Goal: Transaction & Acquisition: Purchase product/service

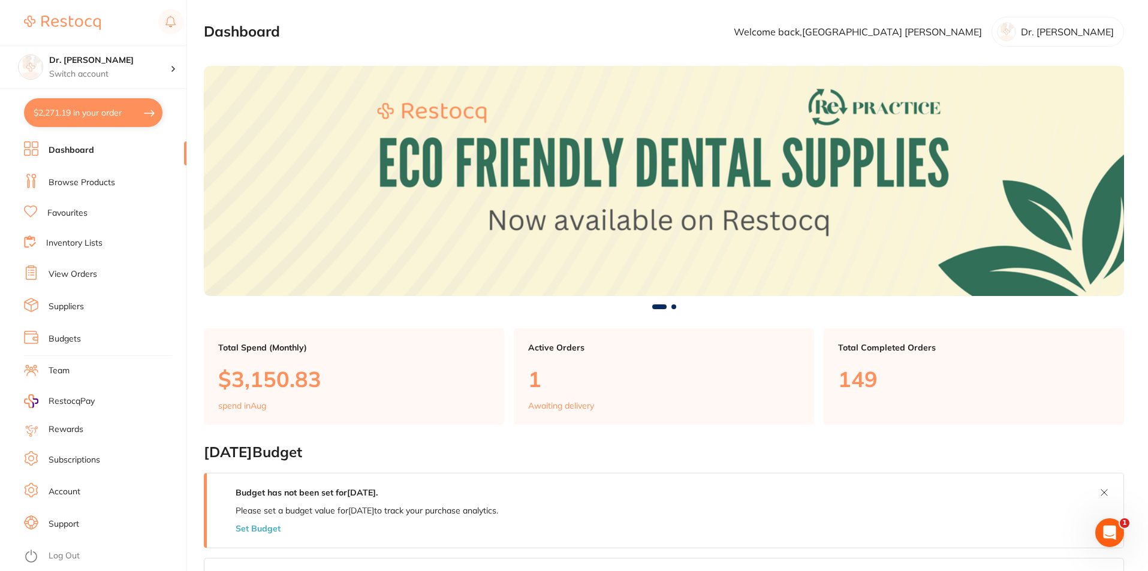
click at [85, 106] on button "$2,271.19 in your order" at bounding box center [93, 112] width 138 height 29
checkbox input "true"
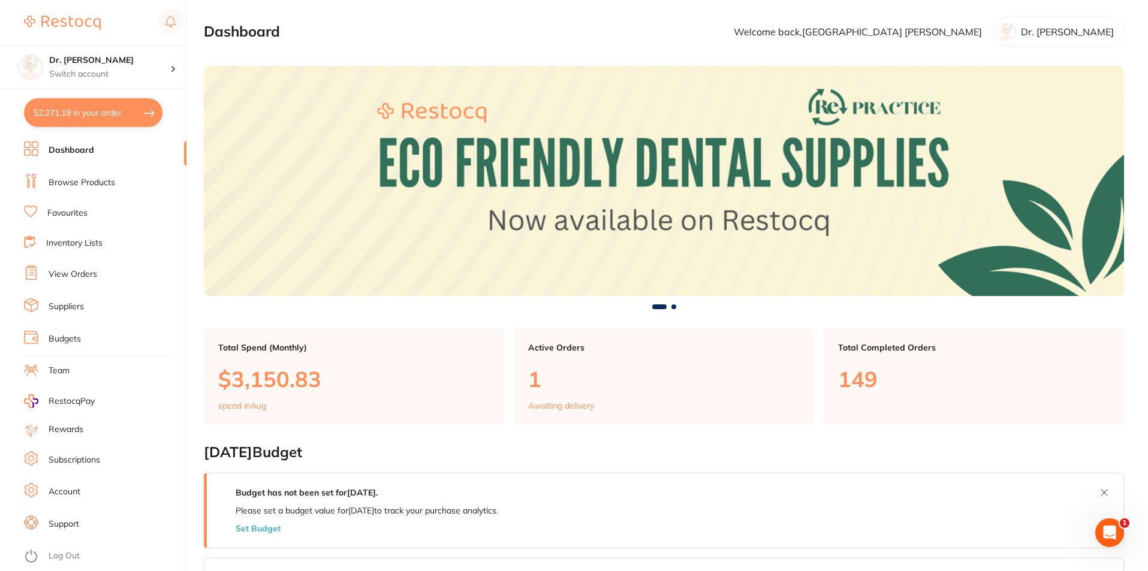
checkbox input "true"
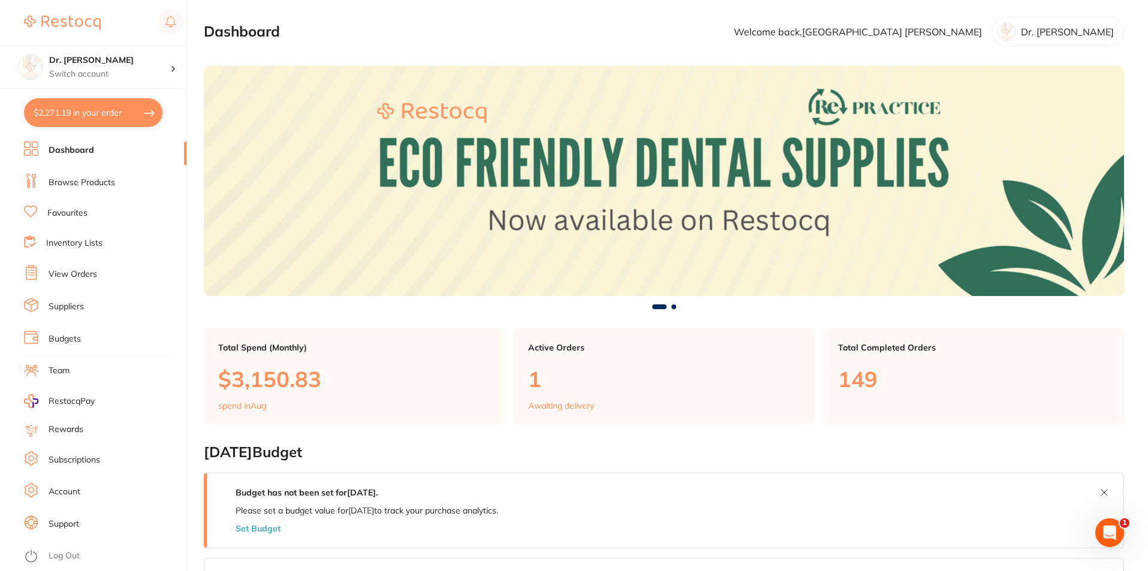
checkbox input "true"
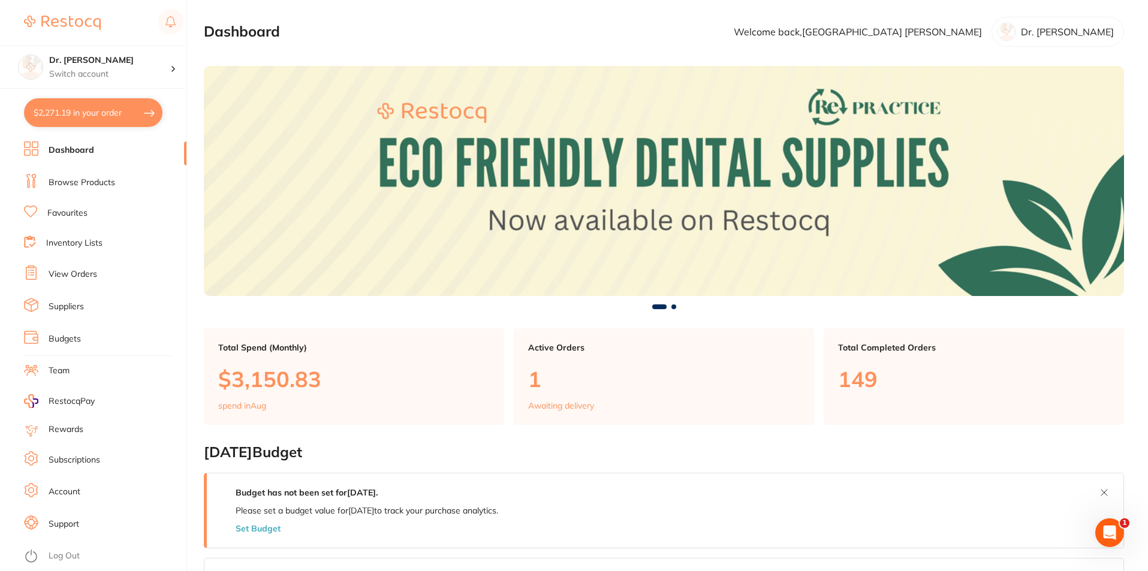
checkbox input "true"
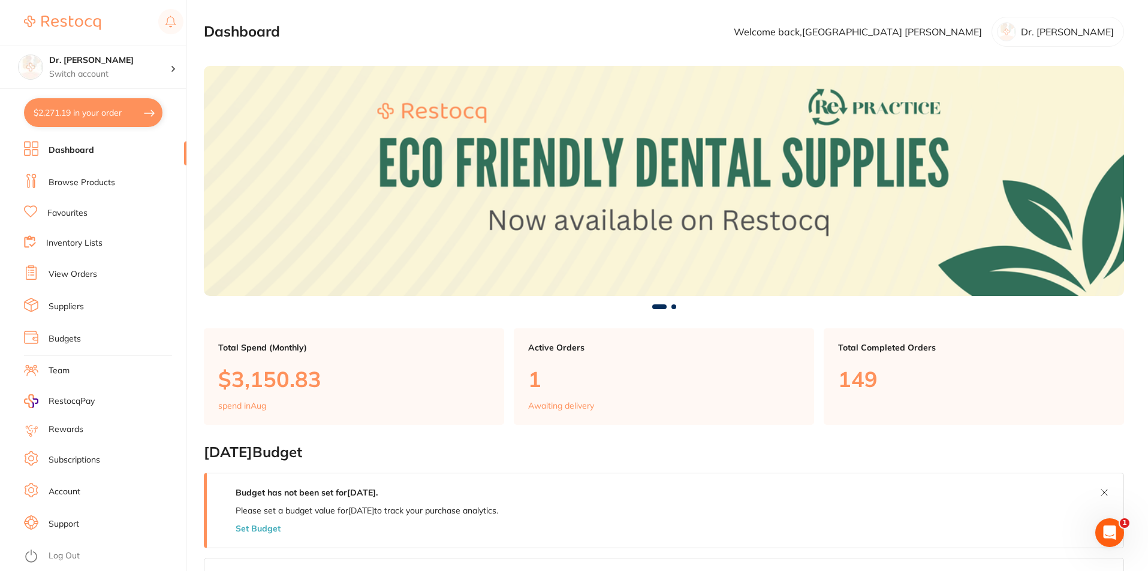
checkbox input "true"
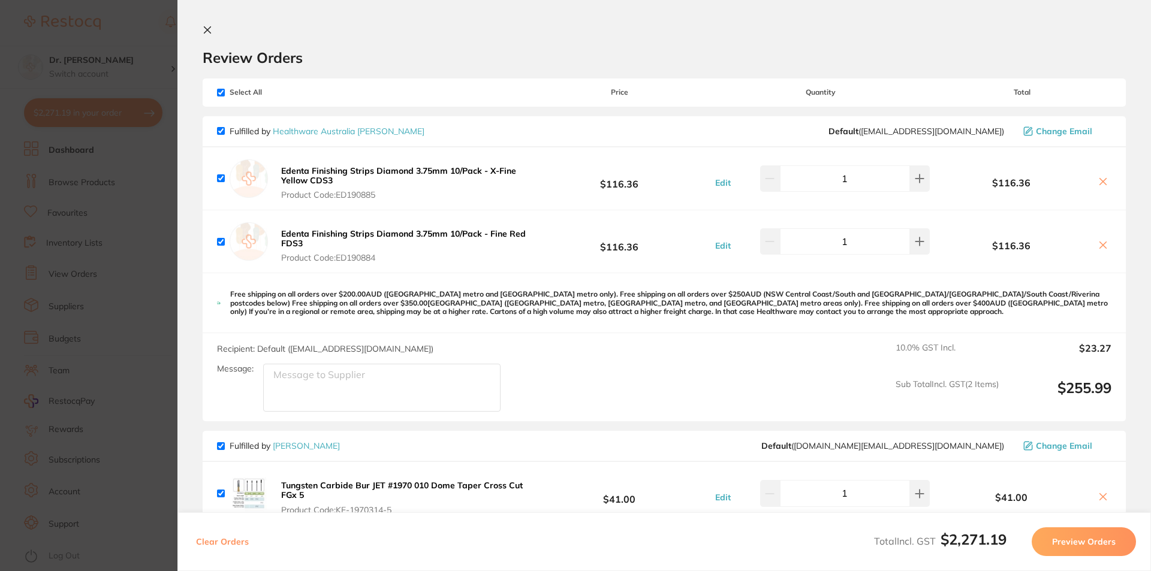
click at [207, 31] on icon at bounding box center [207, 30] width 7 height 7
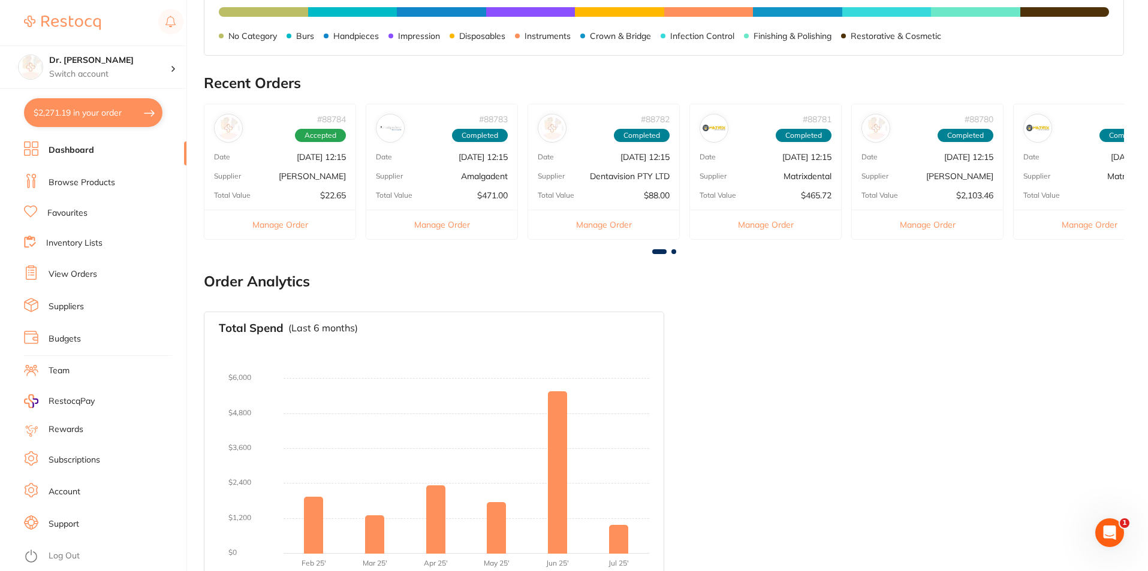
click at [86, 182] on link "Browse Products" at bounding box center [82, 183] width 67 height 12
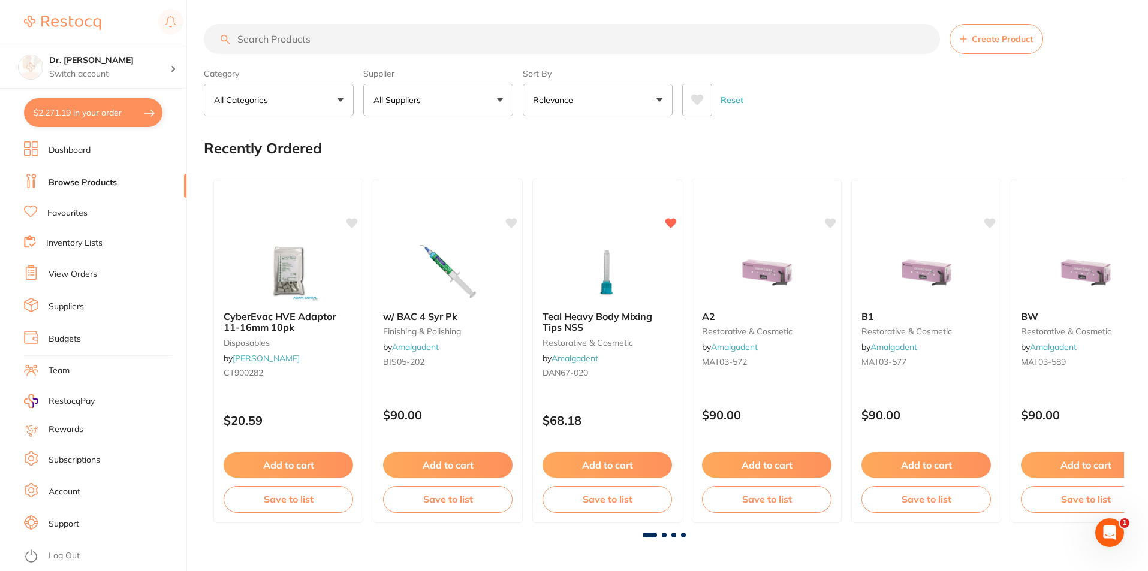
click at [80, 208] on link "Favourites" at bounding box center [67, 213] width 40 height 12
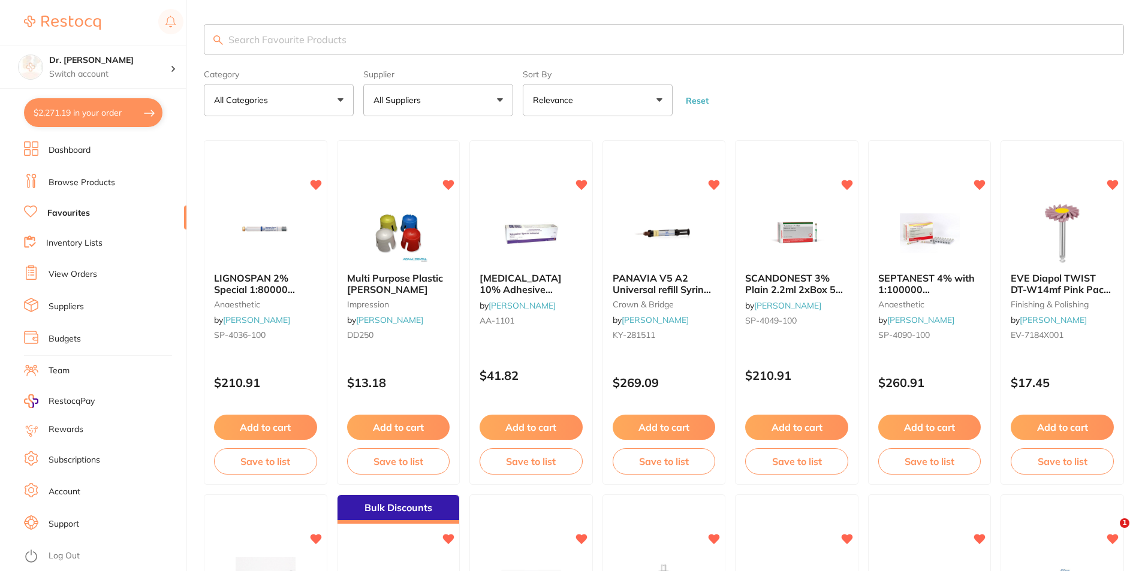
click at [297, 40] on input "search" at bounding box center [664, 39] width 920 height 31
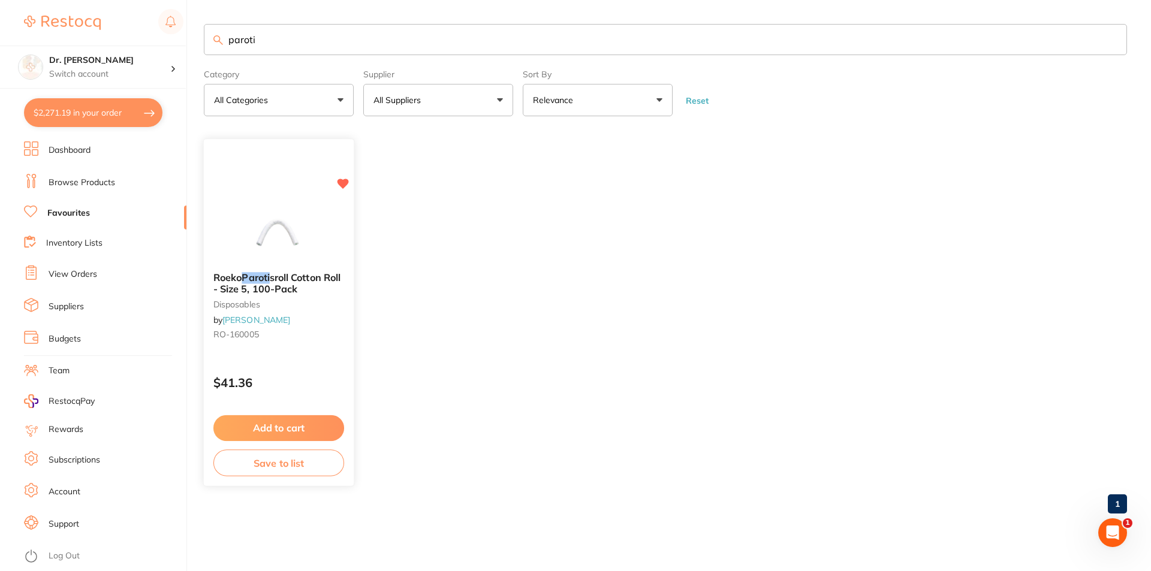
type input "paroti"
click at [264, 415] on button "Add to cart" at bounding box center [278, 428] width 131 height 26
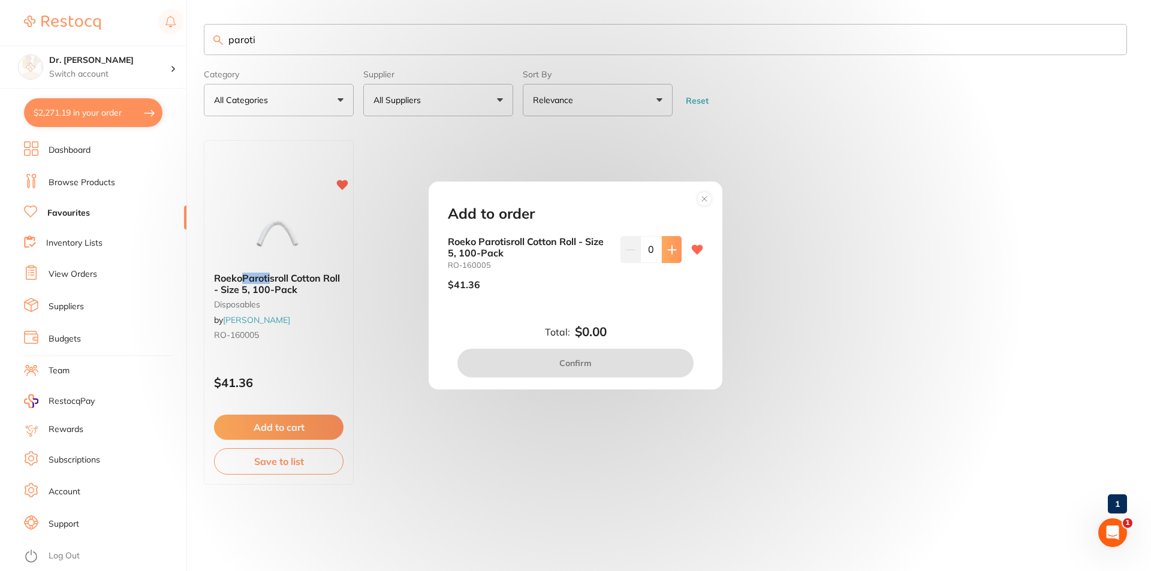
click at [667, 239] on button at bounding box center [672, 249] width 20 height 26
type input "1"
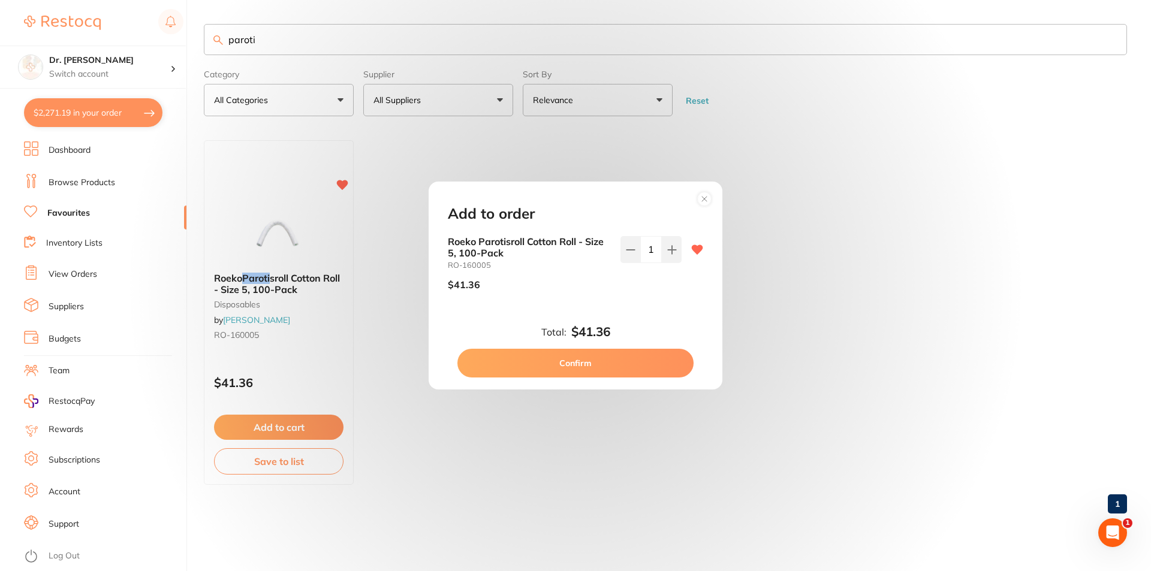
click at [602, 361] on button "Confirm" at bounding box center [575, 363] width 236 height 29
checkbox input "false"
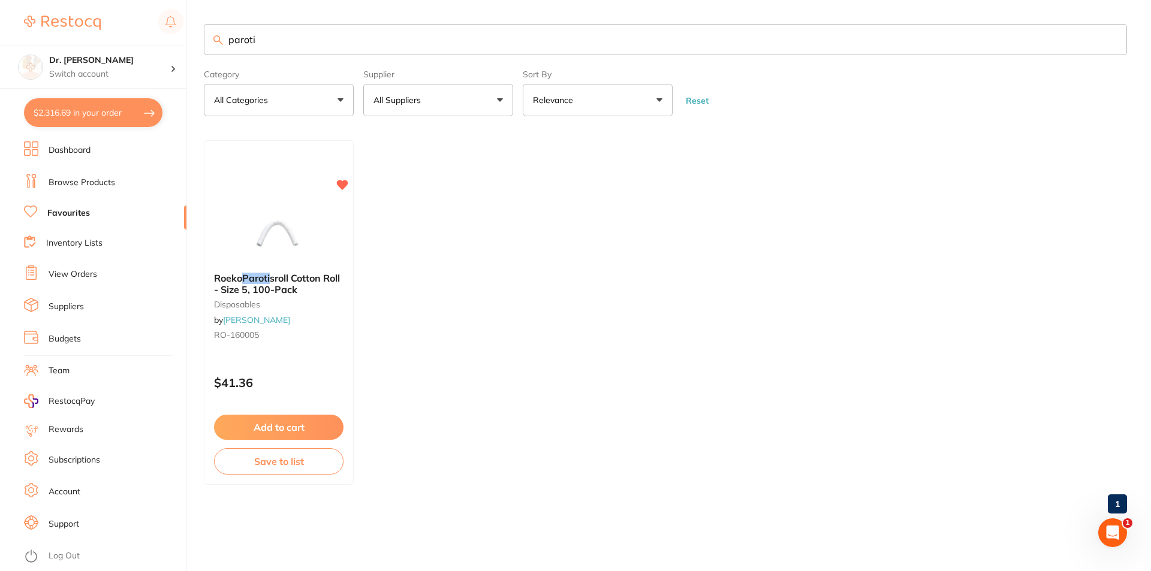
click at [79, 179] on link "Browse Products" at bounding box center [82, 183] width 67 height 12
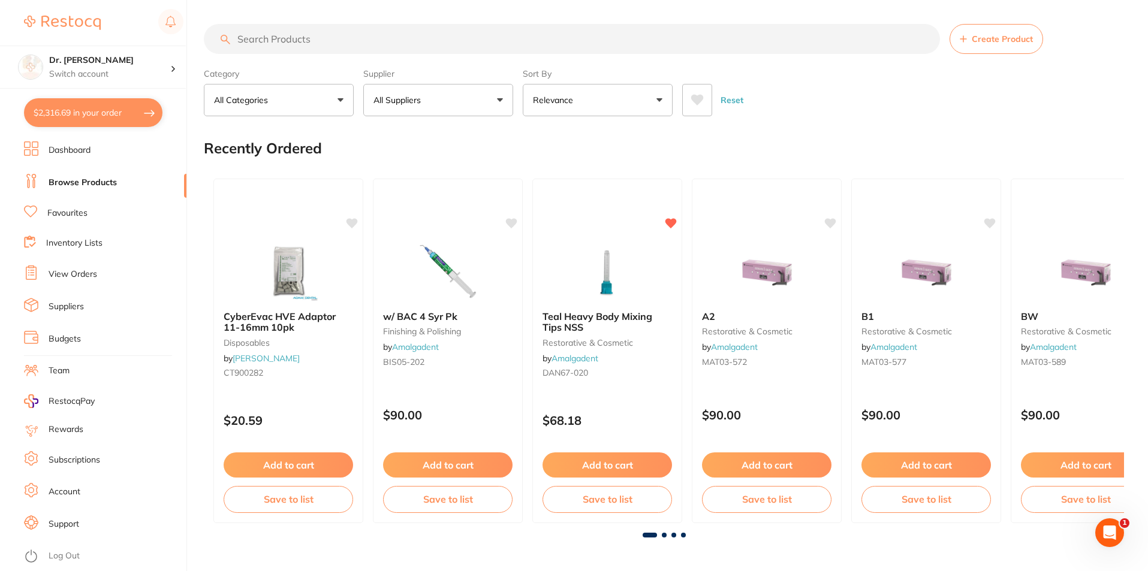
click at [239, 36] on input "search" at bounding box center [572, 39] width 736 height 30
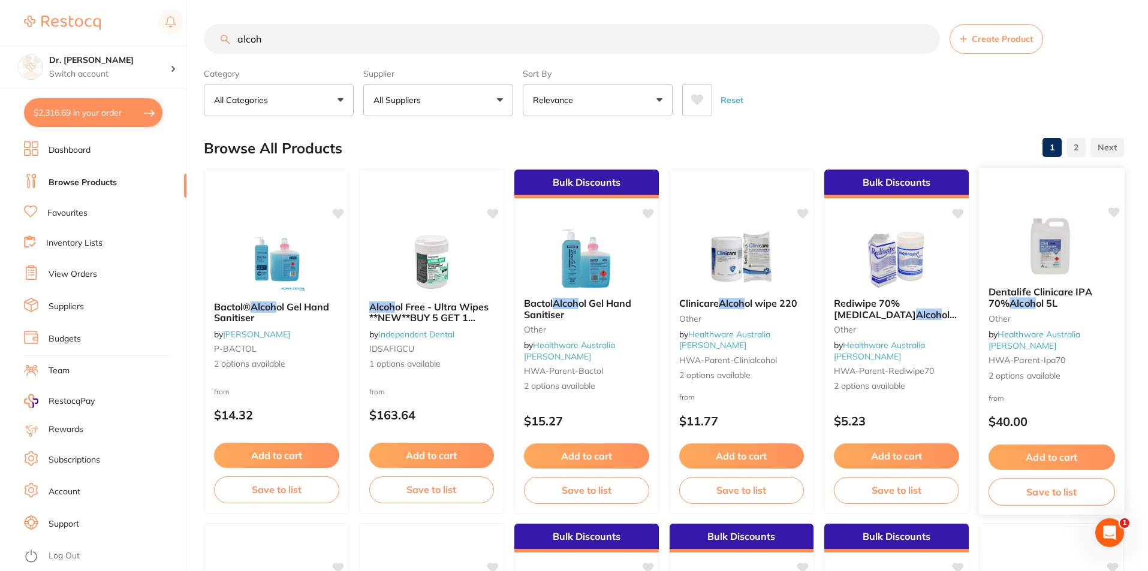
click at [1065, 458] on button "Add to cart" at bounding box center [1051, 458] width 126 height 26
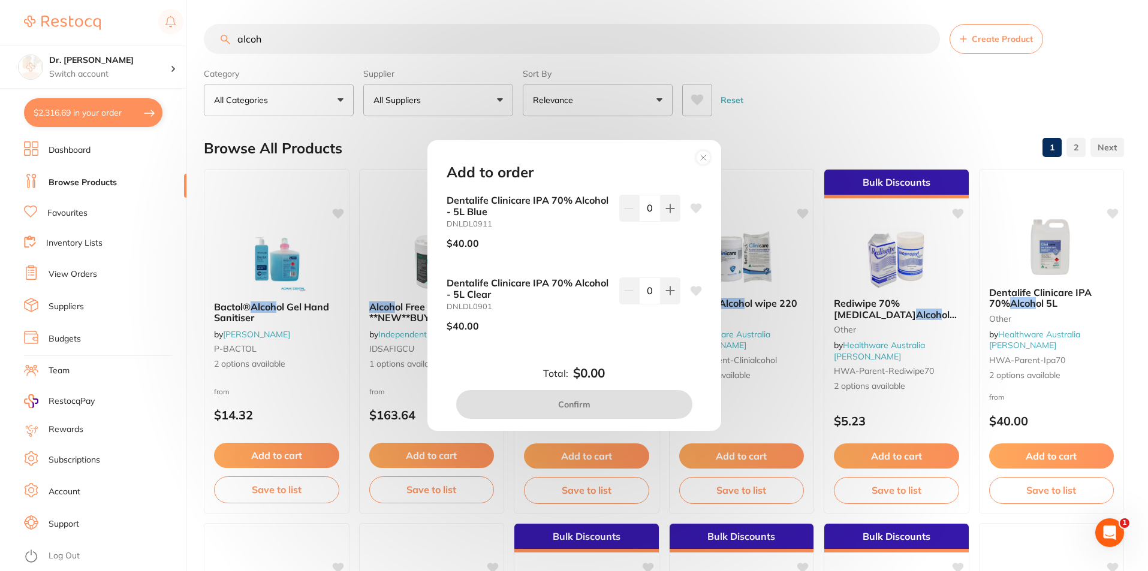
click at [700, 159] on circle at bounding box center [703, 157] width 14 height 14
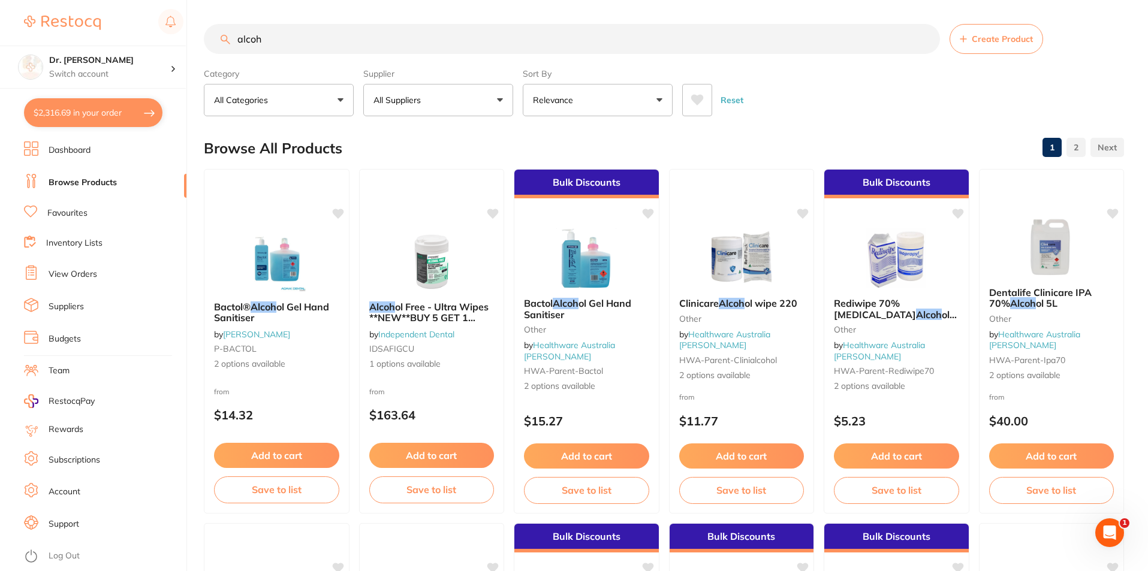
click at [454, 94] on button "All Suppliers" at bounding box center [438, 100] width 150 height 32
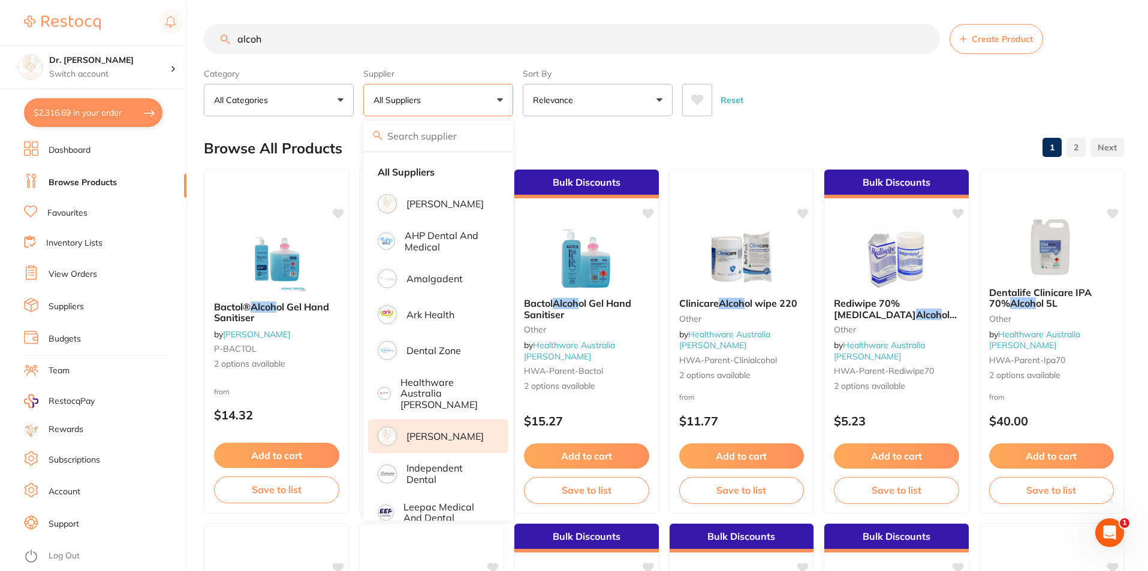
click at [472, 431] on p "[PERSON_NAME]" at bounding box center [444, 436] width 77 height 11
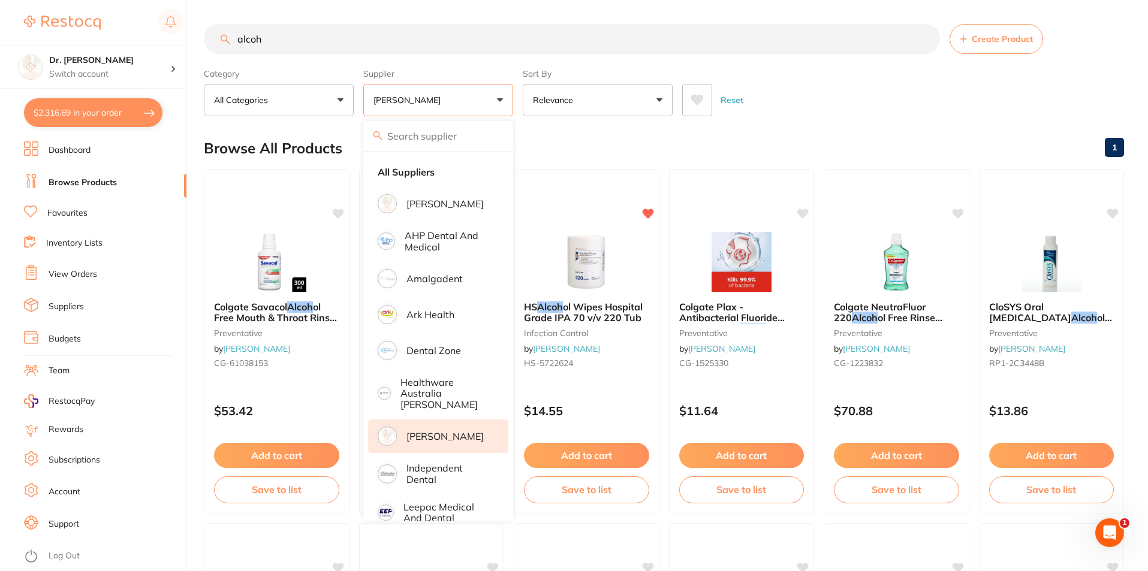
click at [317, 45] on input "alcoh" at bounding box center [572, 39] width 736 height 30
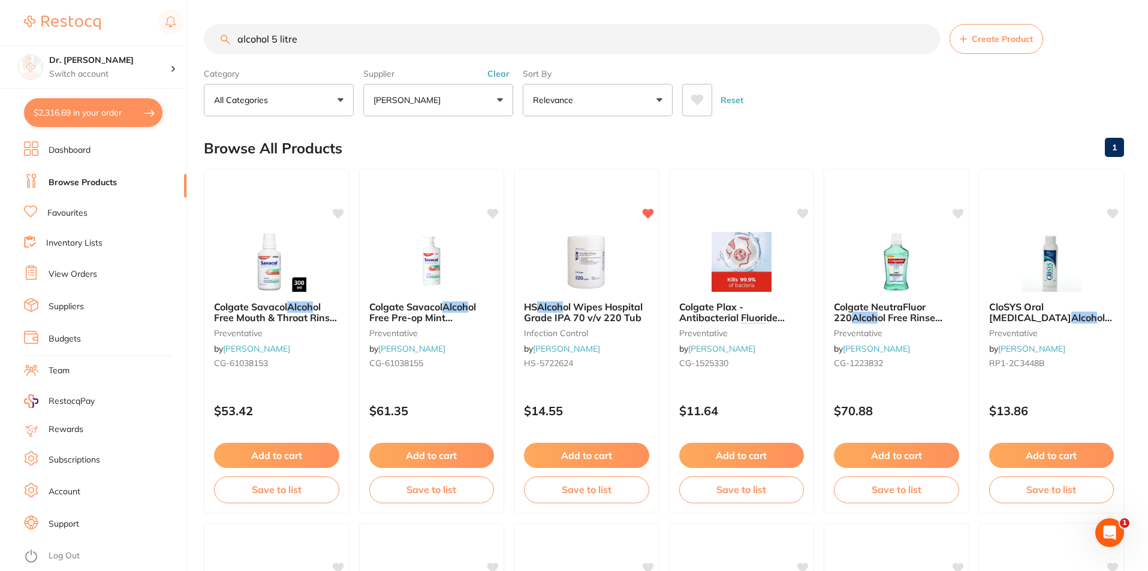
type input "alcohol 5 litre"
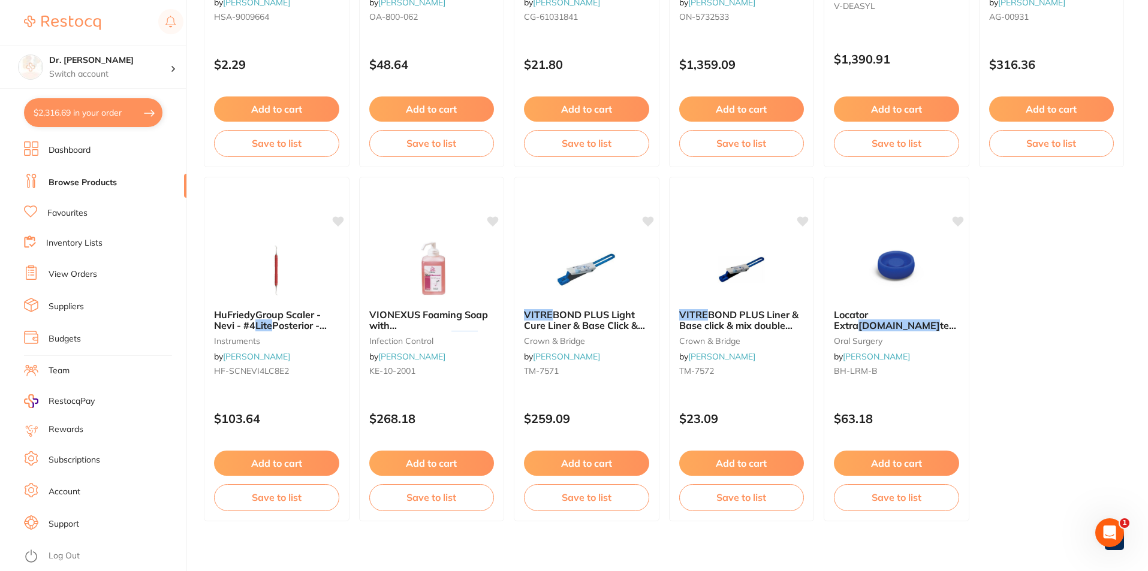
scroll to position [2131, 0]
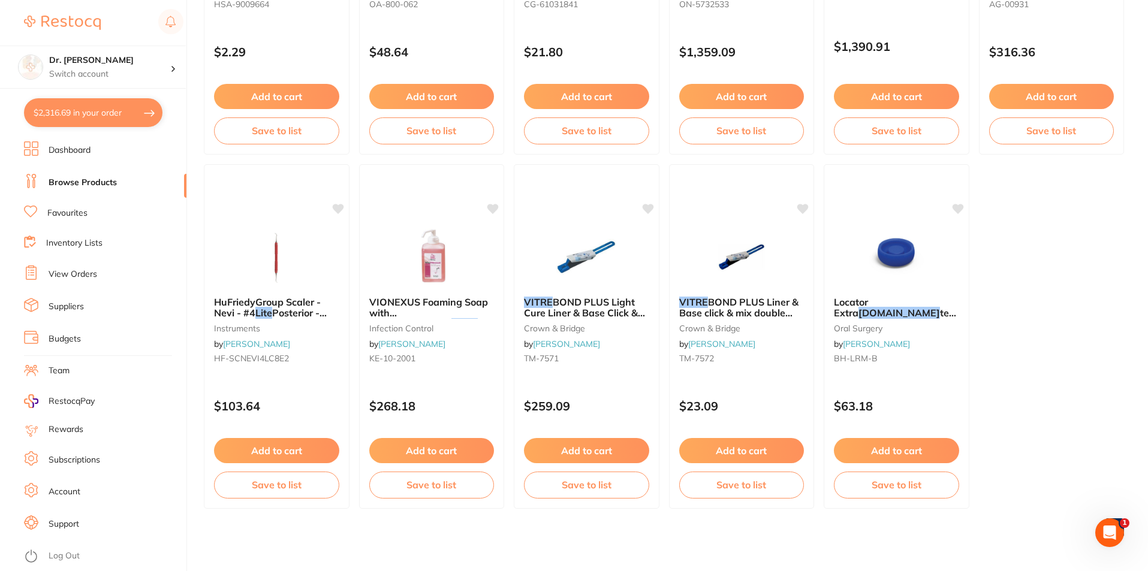
click at [76, 215] on link "Favourites" at bounding box center [67, 213] width 40 height 12
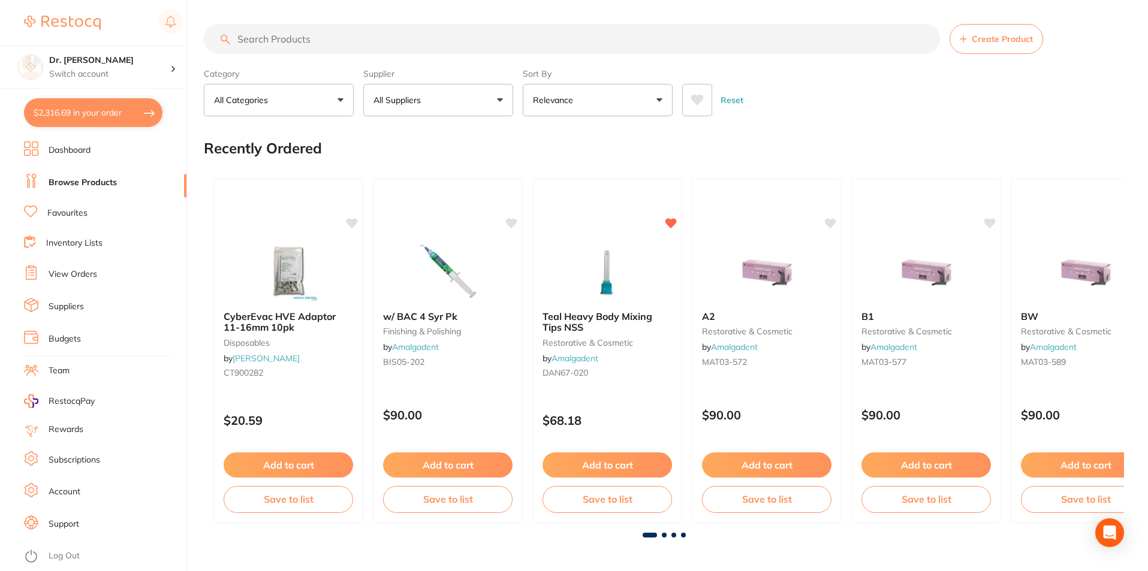
click at [76, 186] on link "Browse Products" at bounding box center [83, 183] width 68 height 12
click at [305, 41] on input "search" at bounding box center [572, 39] width 736 height 30
click at [1070, 464] on button "Add to cart" at bounding box center [1085, 467] width 131 height 26
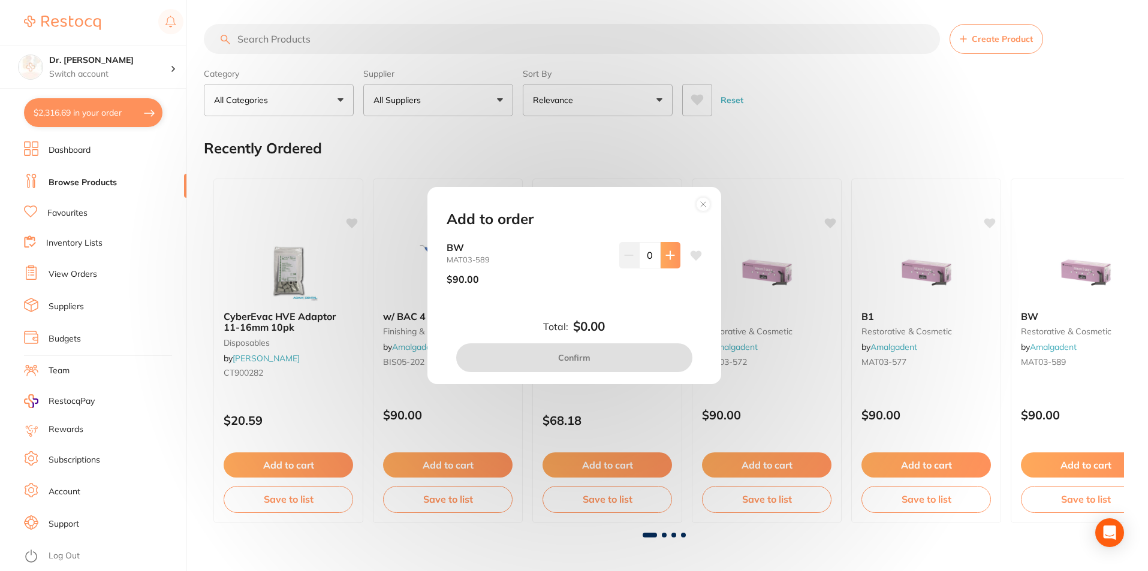
click at [665, 257] on icon at bounding box center [670, 256] width 10 height 10
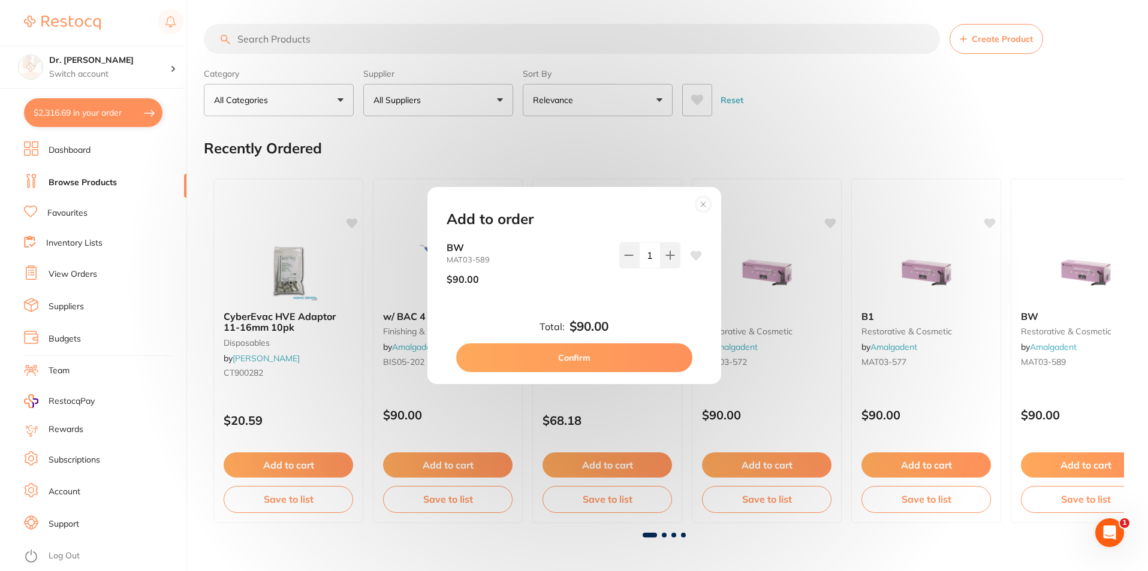
click at [677, 249] on div "BW MAT03-589 $90.00 1" at bounding box center [574, 268] width 255 height 52
click at [670, 251] on icon at bounding box center [670, 256] width 10 height 10
type input "2"
click at [638, 353] on button "Confirm" at bounding box center [574, 358] width 236 height 29
checkbox input "false"
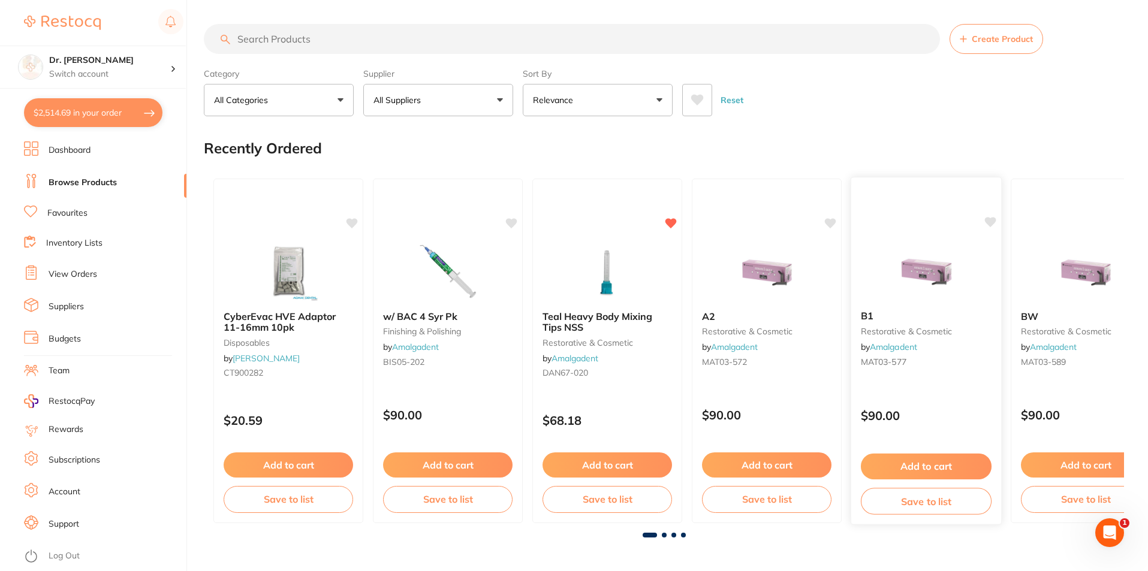
click at [904, 327] on small "restorative & cosmetic" at bounding box center [926, 332] width 131 height 10
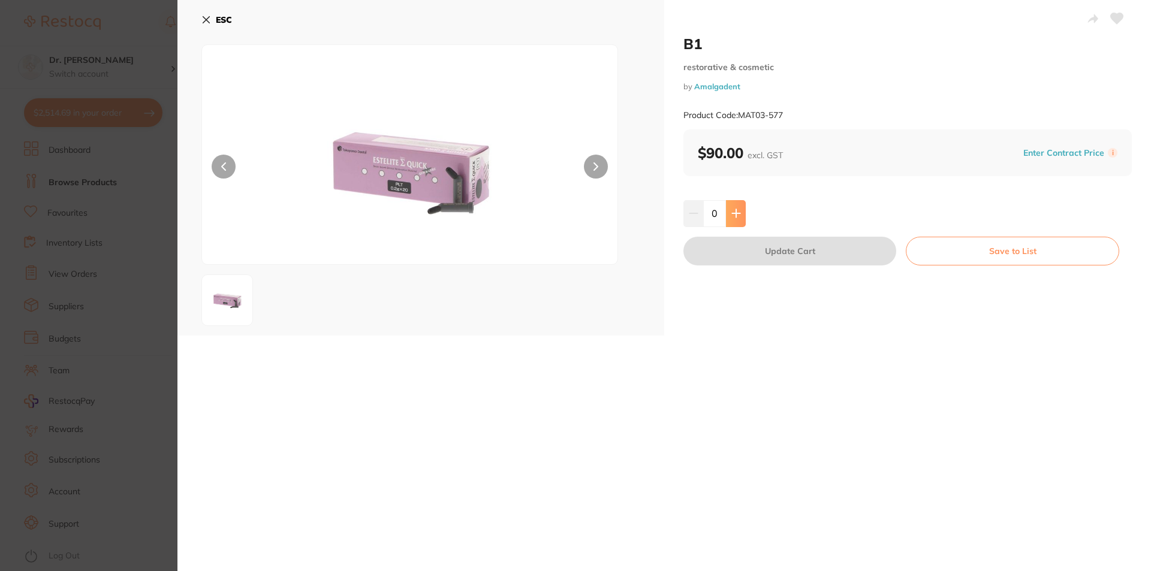
click at [739, 213] on button at bounding box center [736, 213] width 20 height 26
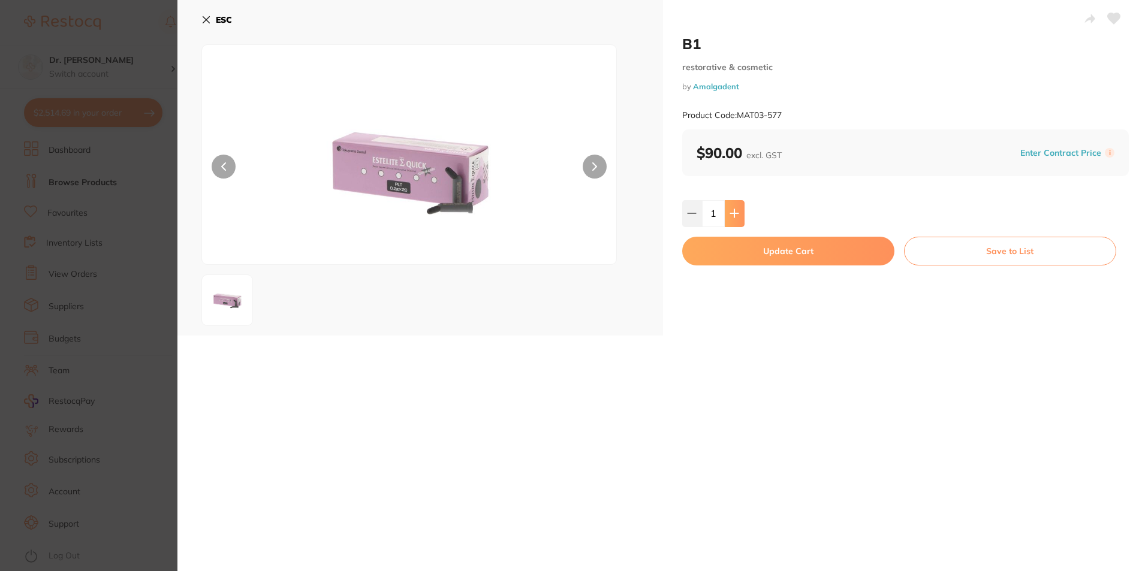
click at [739, 213] on button at bounding box center [735, 213] width 20 height 26
type input "2"
click at [754, 256] on button "Update Cart" at bounding box center [788, 251] width 212 height 29
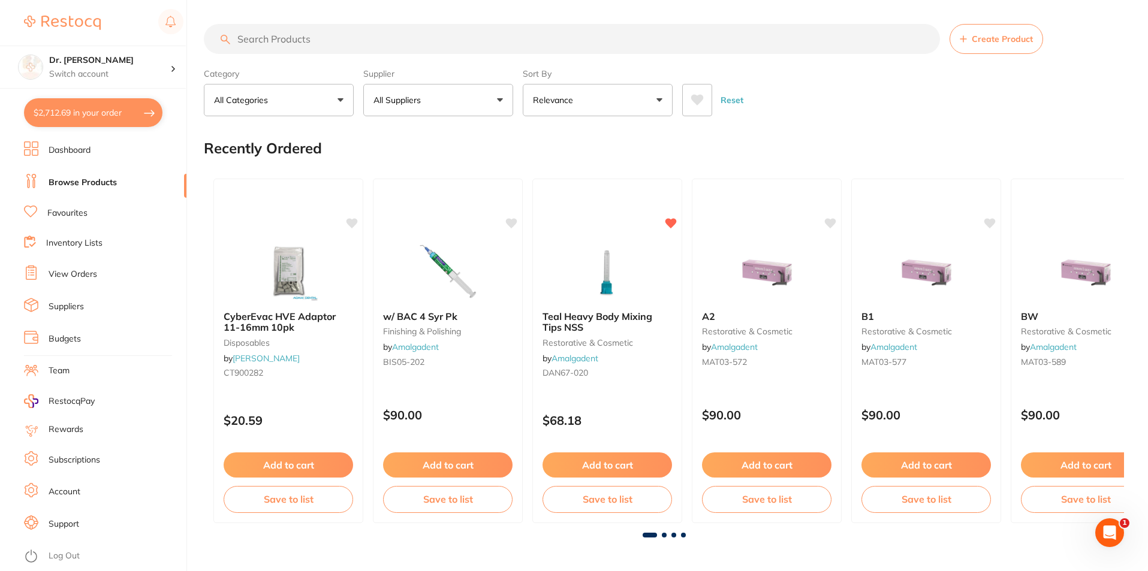
click at [329, 42] on input "search" at bounding box center [572, 39] width 736 height 30
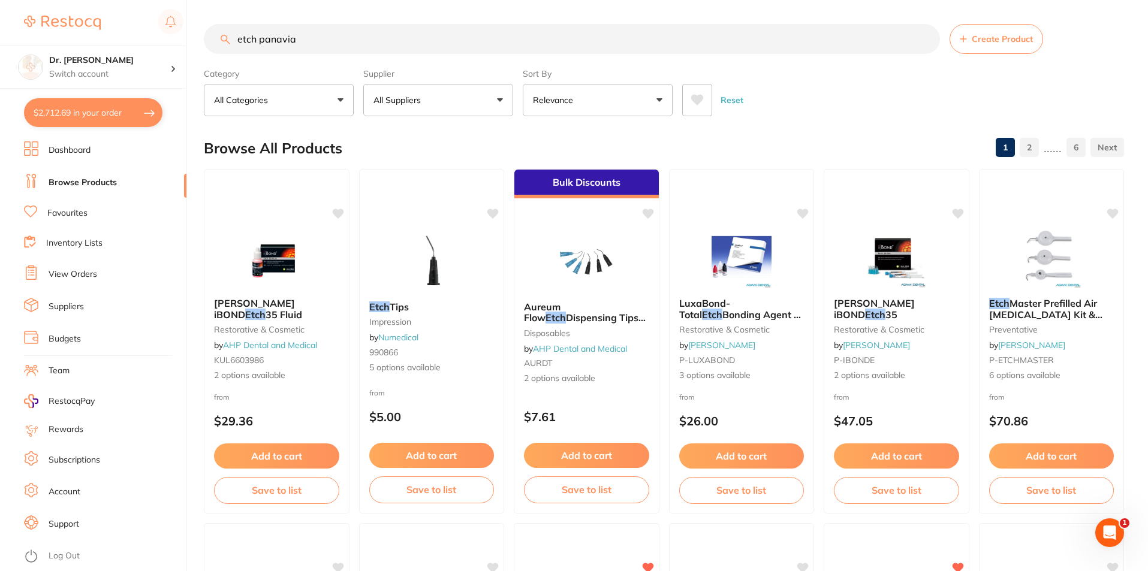
drag, startPoint x: 309, startPoint y: 38, endPoint x: 187, endPoint y: 34, distance: 121.8
click at [187, 34] on div "$2,712.69 Dr. [PERSON_NAME] Switch account Dr. [PERSON_NAME] $2,712.69 in your …" at bounding box center [574, 285] width 1148 height 571
type input "k etch"
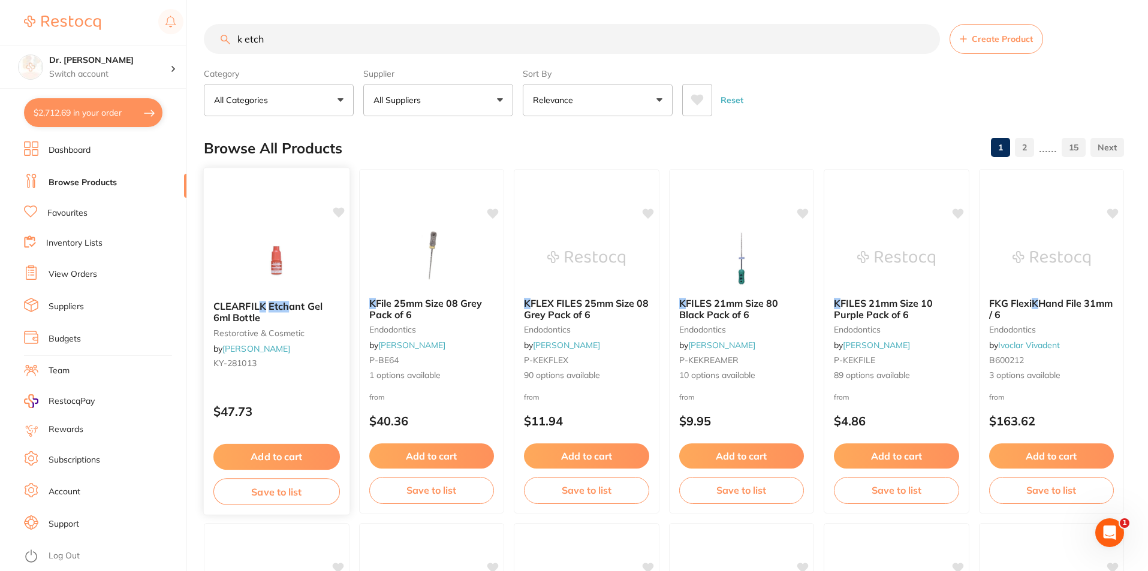
click at [285, 460] on button "Add to cart" at bounding box center [276, 457] width 126 height 26
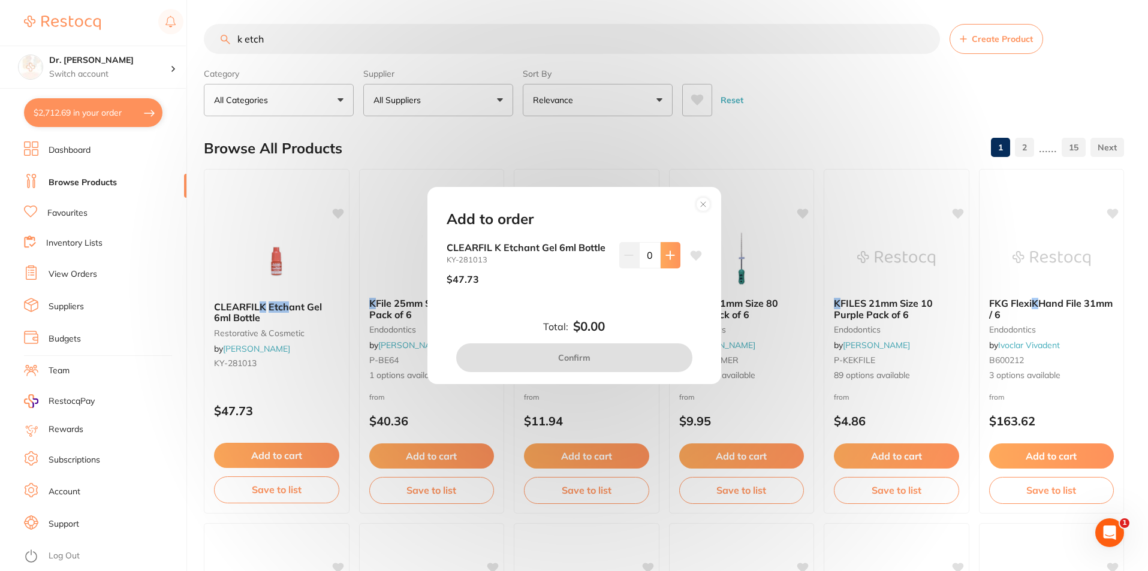
click at [665, 260] on button at bounding box center [671, 255] width 20 height 26
type input "1"
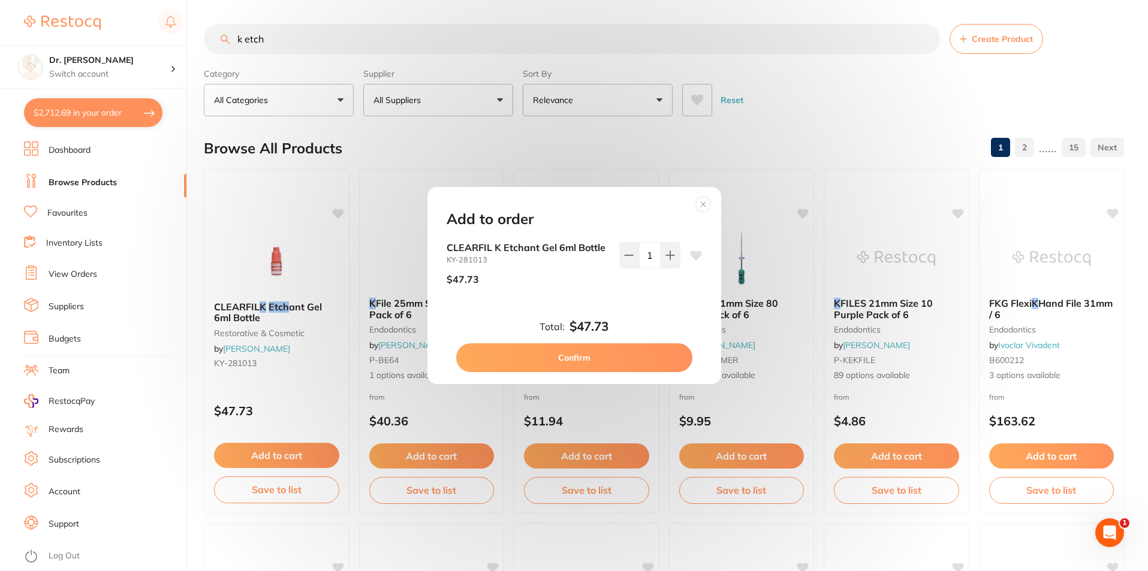
click at [629, 360] on button "Confirm" at bounding box center [574, 358] width 236 height 29
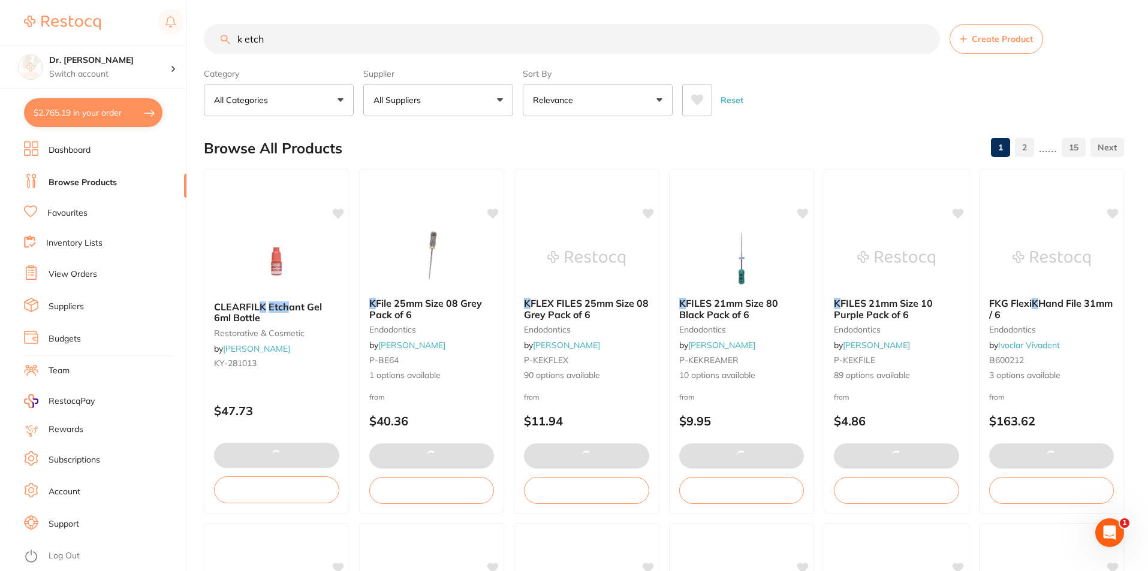
drag, startPoint x: 285, startPoint y: 43, endPoint x: 224, endPoint y: 37, distance: 61.4
click at [224, 37] on div "k etch Create Product" at bounding box center [664, 39] width 920 height 30
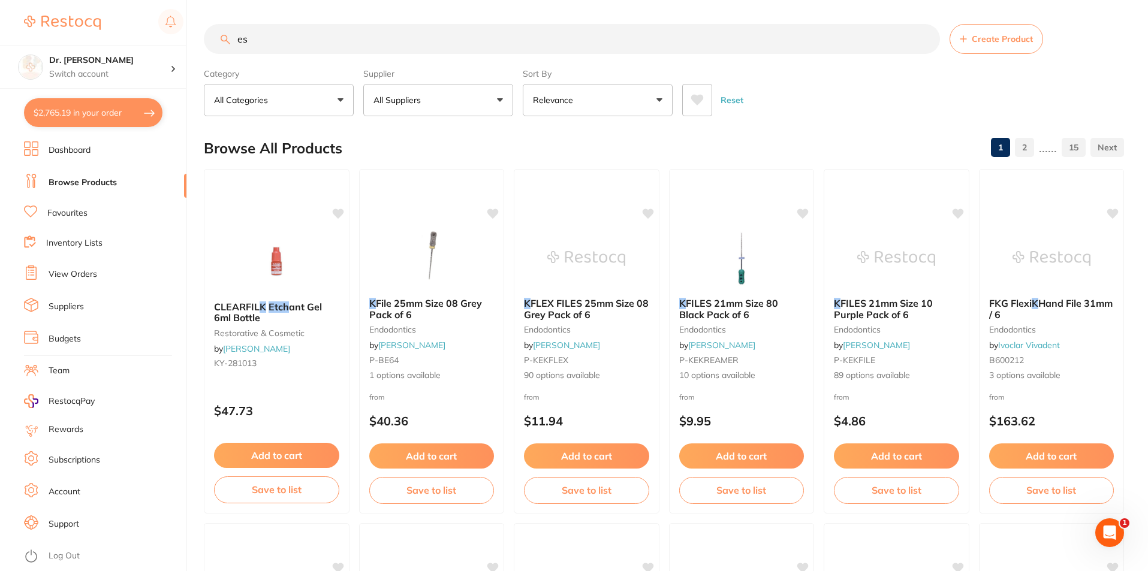
type input "e"
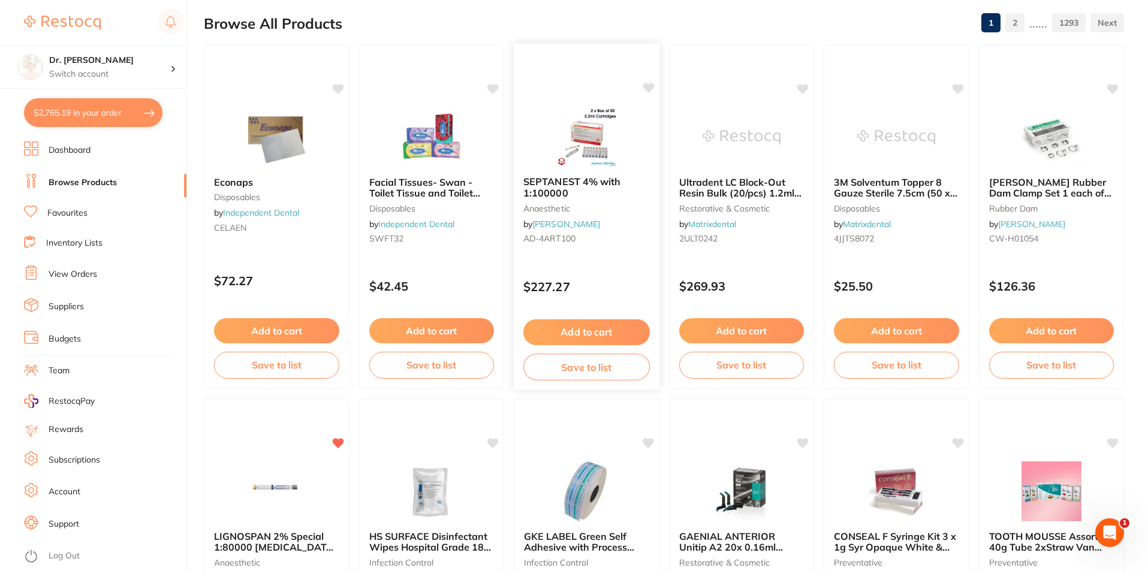
scroll to position [120, 0]
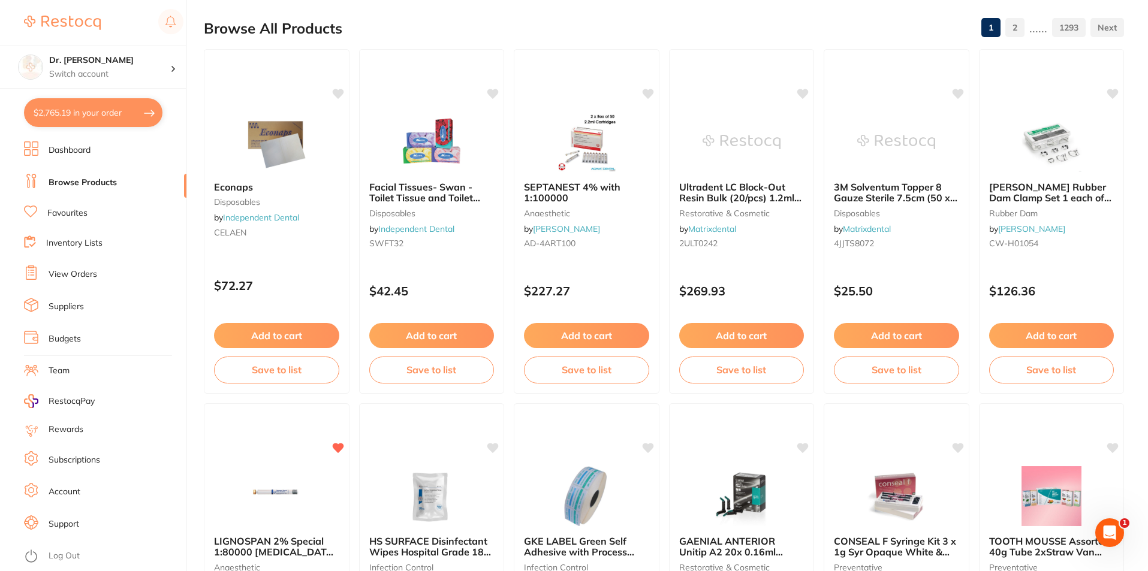
click at [91, 118] on button "$2,765.19 in your order" at bounding box center [93, 112] width 138 height 29
checkbox input "true"
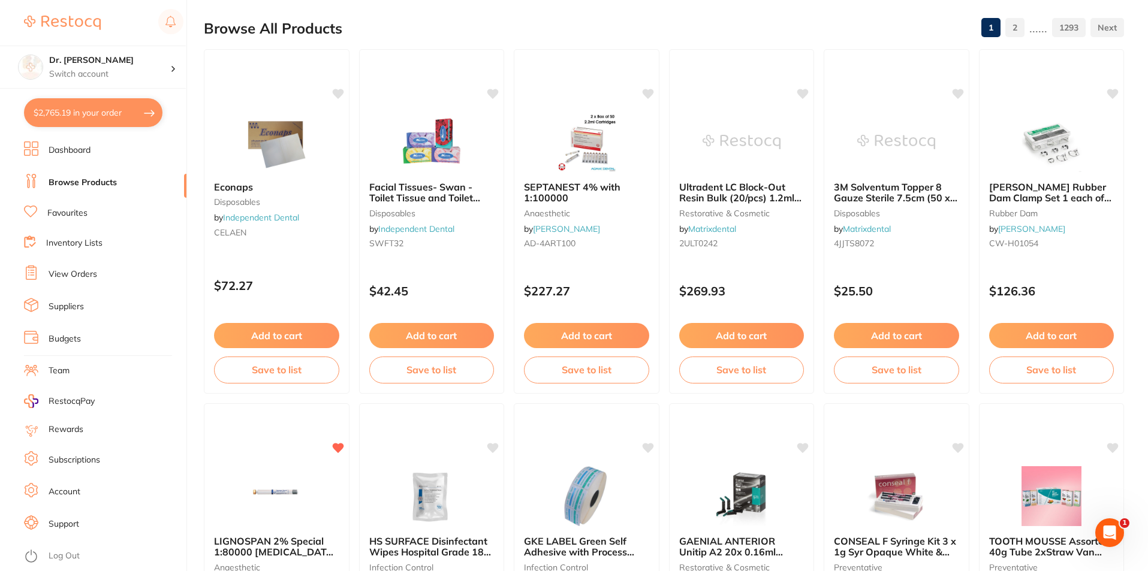
checkbox input "true"
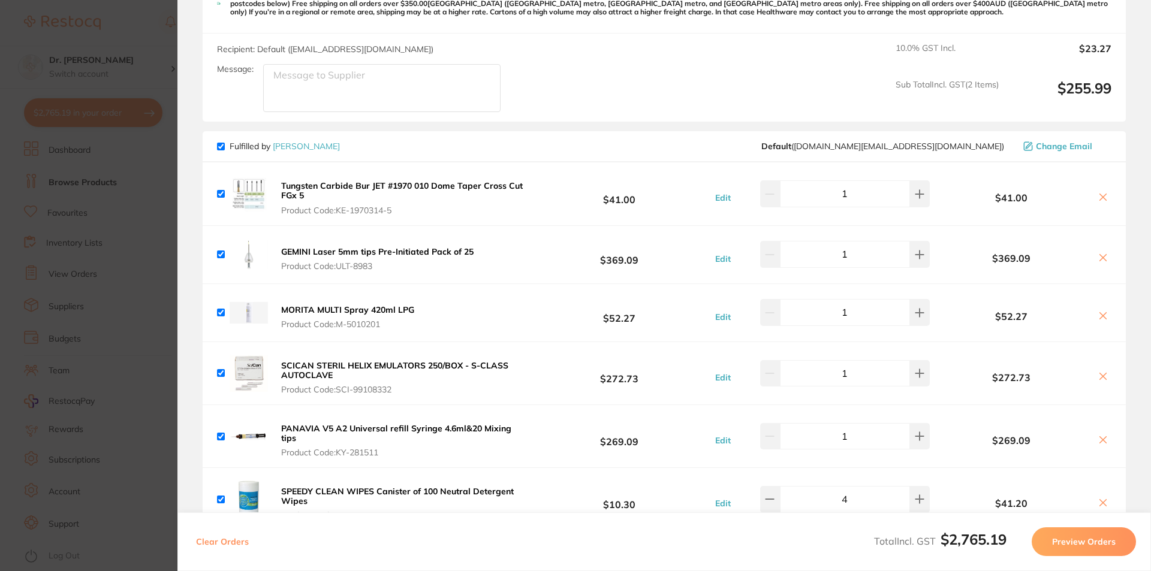
scroll to position [0, 0]
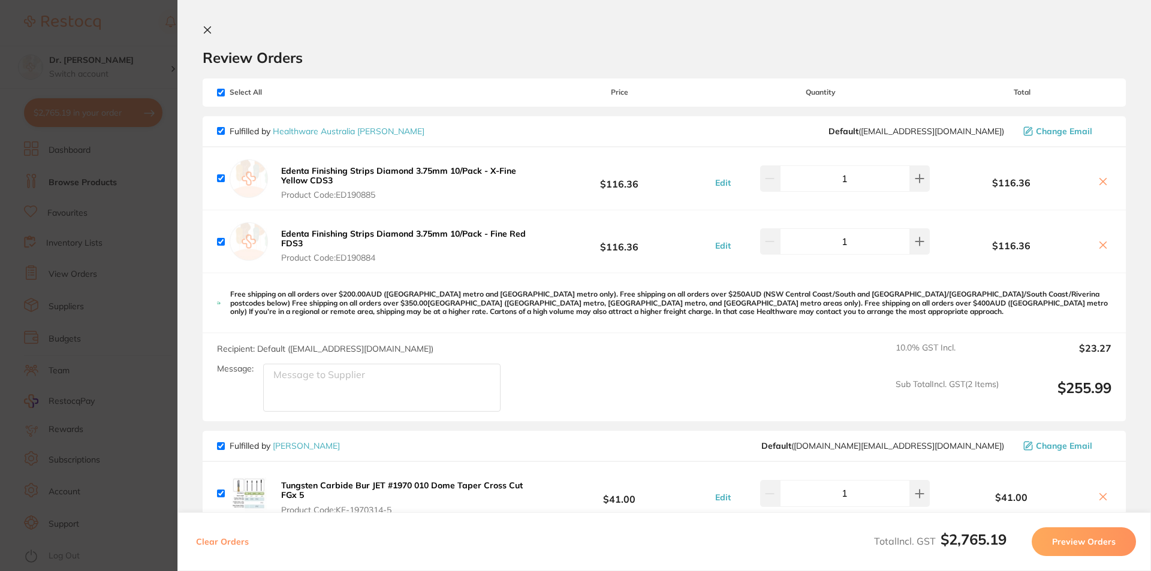
click at [207, 28] on icon at bounding box center [208, 30] width 10 height 10
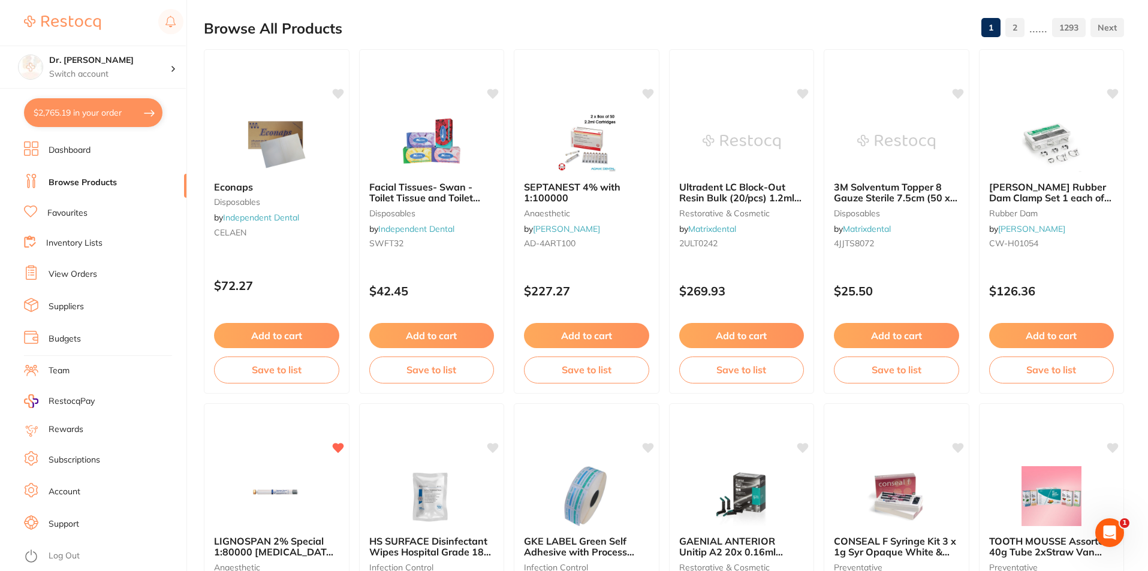
click at [85, 182] on link "Browse Products" at bounding box center [83, 183] width 68 height 12
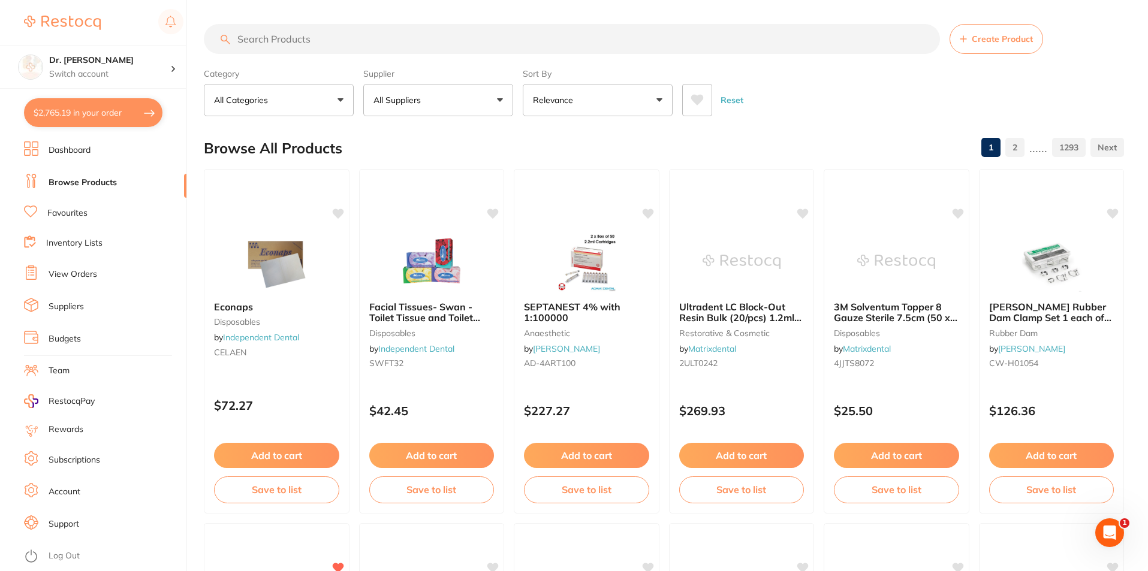
click at [248, 35] on input "search" at bounding box center [572, 39] width 736 height 30
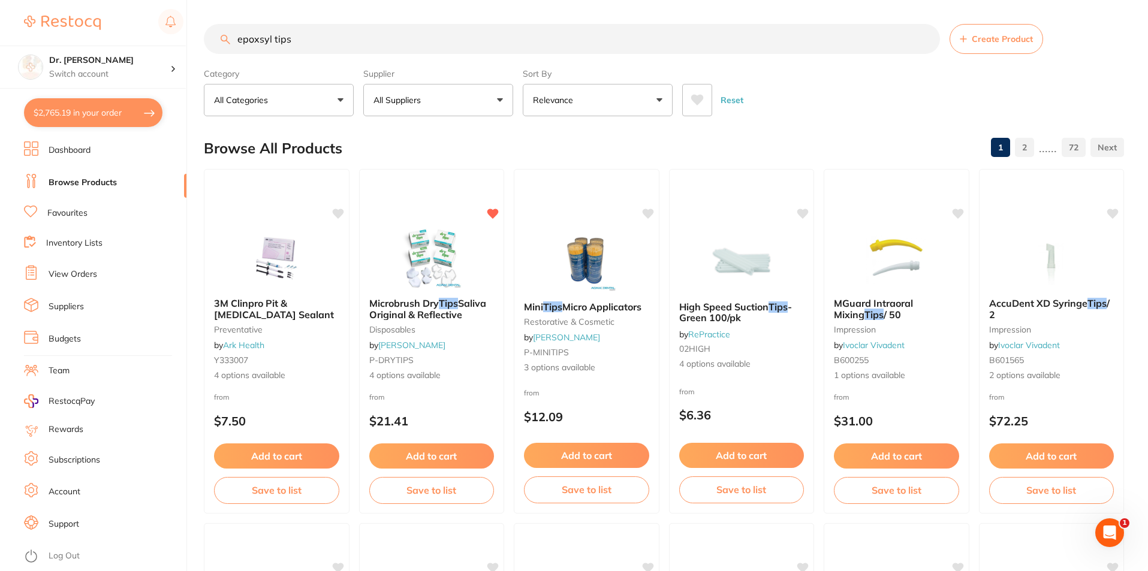
click at [98, 177] on link "Browse Products" at bounding box center [83, 183] width 68 height 12
click at [79, 123] on button "$2,765.19 in your order" at bounding box center [93, 112] width 138 height 29
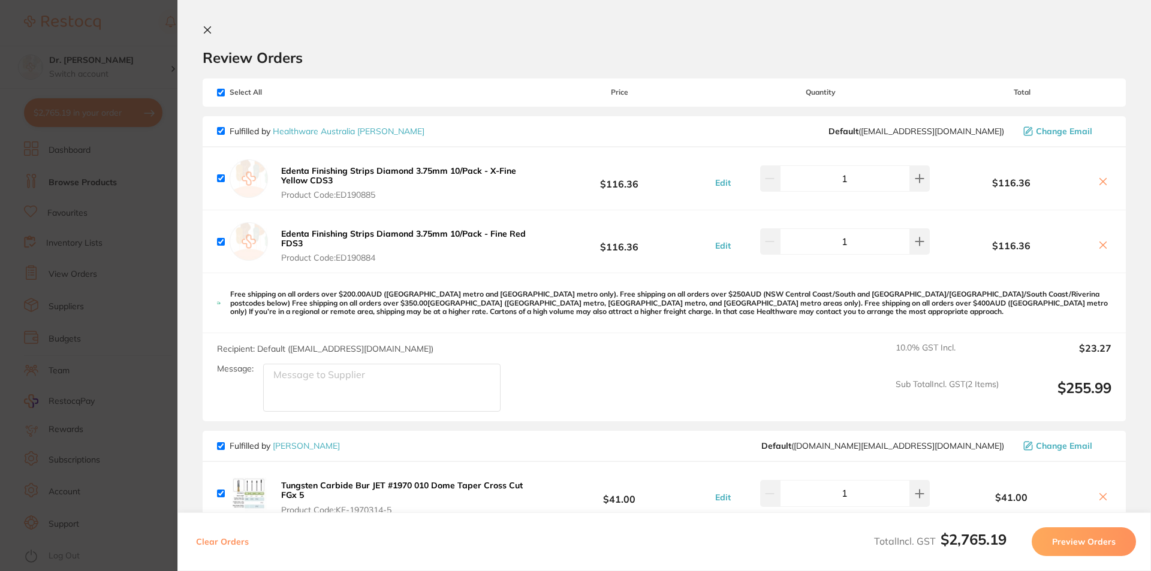
click at [206, 25] on icon at bounding box center [208, 30] width 10 height 10
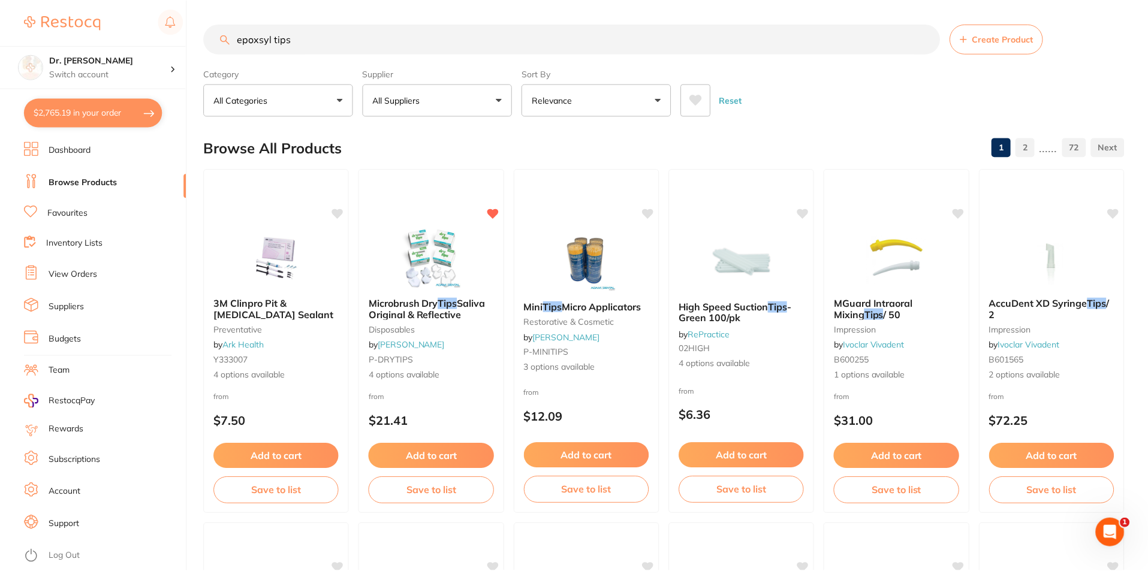
scroll to position [1, 0]
click at [329, 35] on input "epoxsyl tips" at bounding box center [572, 38] width 736 height 30
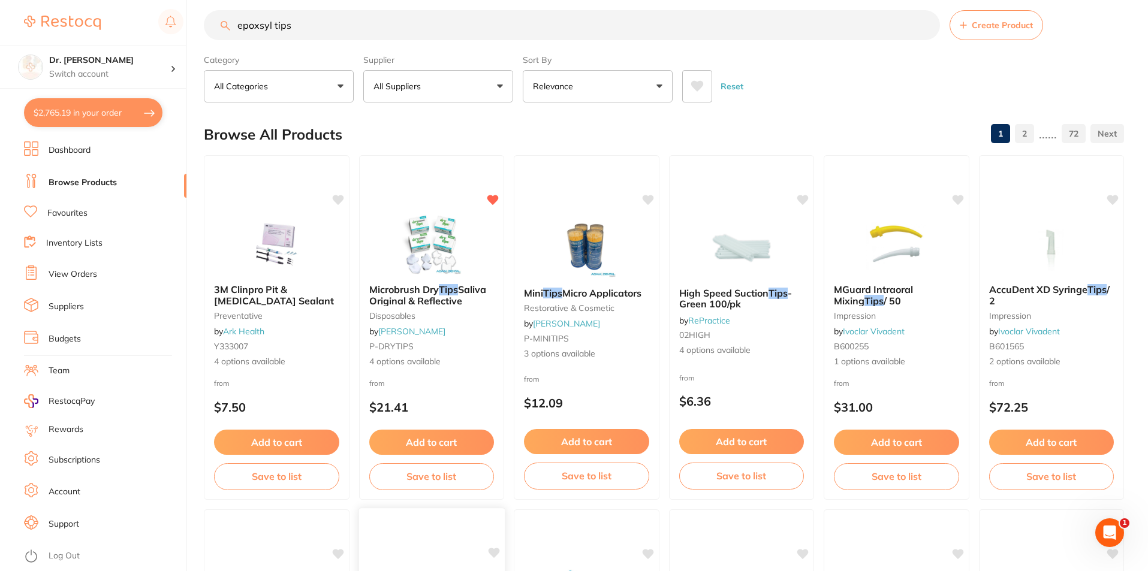
scroll to position [0, 0]
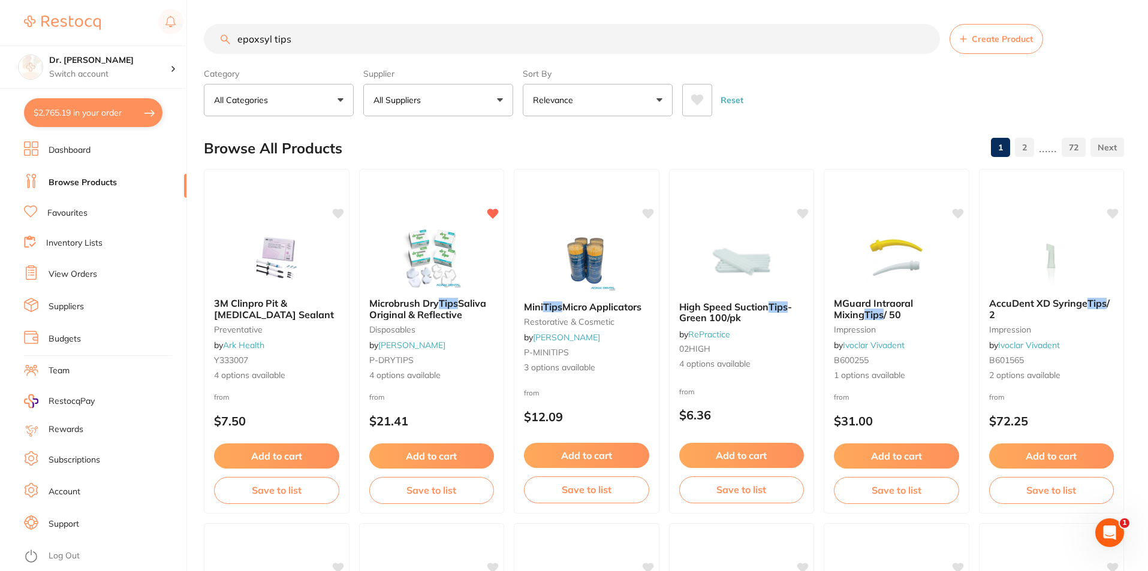
click at [289, 38] on input "epoxsyl tips" at bounding box center [572, 39] width 736 height 30
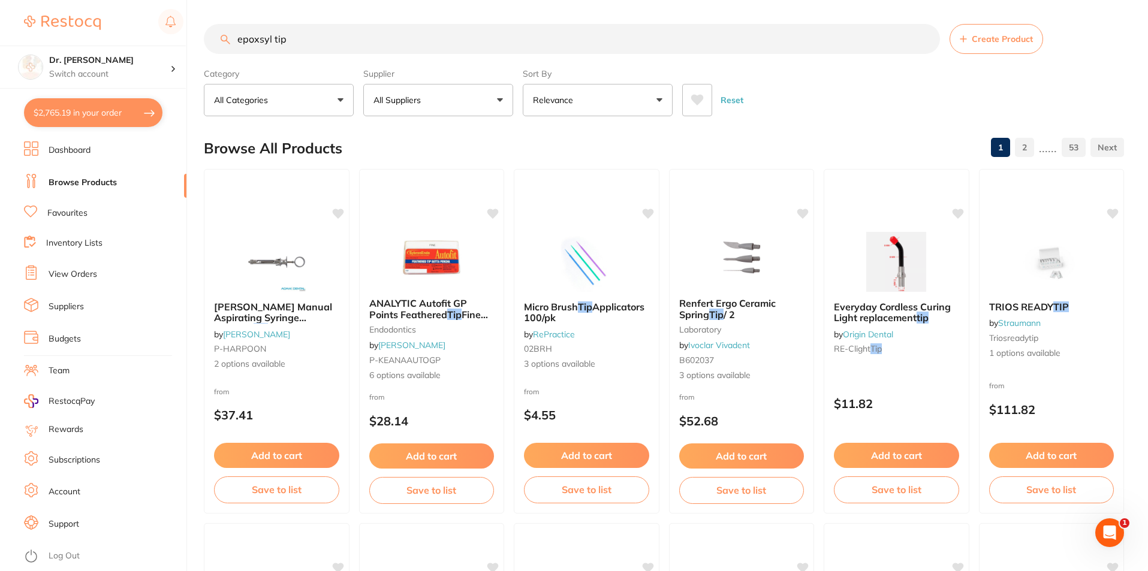
click at [314, 40] on input "epoxsyl tip" at bounding box center [572, 39] width 736 height 30
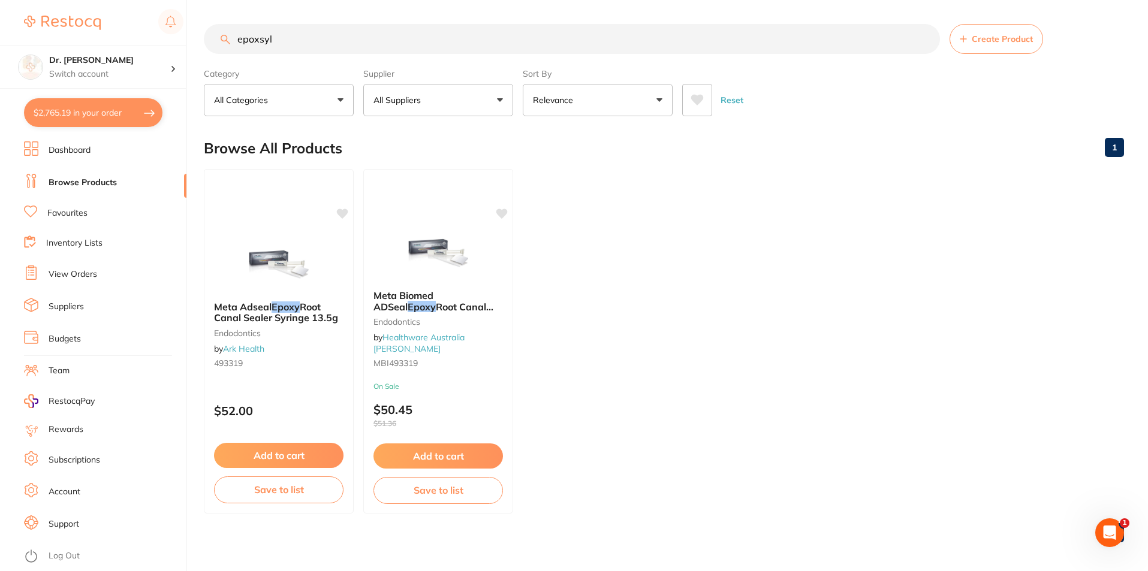
click at [314, 40] on input "epoxsyl" at bounding box center [572, 39] width 736 height 30
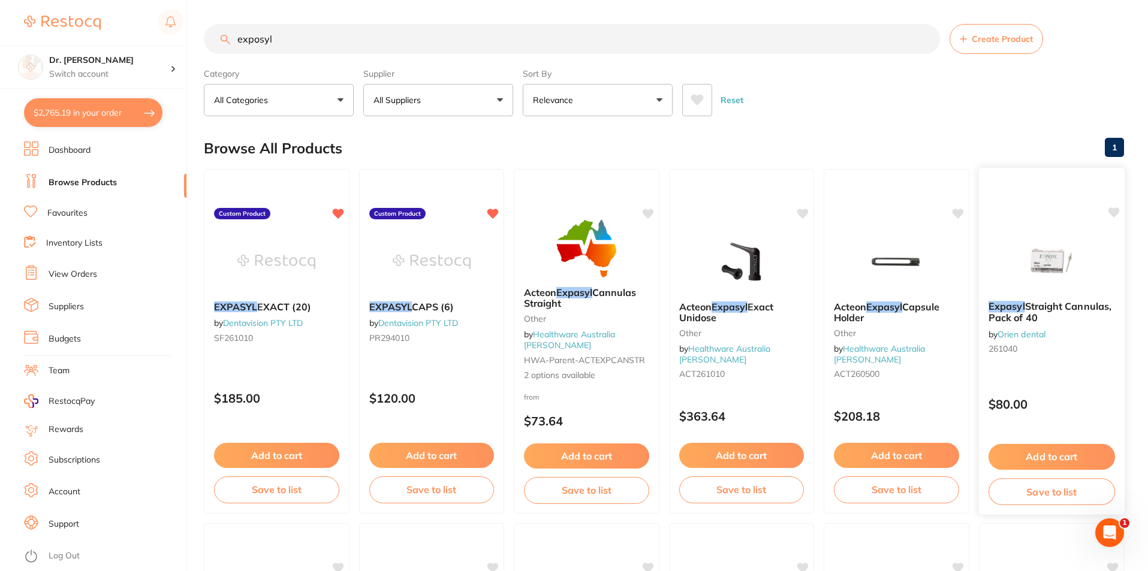
type input "exposyl"
click at [1058, 457] on button "Add to cart" at bounding box center [1051, 457] width 126 height 26
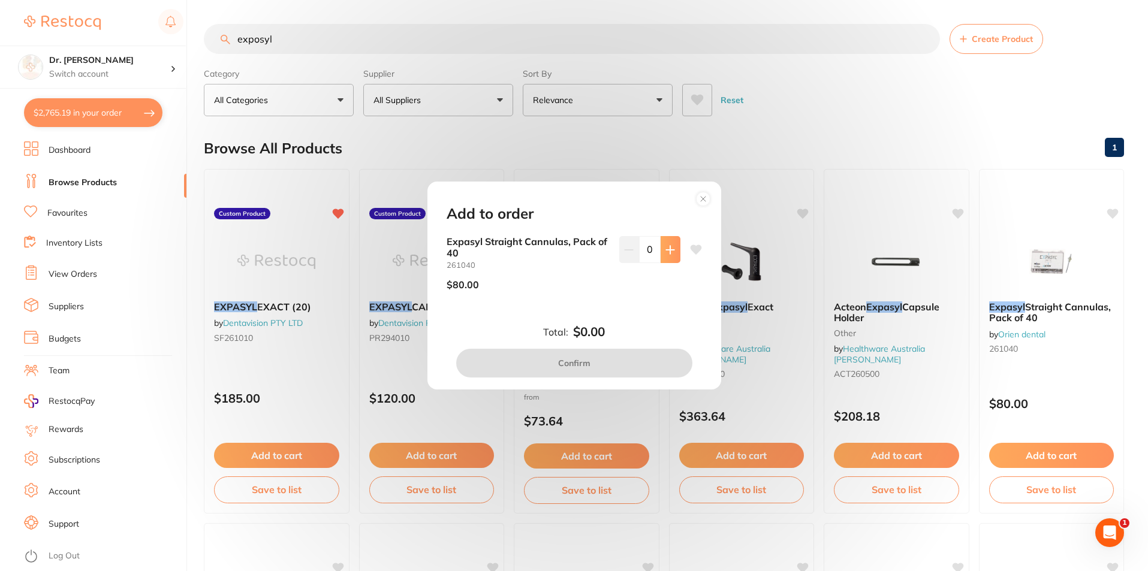
click at [670, 252] on icon at bounding box center [670, 250] width 10 height 10
type input "1"
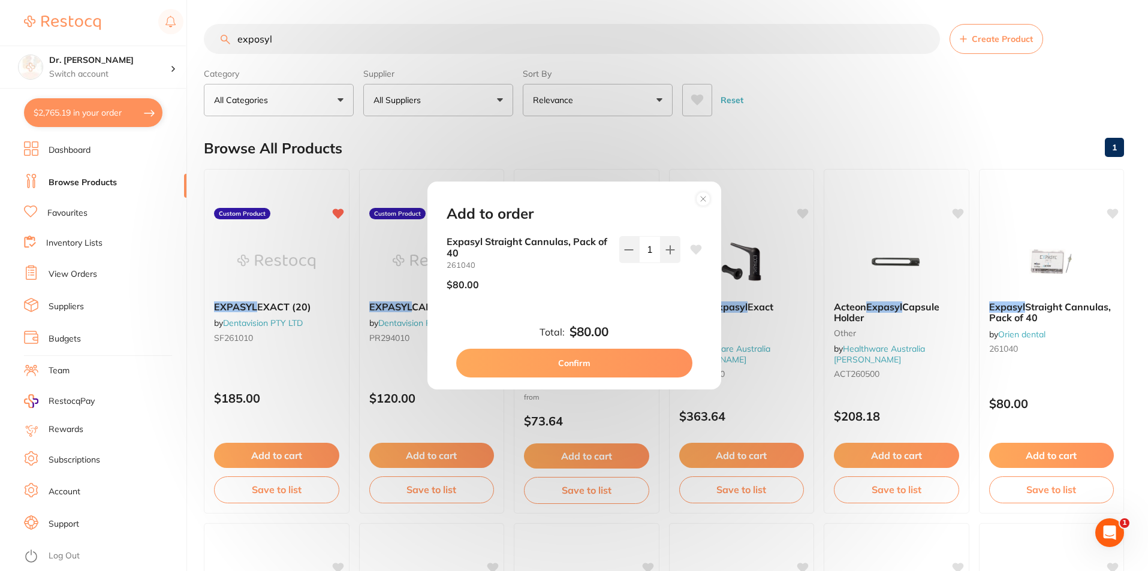
click at [594, 361] on button "Confirm" at bounding box center [574, 363] width 236 height 29
checkbox input "false"
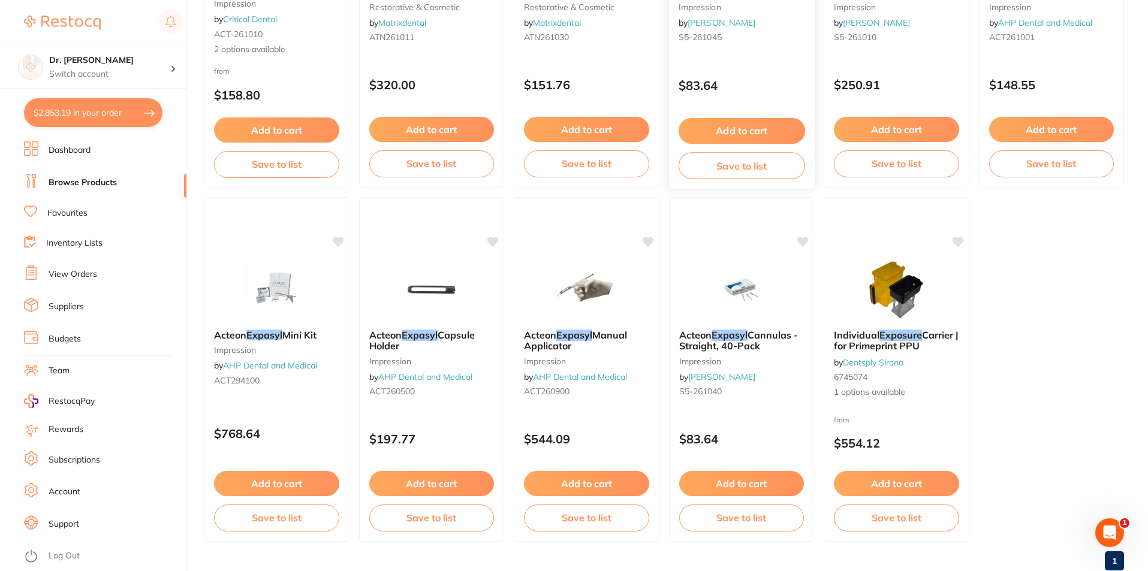
scroll to position [2098, 0]
click at [739, 483] on button "Add to cart" at bounding box center [741, 485] width 126 height 26
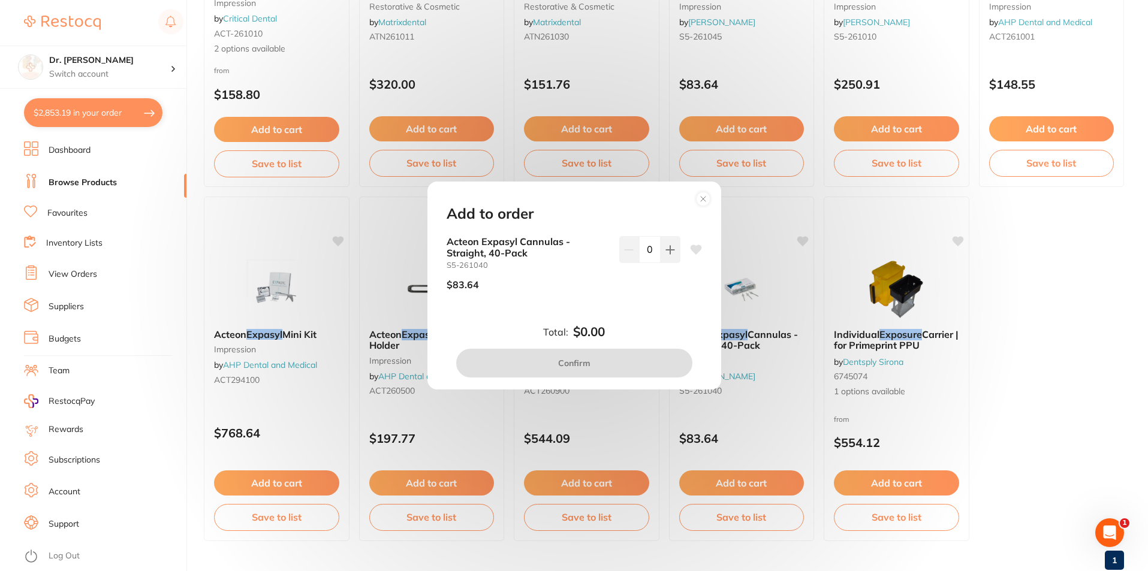
scroll to position [0, 0]
click at [674, 245] on button at bounding box center [671, 249] width 20 height 26
type input "1"
click at [634, 371] on button "Confirm" at bounding box center [574, 363] width 236 height 29
checkbox input "false"
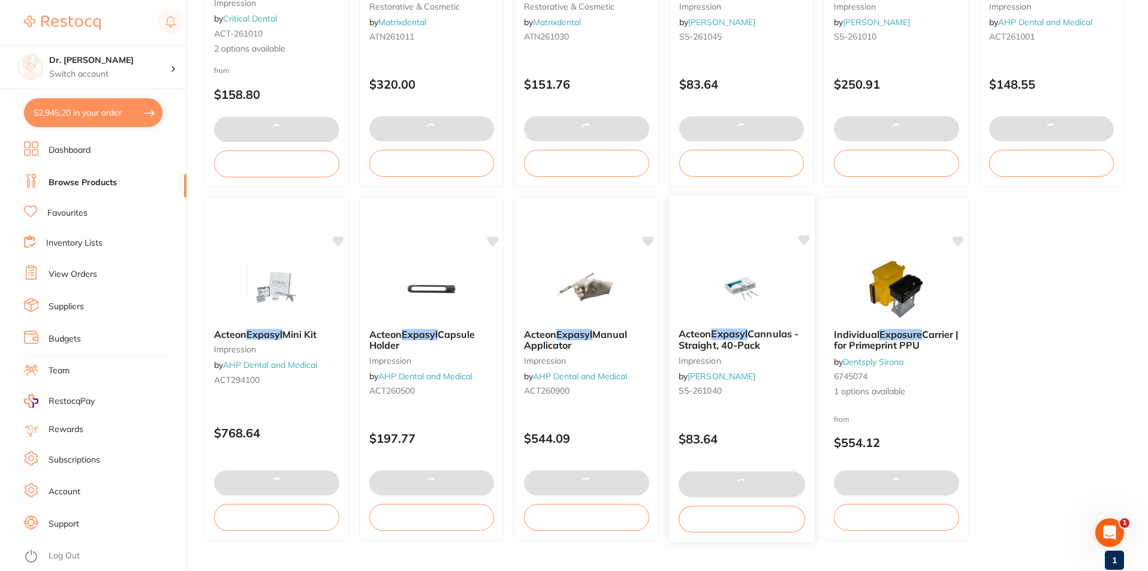
click at [813, 237] on div "Acteon Expasyl Cannulas - Straight, 40-Pack impression by [PERSON_NAME] S5-2610…" at bounding box center [741, 369] width 147 height 348
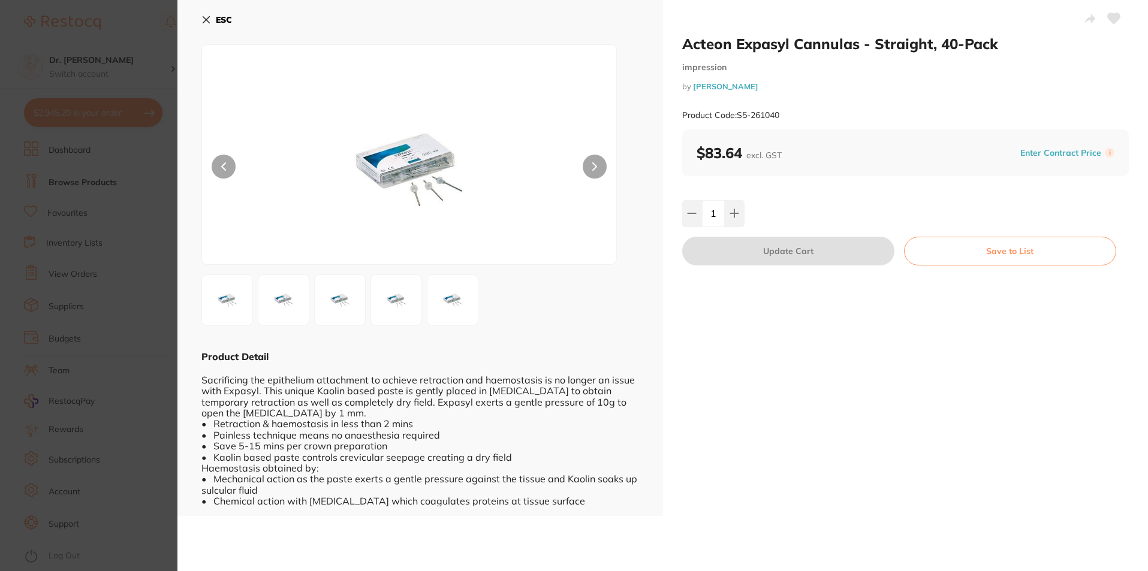
click at [1107, 16] on icon at bounding box center [1113, 19] width 13 height 12
click at [201, 14] on button "ESC" at bounding box center [216, 20] width 31 height 20
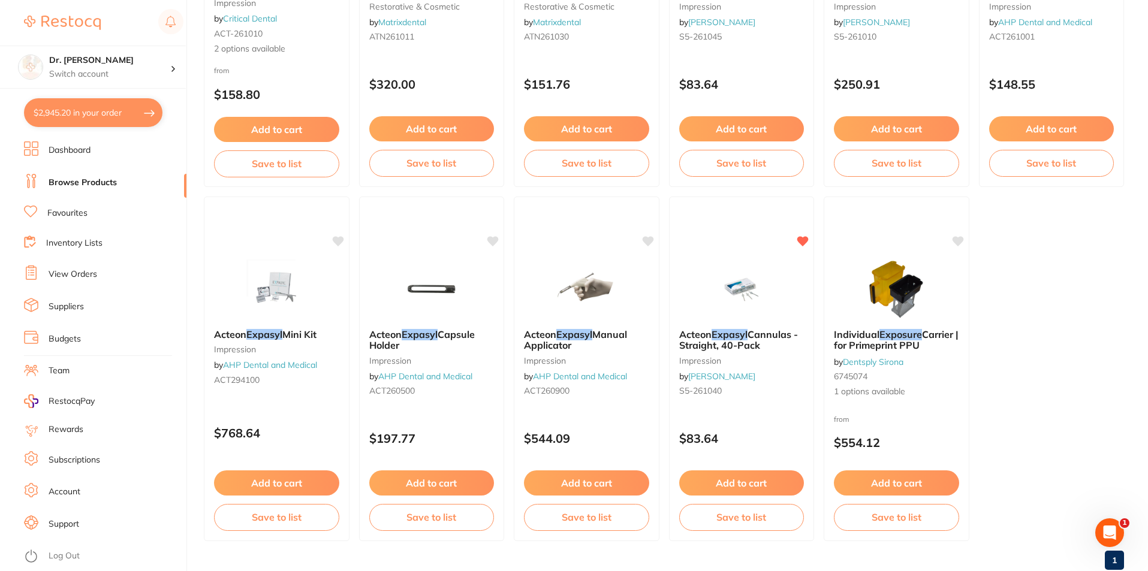
click at [95, 117] on button "$2,945.20 in your order" at bounding box center [93, 112] width 138 height 29
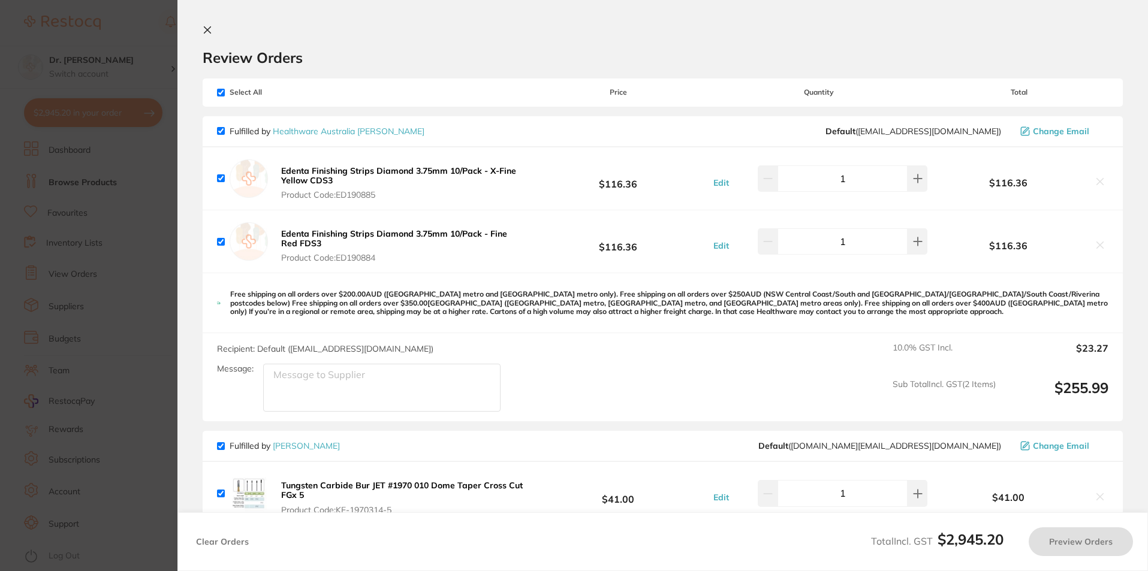
checkbox input "true"
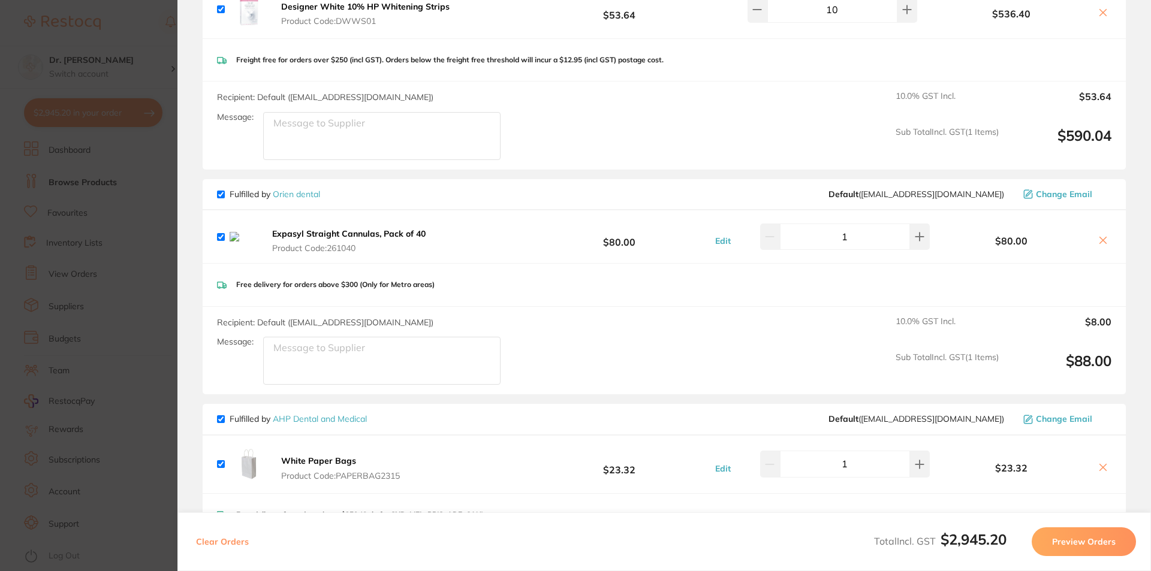
scroll to position [1199, 0]
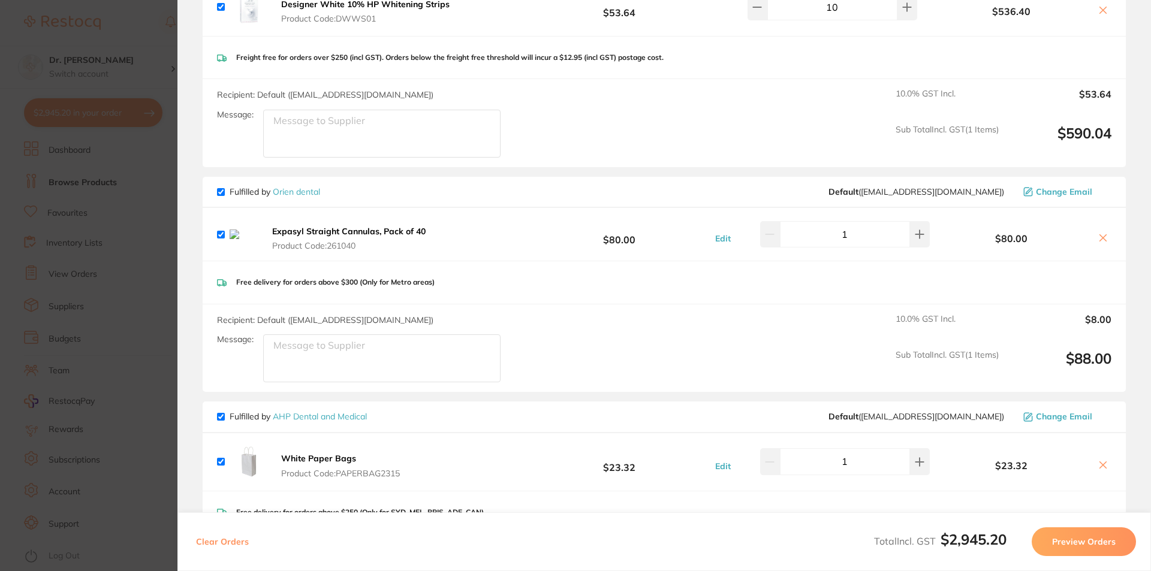
click at [1098, 236] on icon at bounding box center [1103, 238] width 10 height 10
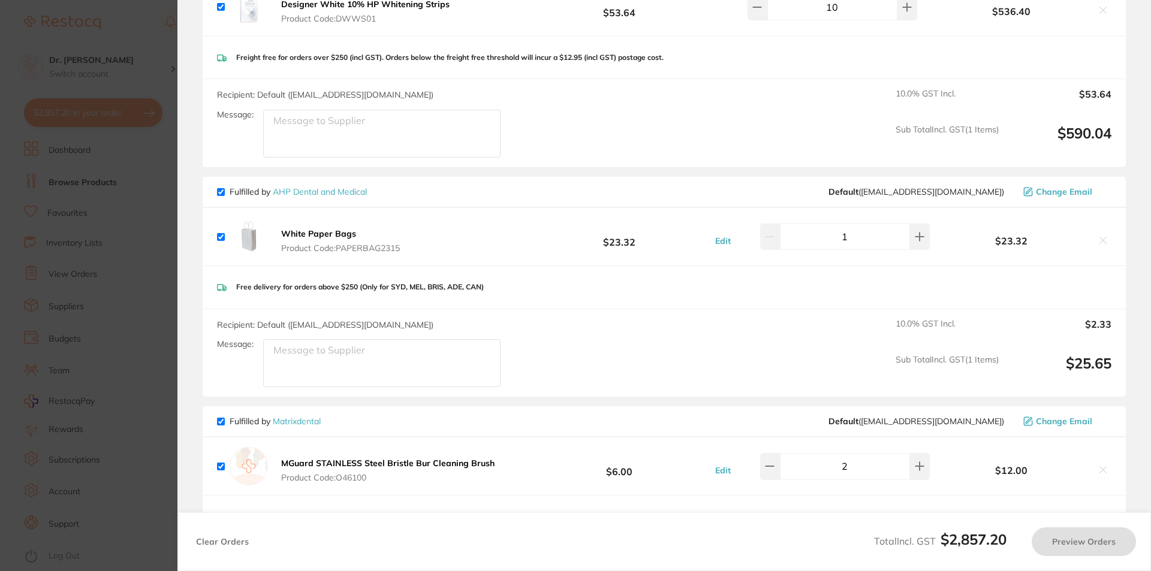
checkbox input "true"
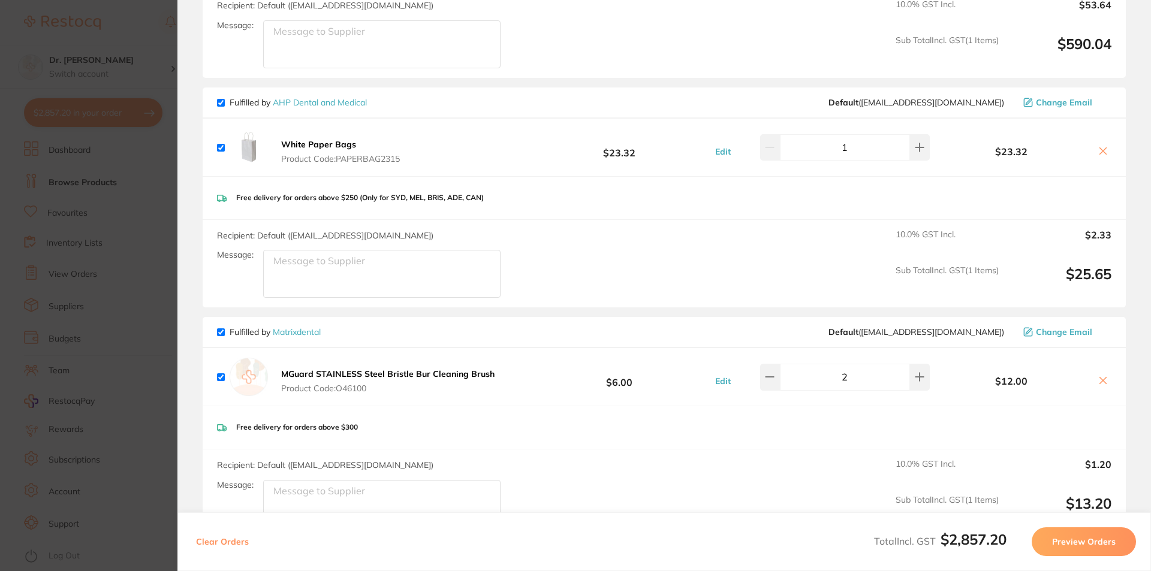
scroll to position [1379, 0]
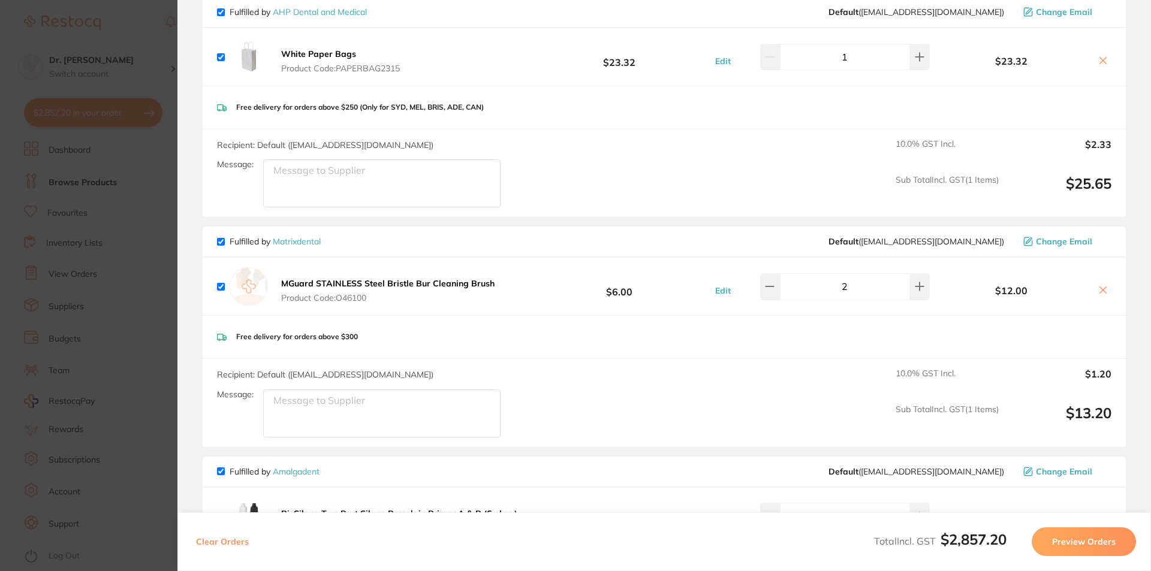
click at [171, 68] on section "Update RRP Set your pre negotiated price for this item. Item Agreed RRP (excl. …" at bounding box center [575, 285] width 1151 height 571
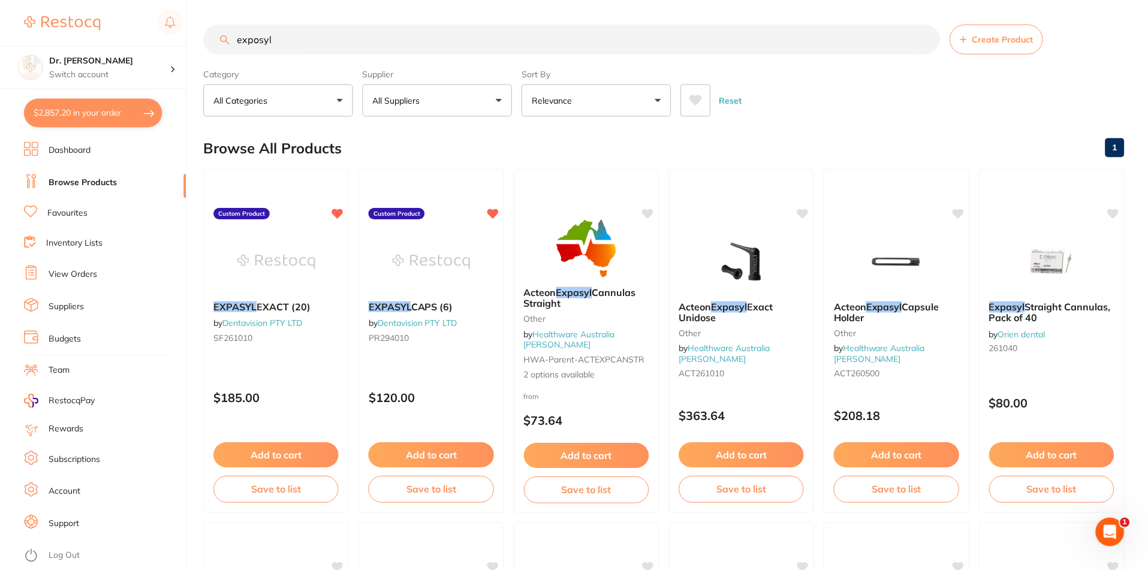
scroll to position [2098, 0]
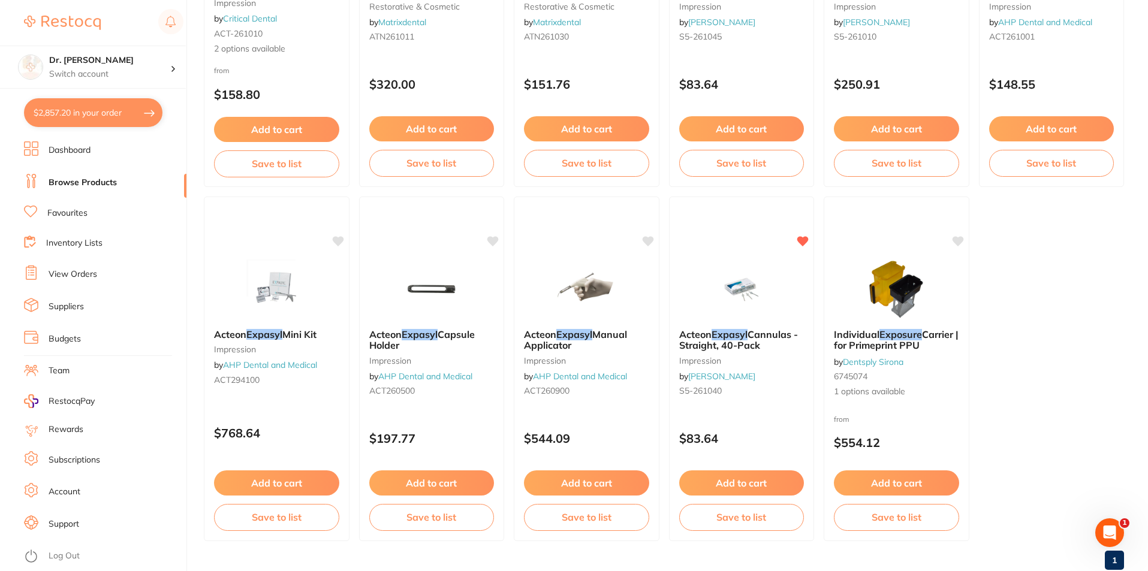
click at [106, 186] on link "Browse Products" at bounding box center [83, 183] width 68 height 12
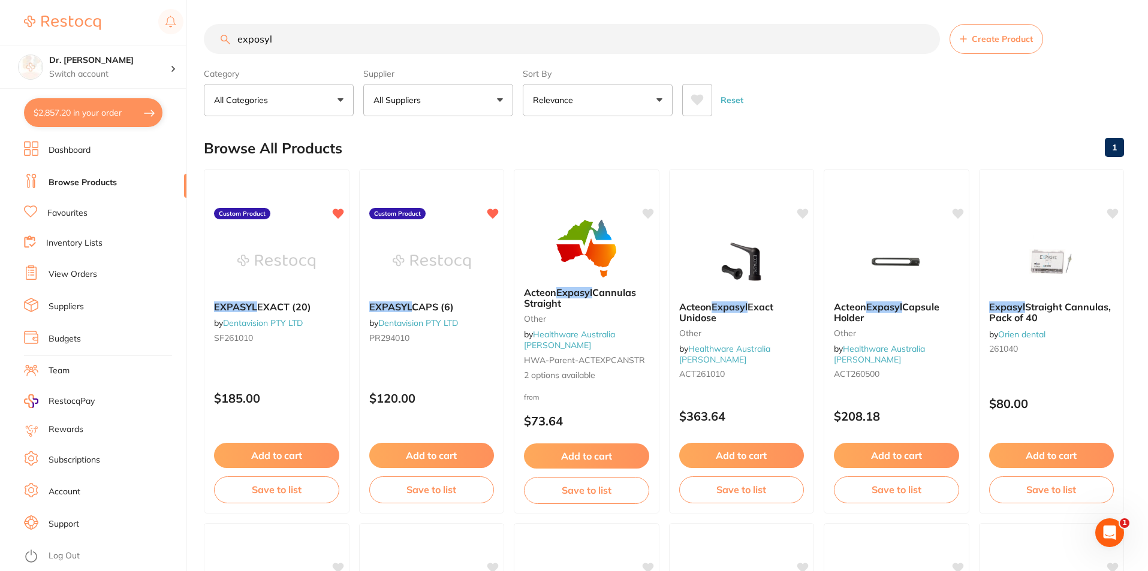
drag, startPoint x: 278, startPoint y: 40, endPoint x: 234, endPoint y: 45, distance: 44.6
click at [234, 45] on input "exposyl" at bounding box center [572, 39] width 736 height 30
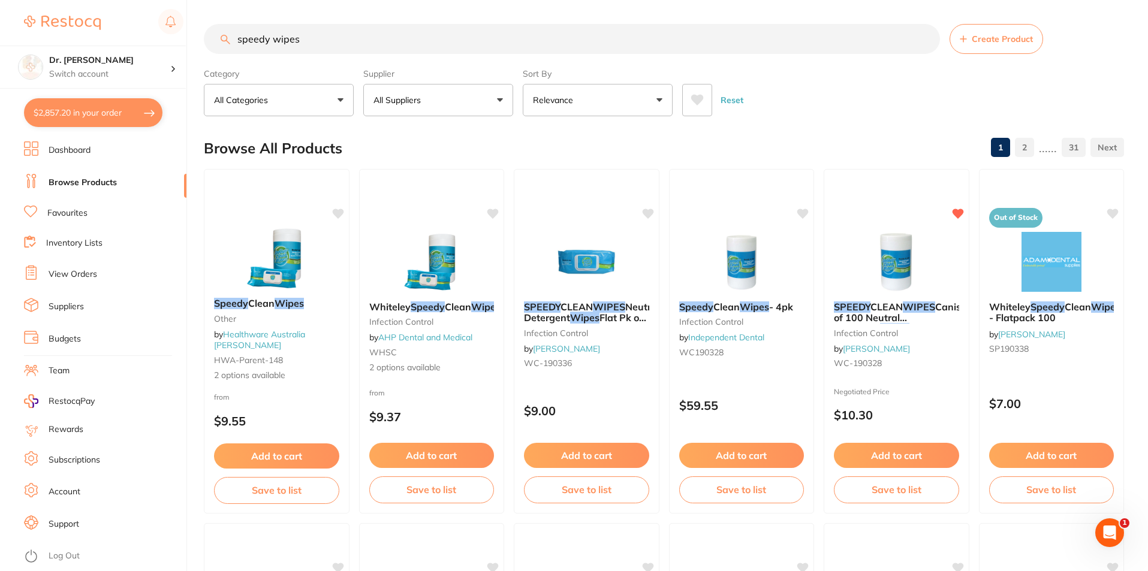
click at [91, 114] on button "$2,857.20 in your order" at bounding box center [93, 112] width 138 height 29
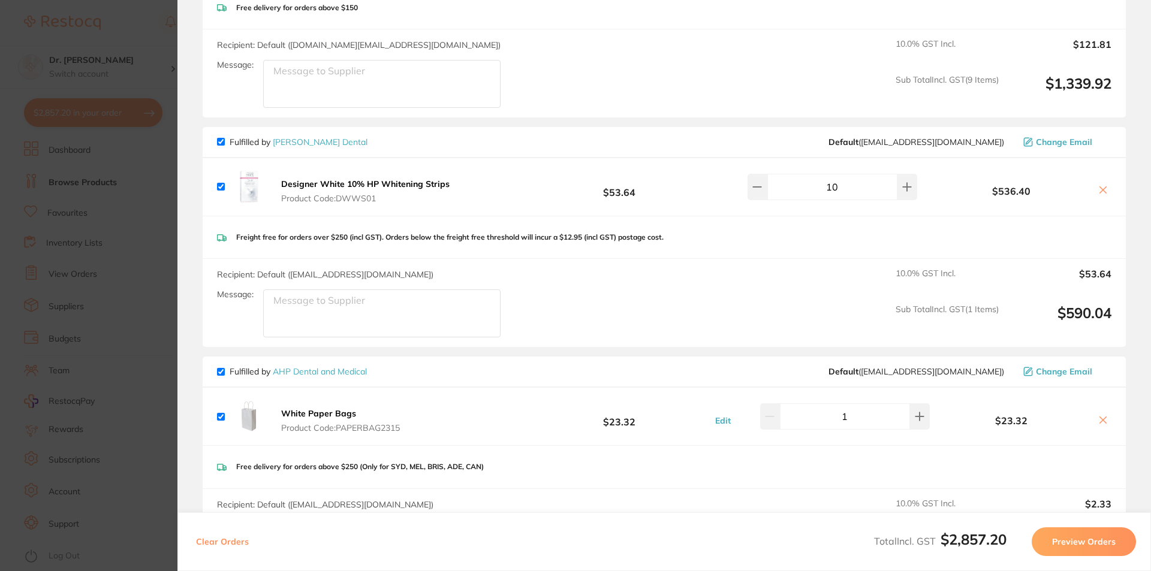
scroll to position [779, 0]
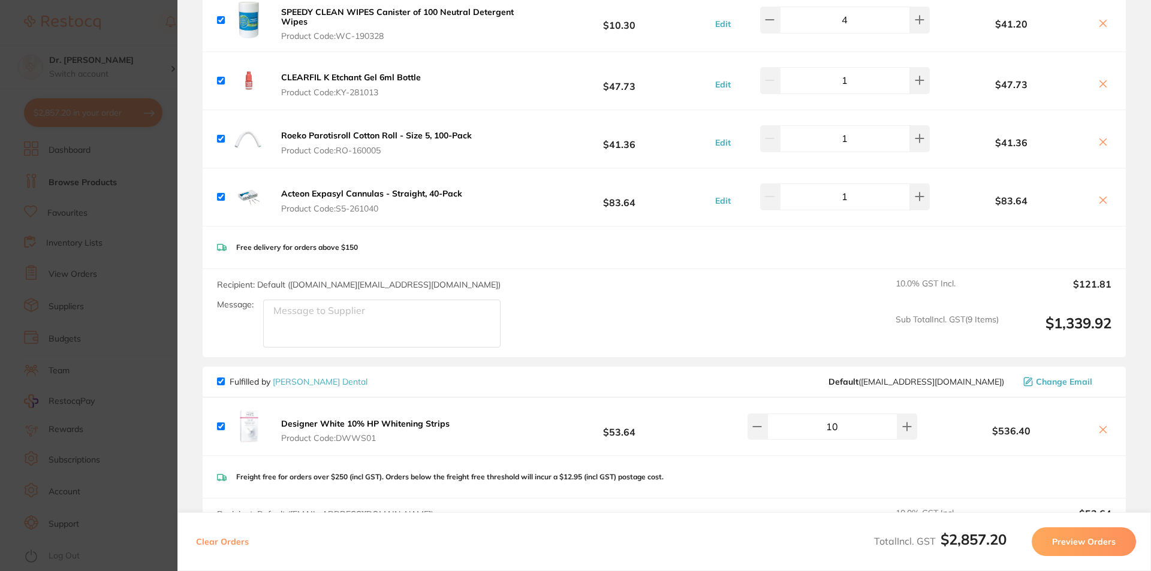
click at [85, 135] on section "Update RRP Set your pre negotiated price for this item. Item Agreed RRP (excl. …" at bounding box center [575, 285] width 1151 height 571
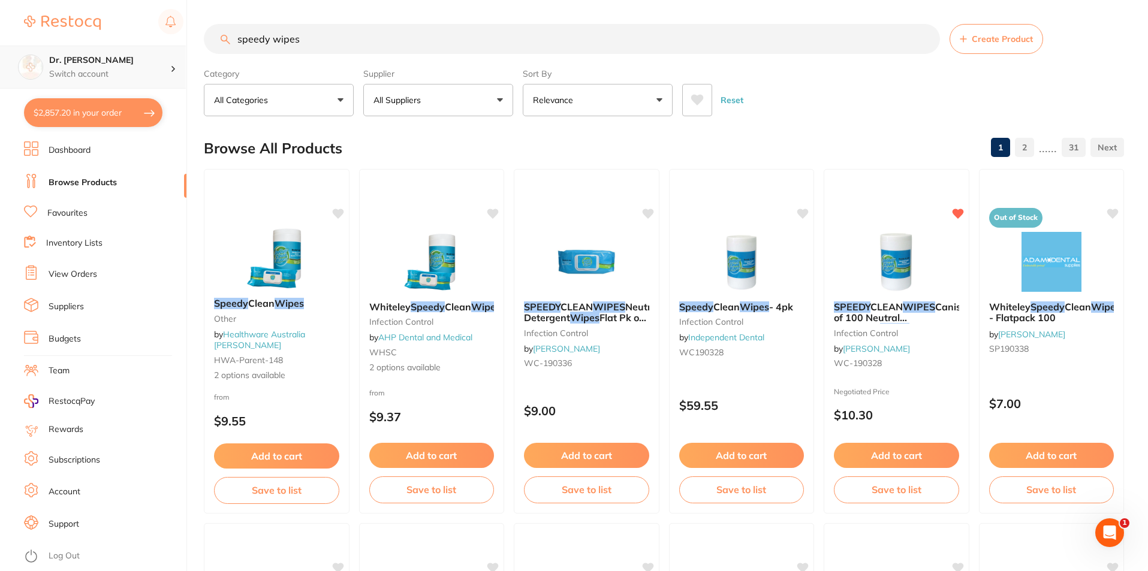
scroll to position [1, 0]
drag, startPoint x: 305, startPoint y: 37, endPoint x: 177, endPoint y: 51, distance: 128.4
click at [177, 51] on div "$2,857.20 Dr. [PERSON_NAME] Switch account Dr. [PERSON_NAME] $2,857.20 in your …" at bounding box center [574, 285] width 1148 height 571
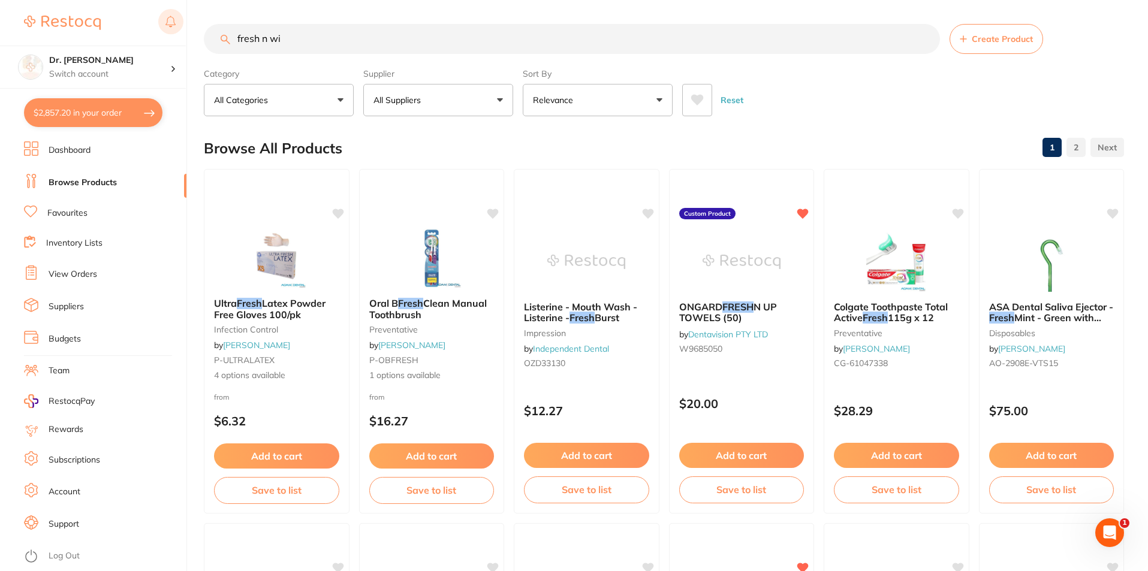
scroll to position [0, 0]
type input "fresh n wipes"
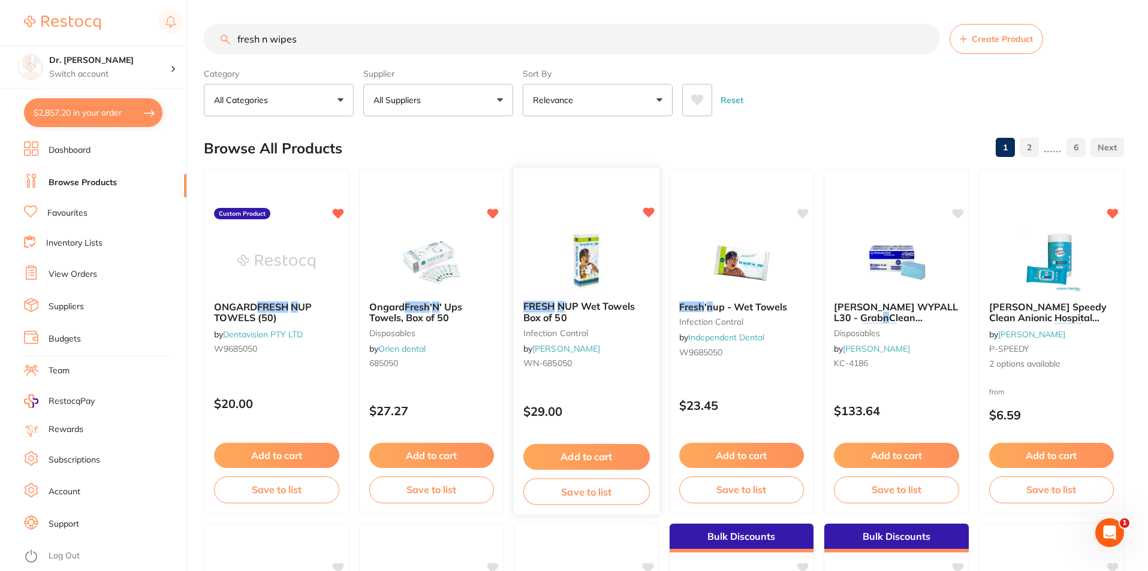
click at [614, 457] on button "Add to cart" at bounding box center [586, 457] width 126 height 26
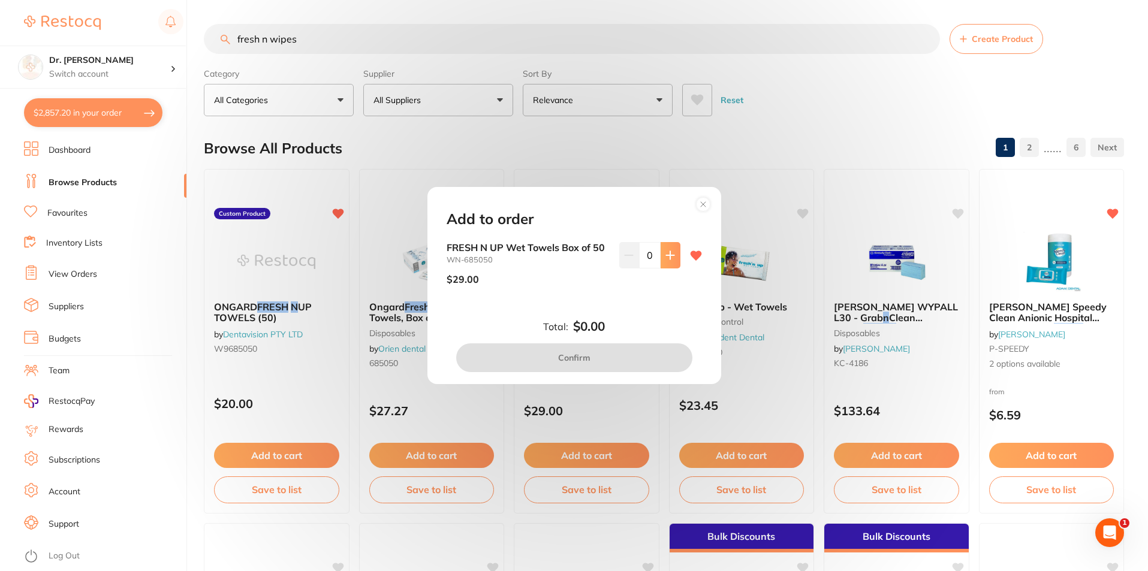
click at [674, 257] on button at bounding box center [671, 255] width 20 height 26
type input "1"
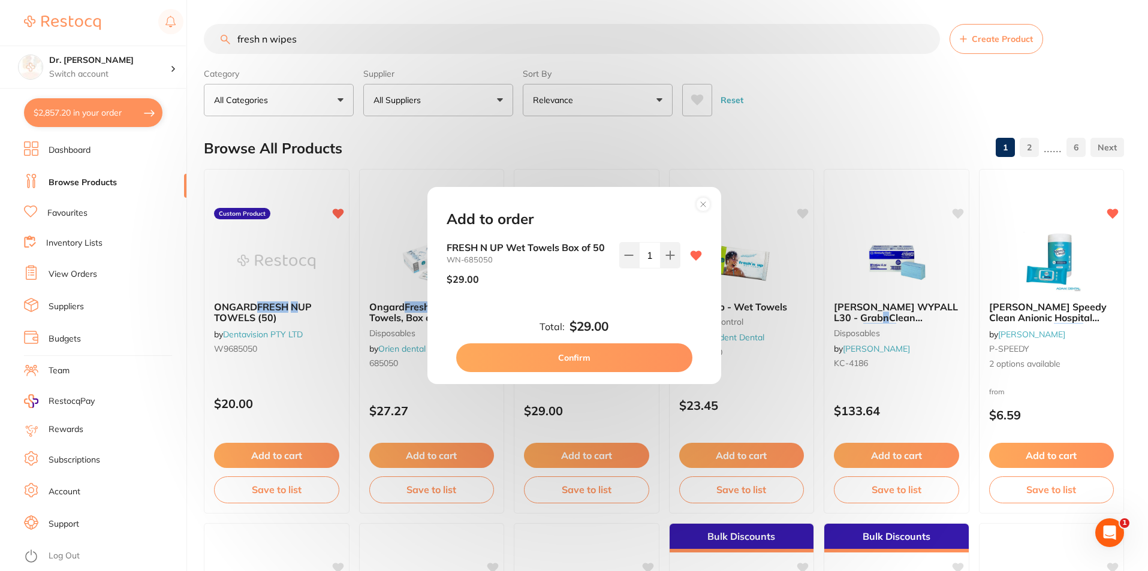
click at [612, 359] on button "Confirm" at bounding box center [574, 358] width 236 height 29
checkbox input "false"
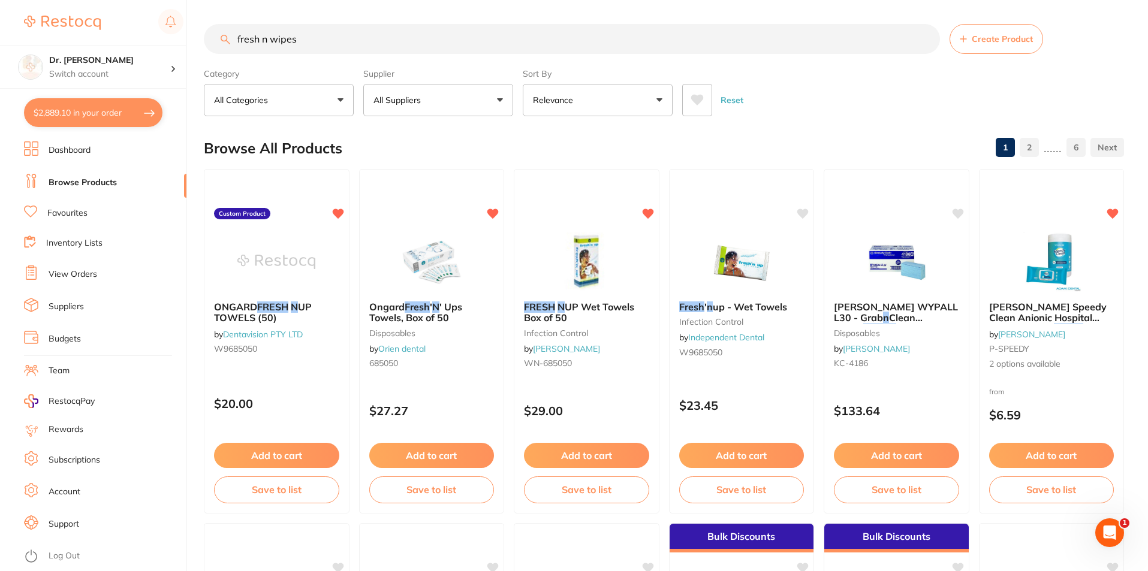
drag, startPoint x: 314, startPoint y: 37, endPoint x: 88, endPoint y: 40, distance: 226.6
click at [88, 40] on div "$2,889.10 Dr. [PERSON_NAME] Switch account Dr. [PERSON_NAME] $2,889.10 in your …" at bounding box center [574, 285] width 1148 height 571
type input "first half"
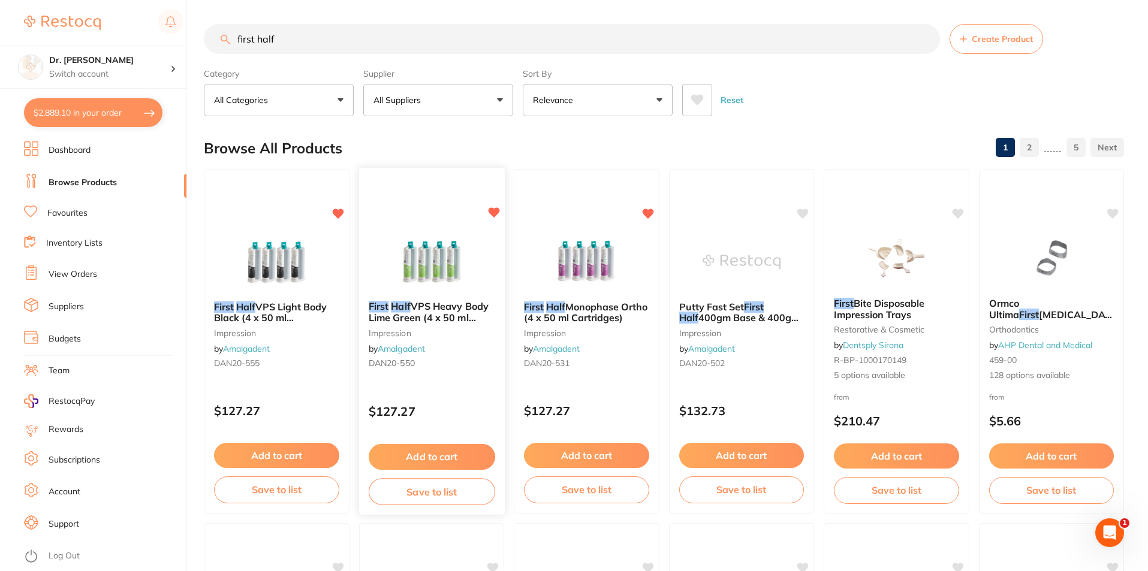
click at [427, 459] on button "Add to cart" at bounding box center [431, 457] width 126 height 26
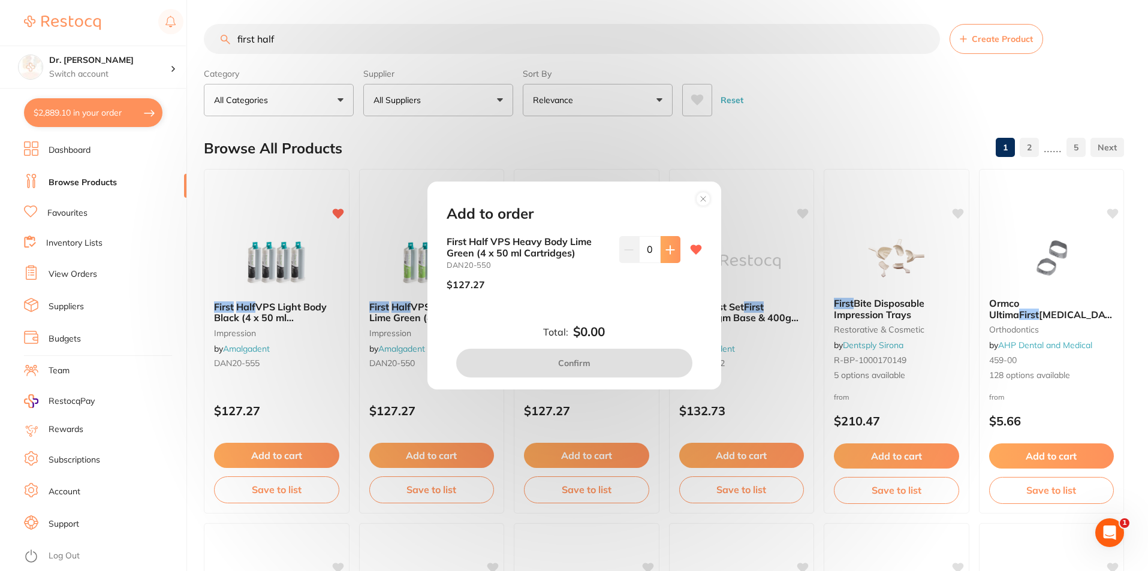
click at [670, 250] on icon at bounding box center [670, 250] width 8 height 8
type input "1"
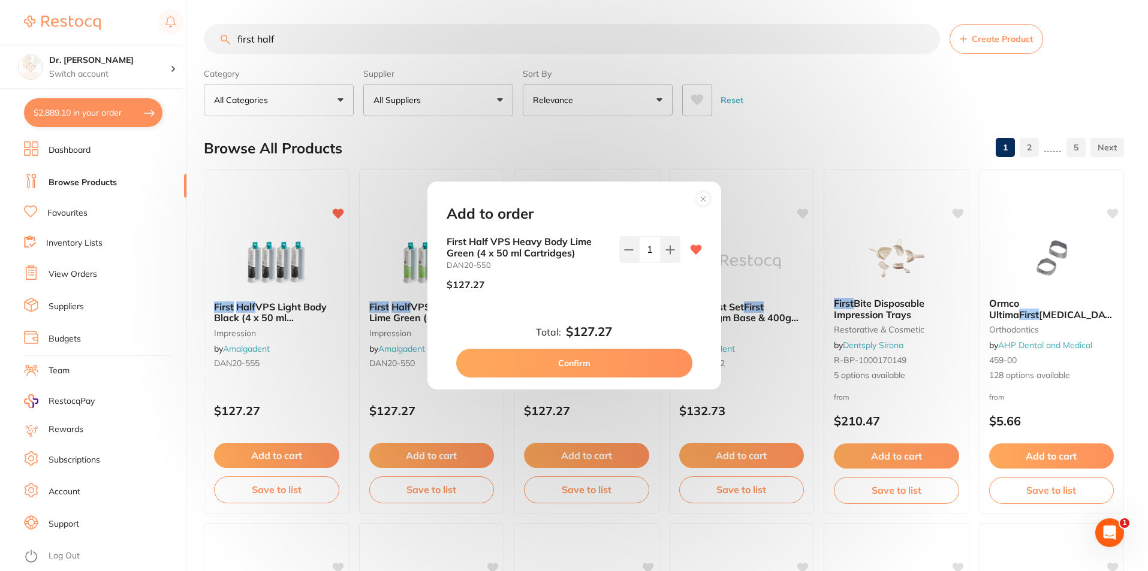
click at [632, 360] on button "Confirm" at bounding box center [574, 363] width 236 height 29
checkbox input "false"
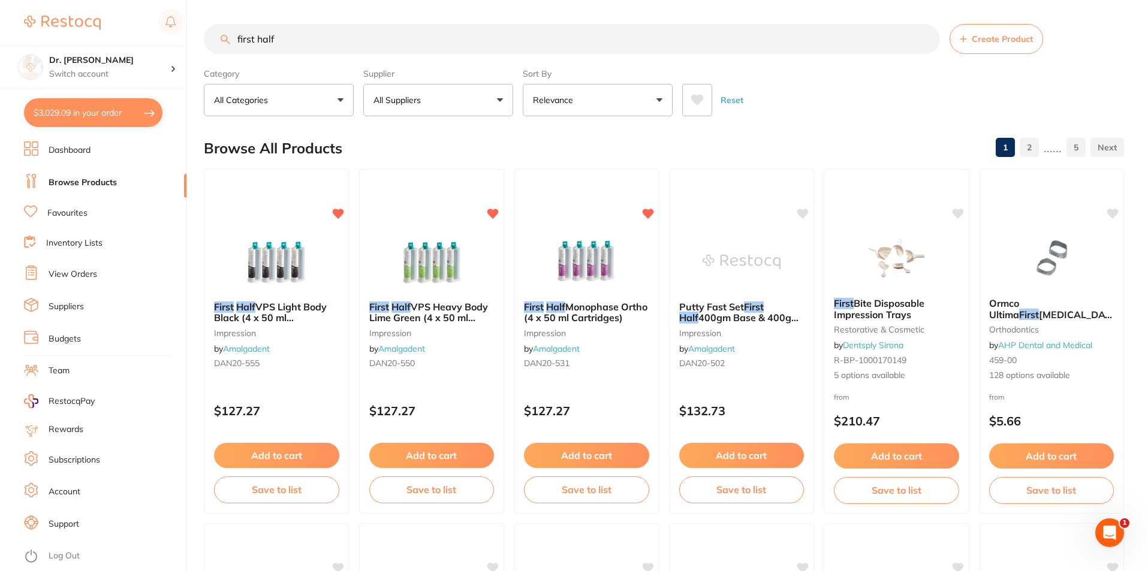
drag, startPoint x: 284, startPoint y: 35, endPoint x: 213, endPoint y: 35, distance: 70.1
click at [213, 35] on input "first half" at bounding box center [572, 39] width 736 height 30
type input "speedy"
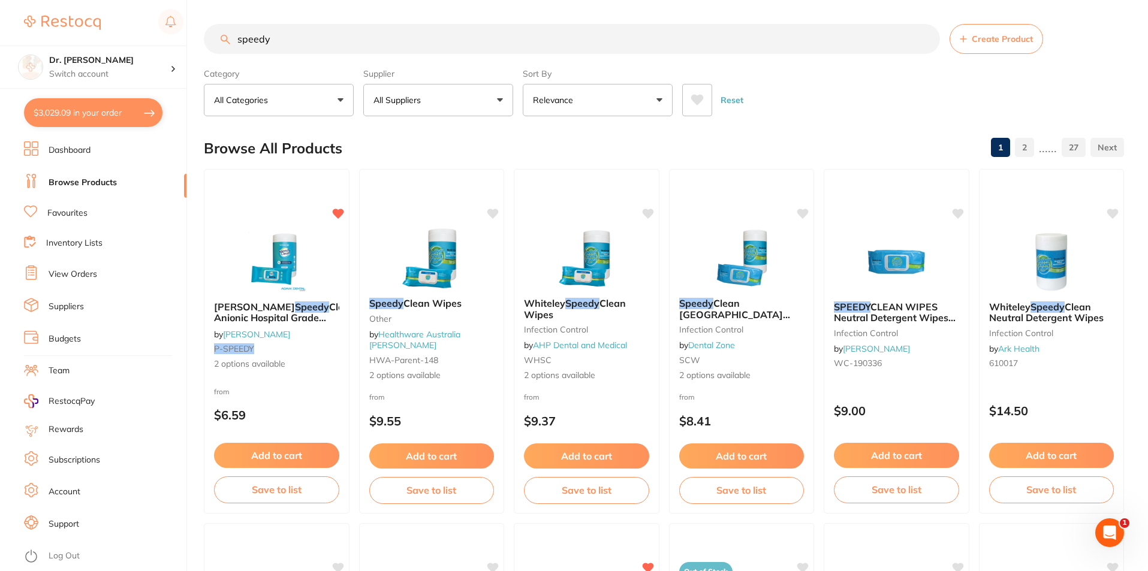
drag, startPoint x: 302, startPoint y: 43, endPoint x: 131, endPoint y: 37, distance: 171.6
click at [131, 37] on div "$3,029.09 Dr. Kim Carr Switch account Dr. Kim Carr $3,029.09 in your order Dash…" at bounding box center [574, 285] width 1148 height 571
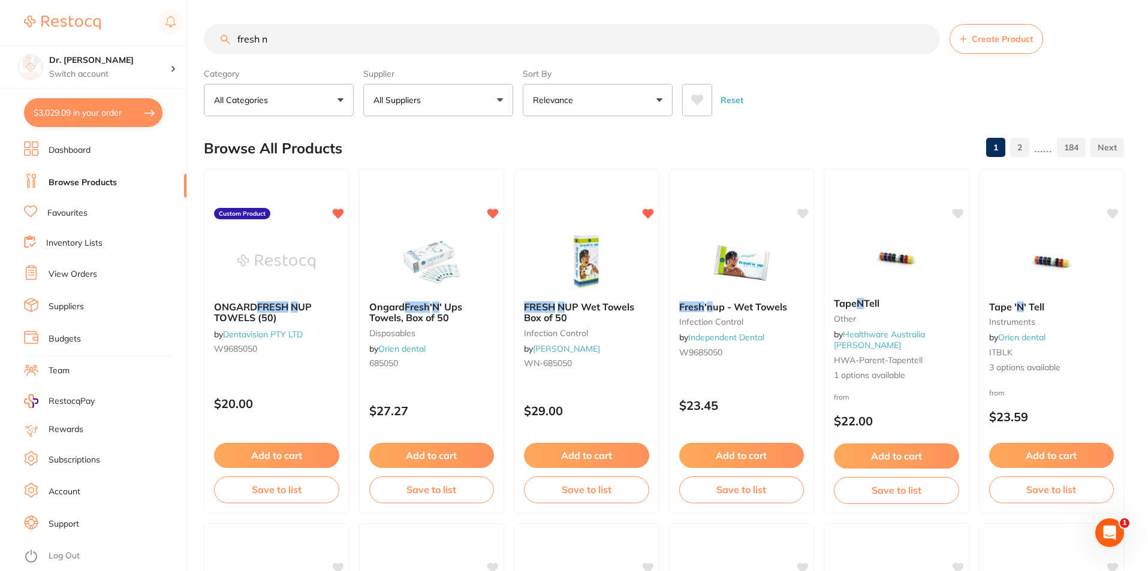
drag, startPoint x: 304, startPoint y: 37, endPoint x: 218, endPoint y: 37, distance: 85.7
click at [219, 37] on input "fresh n" at bounding box center [572, 39] width 736 height 30
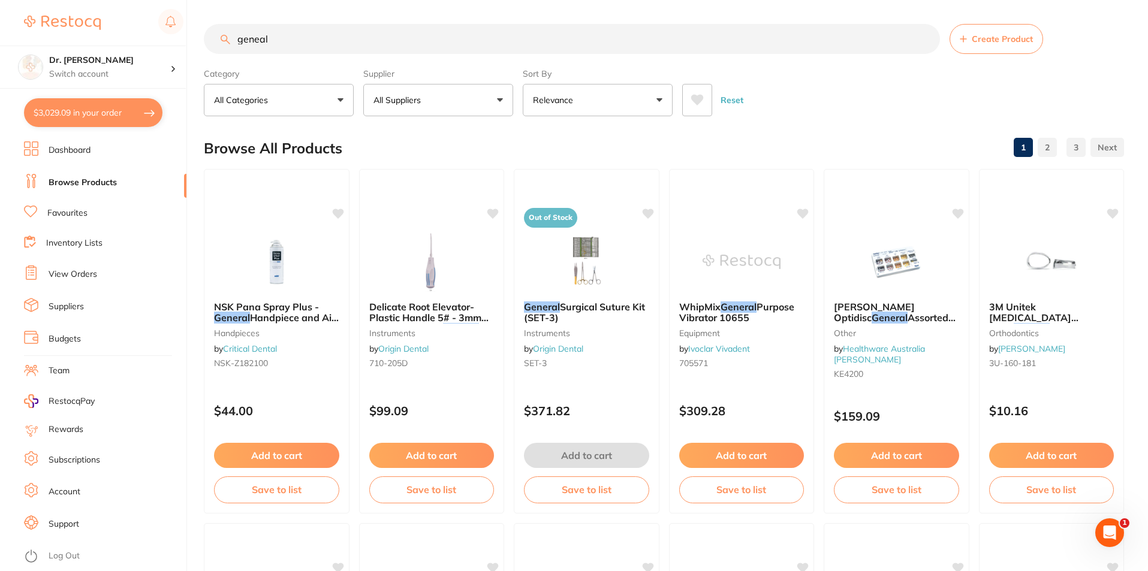
drag, startPoint x: 285, startPoint y: 43, endPoint x: 225, endPoint y: 42, distance: 60.6
click at [225, 42] on div "geneal Create Product" at bounding box center [664, 39] width 920 height 30
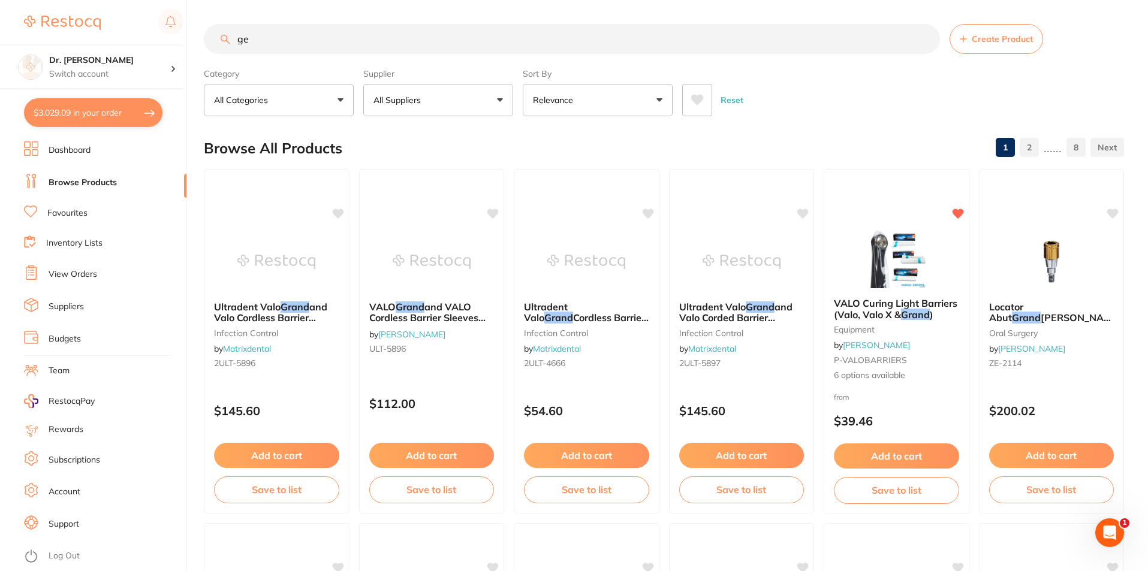
type input "g"
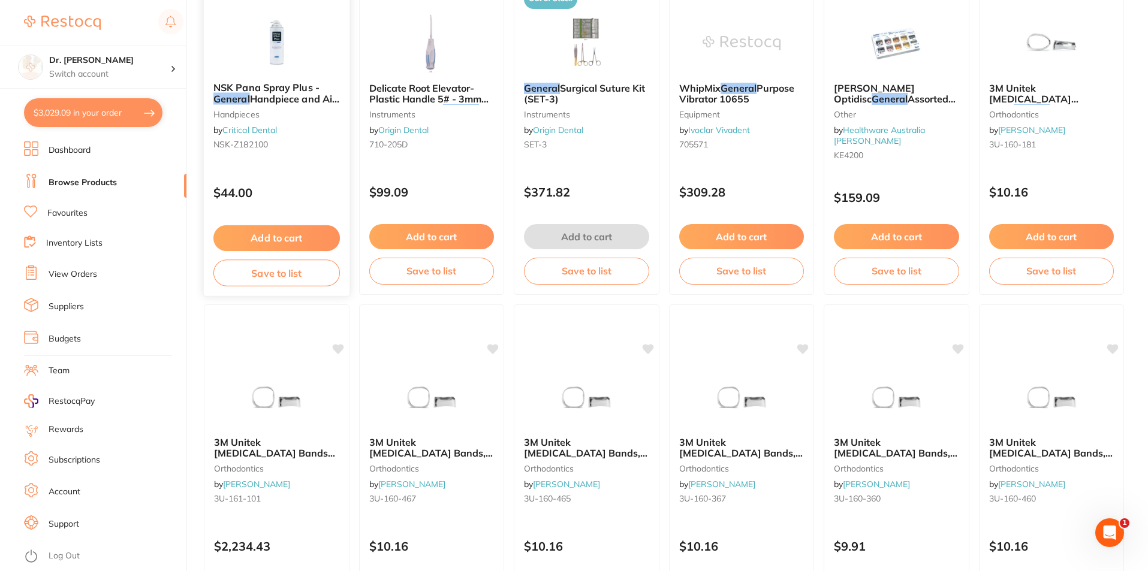
scroll to position [300, 0]
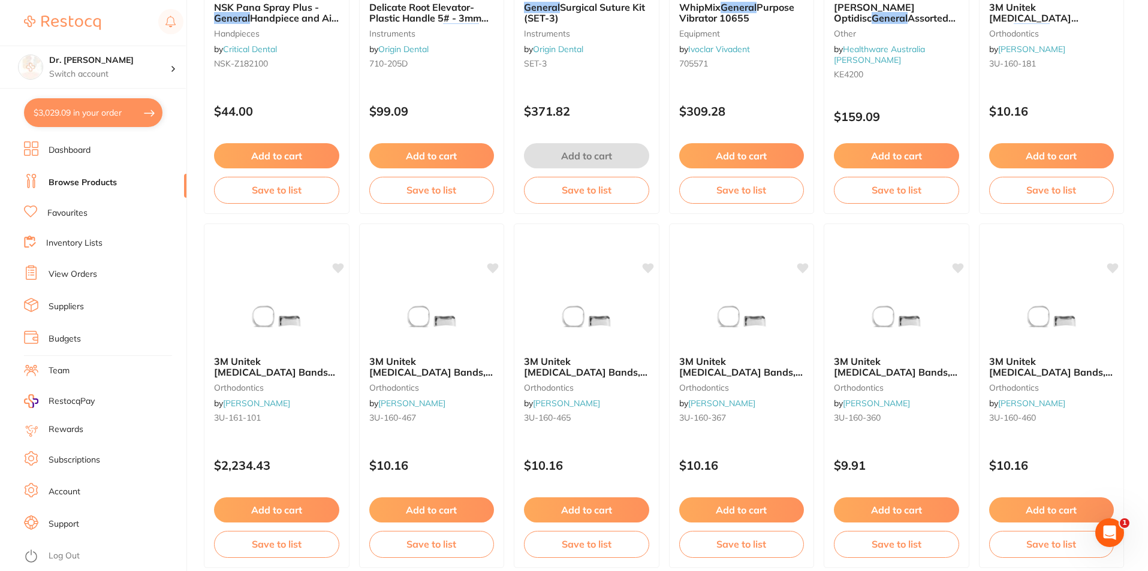
type input "geneal"
click at [59, 216] on link "Favourites" at bounding box center [67, 213] width 40 height 12
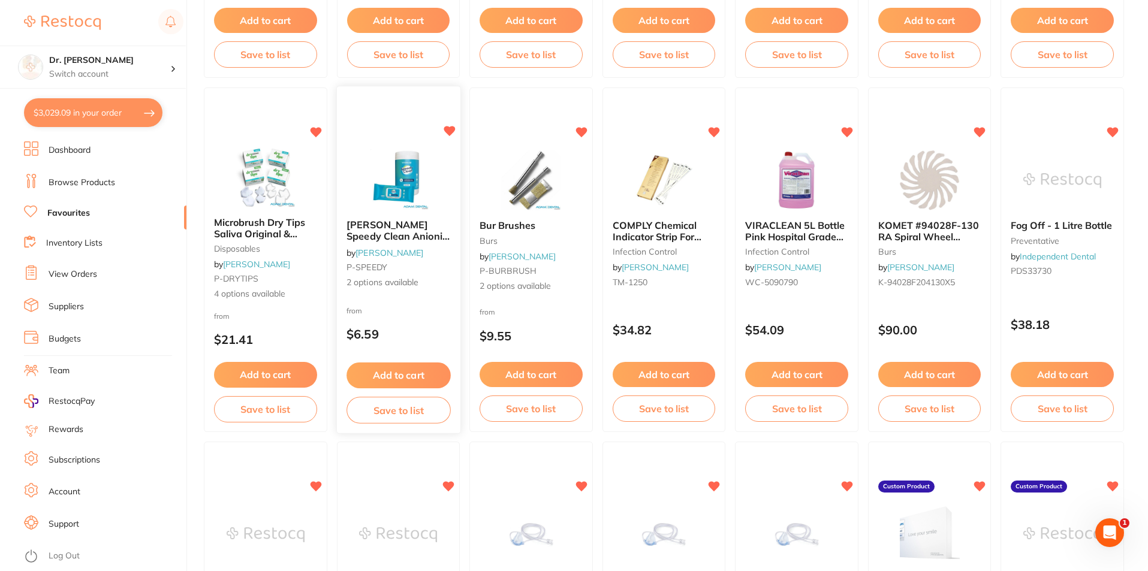
scroll to position [1799, 0]
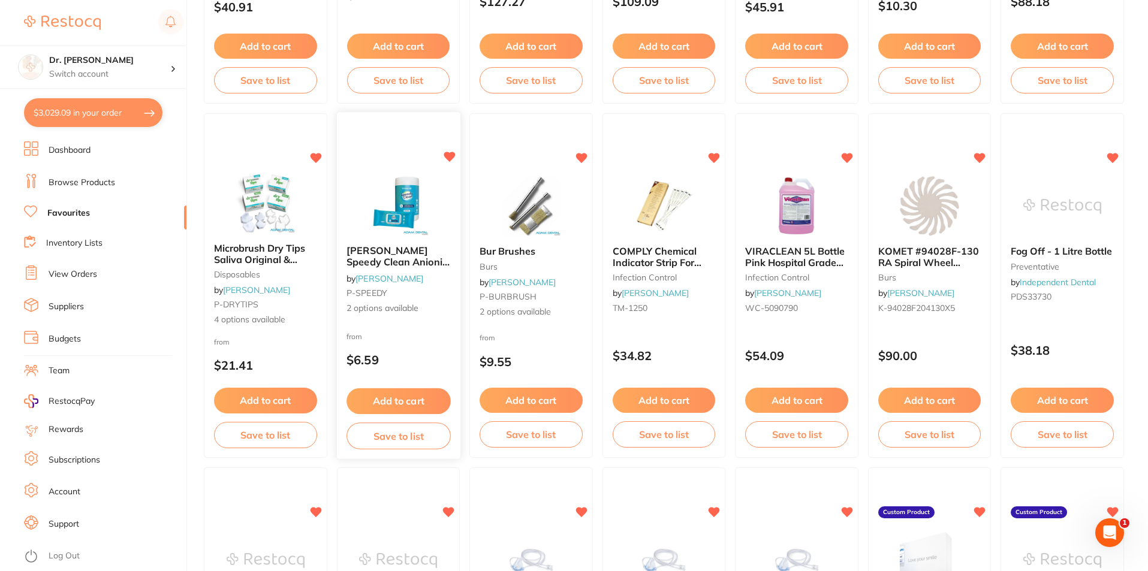
click at [448, 158] on icon at bounding box center [449, 157] width 11 height 10
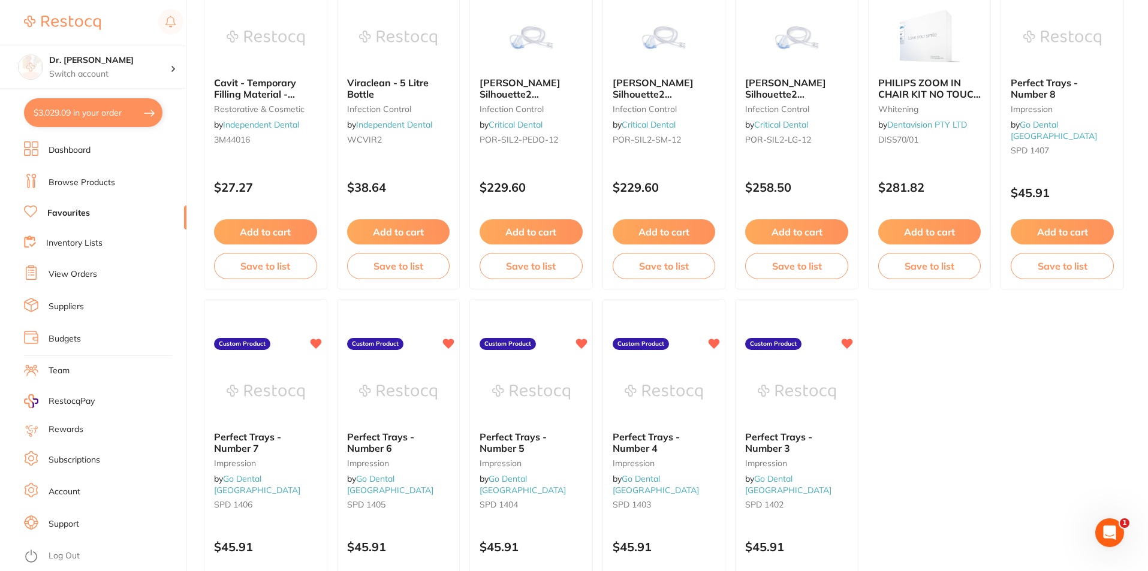
scroll to position [2456, 0]
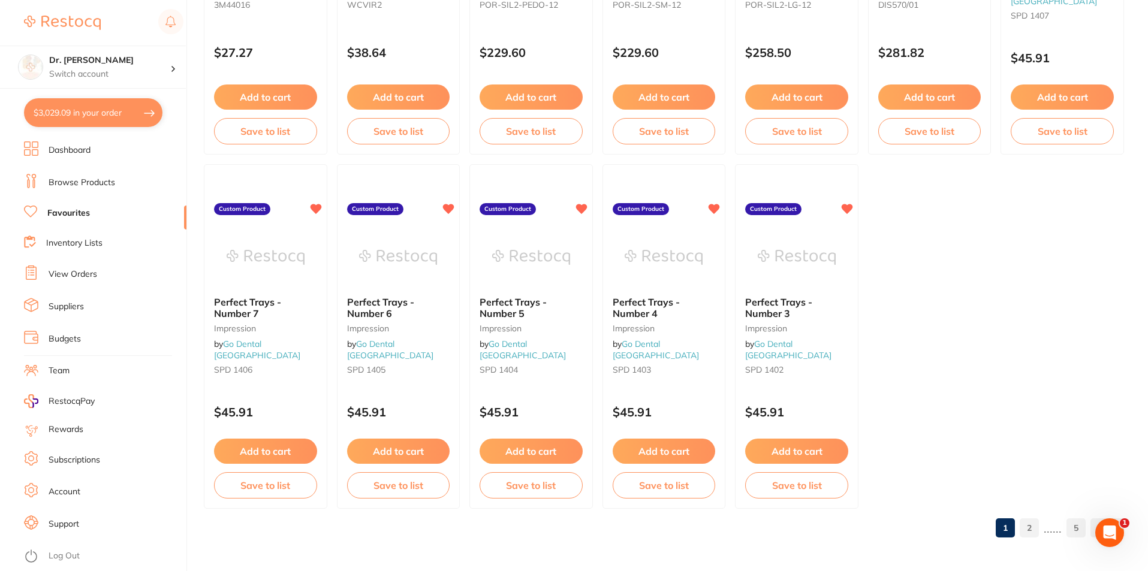
click at [1026, 522] on link "2" at bounding box center [1029, 528] width 19 height 24
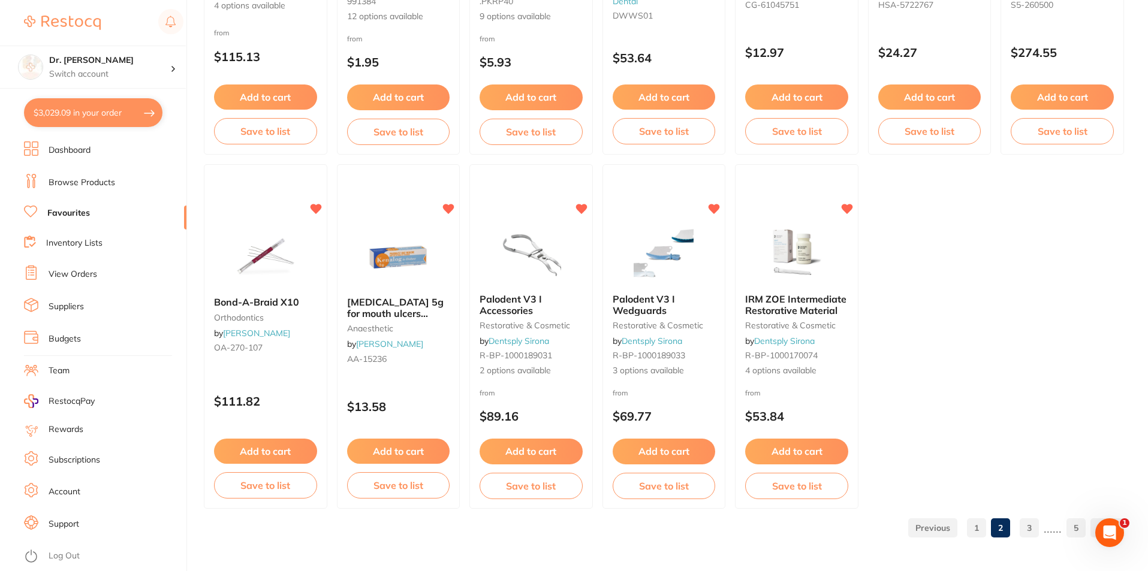
scroll to position [0, 0]
click at [1028, 528] on link "3" at bounding box center [1029, 528] width 19 height 24
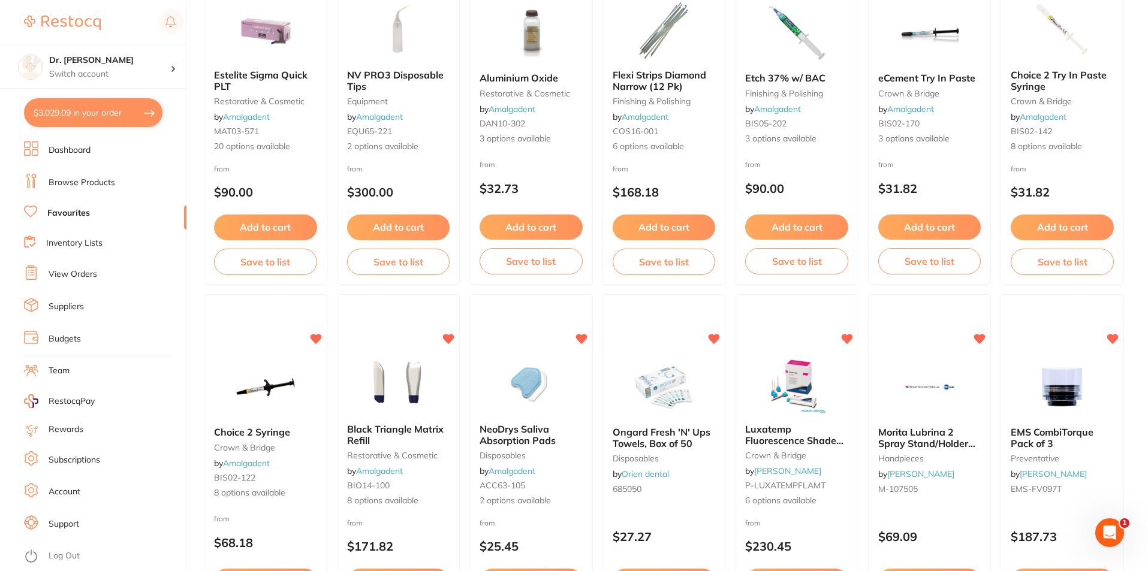
scroll to position [1617, 0]
click at [76, 177] on link "Browse Products" at bounding box center [82, 183] width 67 height 12
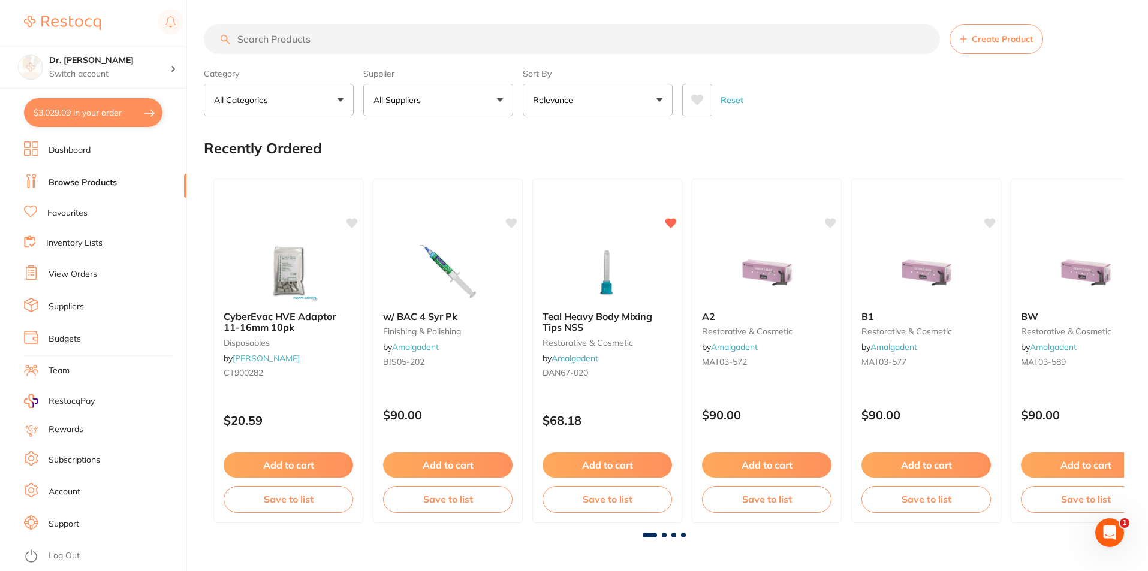
click at [244, 40] on input "search" at bounding box center [572, 39] width 736 height 30
click at [297, 38] on input "search" at bounding box center [572, 39] width 736 height 30
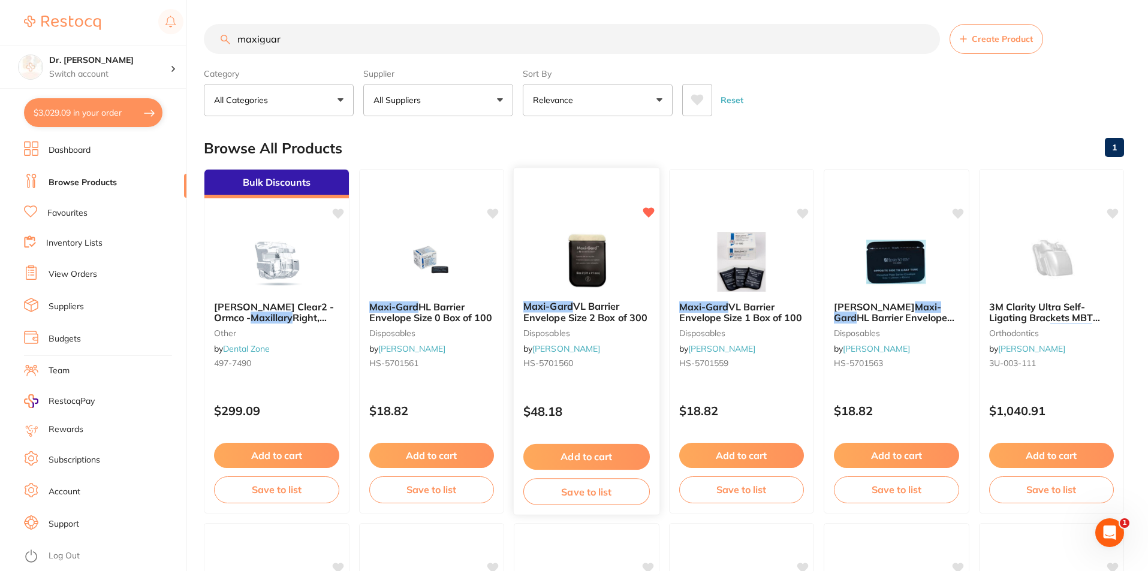
type input "maxiguar"
click at [584, 260] on img at bounding box center [586, 261] width 79 height 61
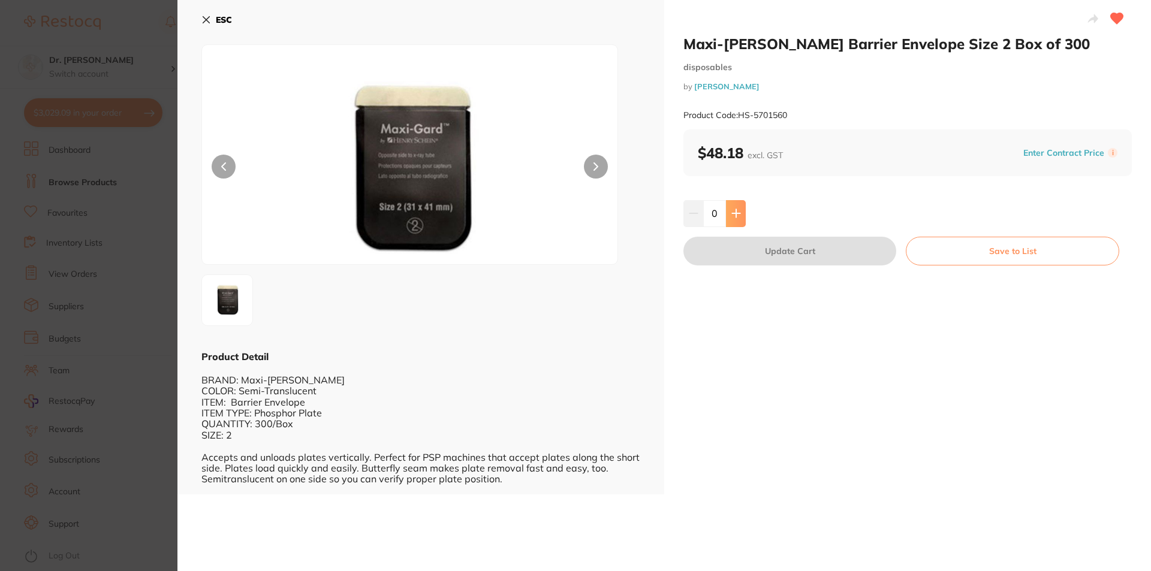
drag, startPoint x: 736, startPoint y: 216, endPoint x: 727, endPoint y: 226, distance: 12.7
click at [736, 216] on icon at bounding box center [736, 214] width 10 height 10
type input "1"
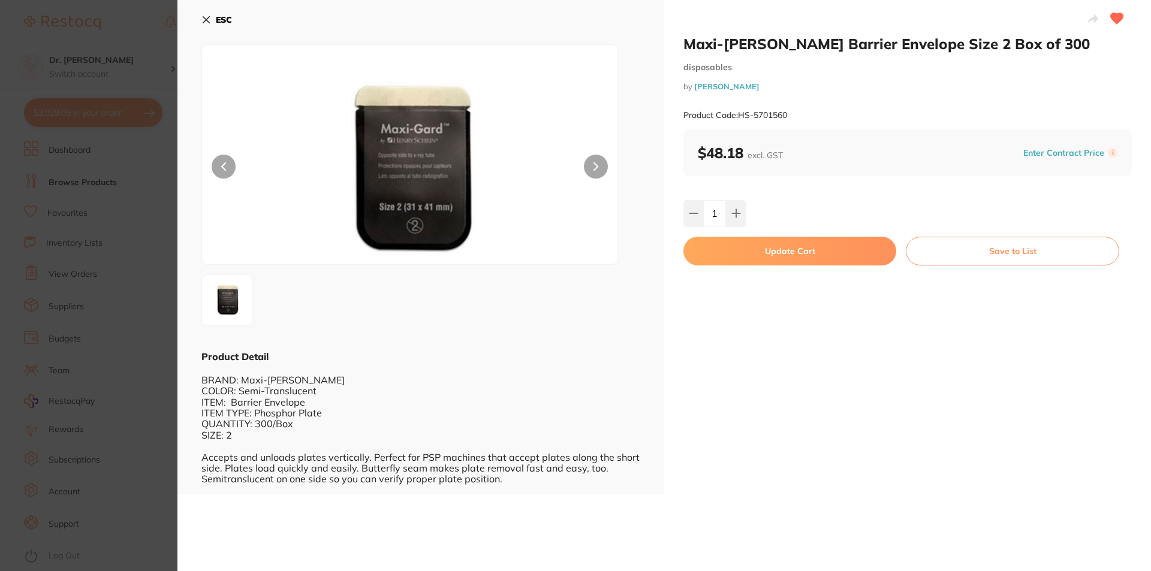
click at [772, 248] on button "Update Cart" at bounding box center [789, 251] width 213 height 29
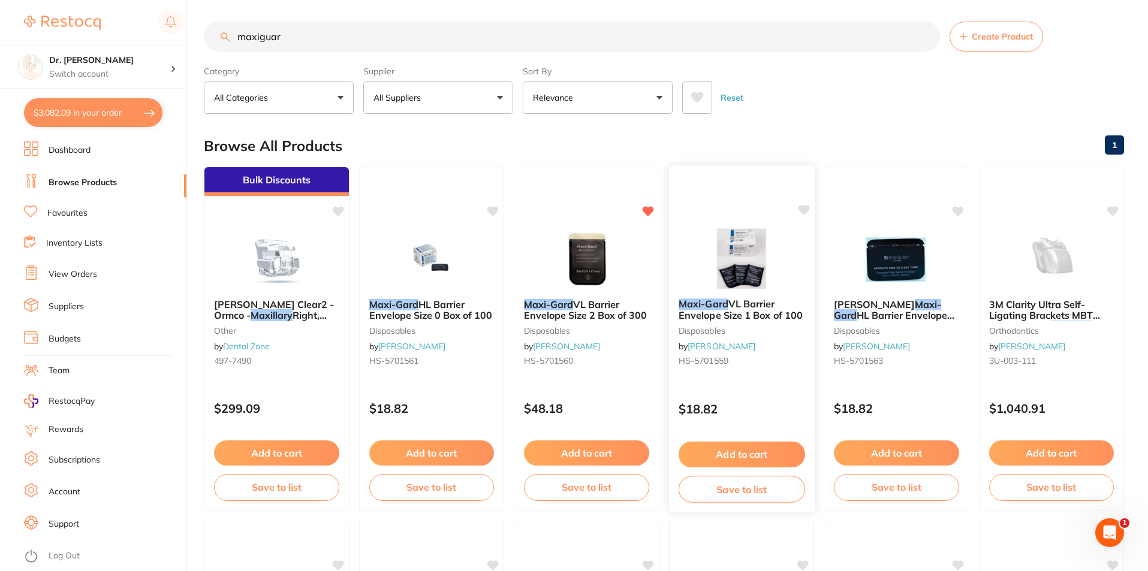
scroll to position [779, 0]
click at [65, 181] on link "Browse Products" at bounding box center [83, 183] width 68 height 12
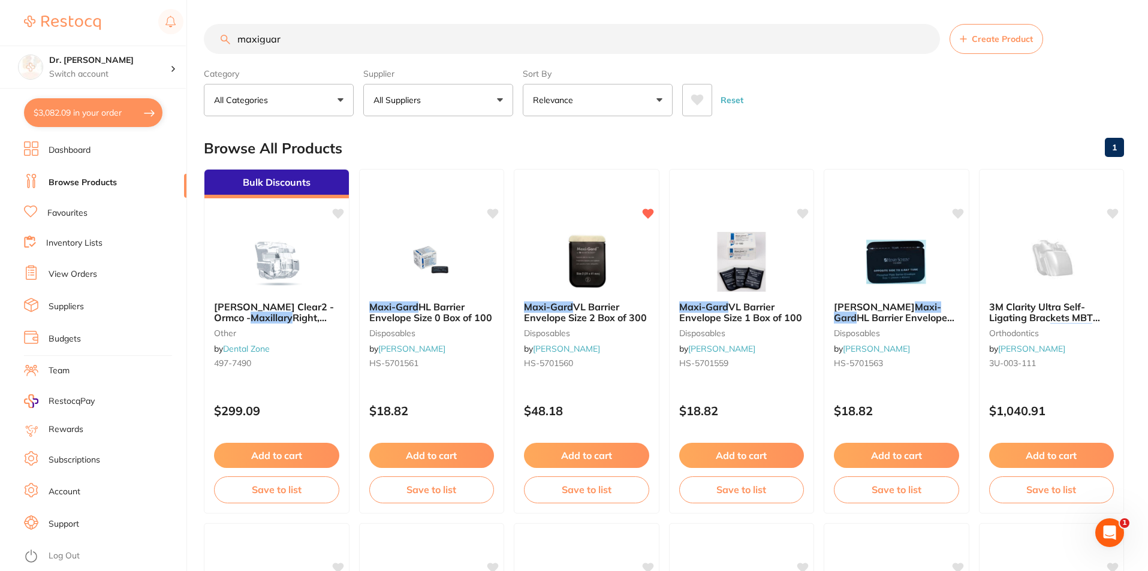
drag, startPoint x: 286, startPoint y: 41, endPoint x: 167, endPoint y: 37, distance: 119.4
click at [167, 37] on div "$3,082.09 Dr. Kim Carr Switch account Dr. Kim Carr $3,082.09 in your order Dash…" at bounding box center [574, 285] width 1148 height 571
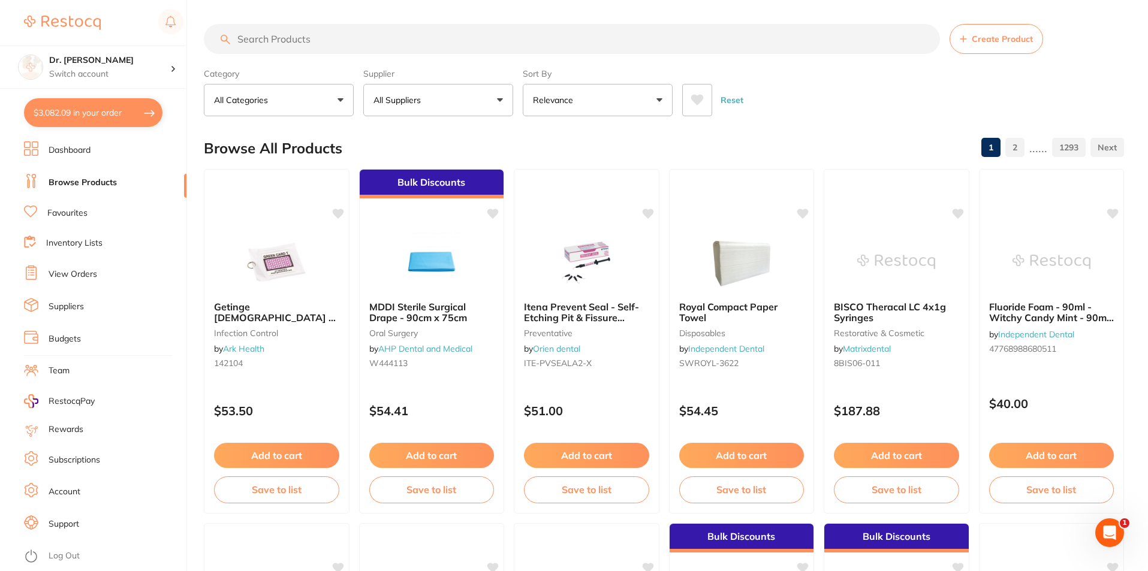
click at [73, 243] on link "Inventory Lists" at bounding box center [74, 243] width 56 height 12
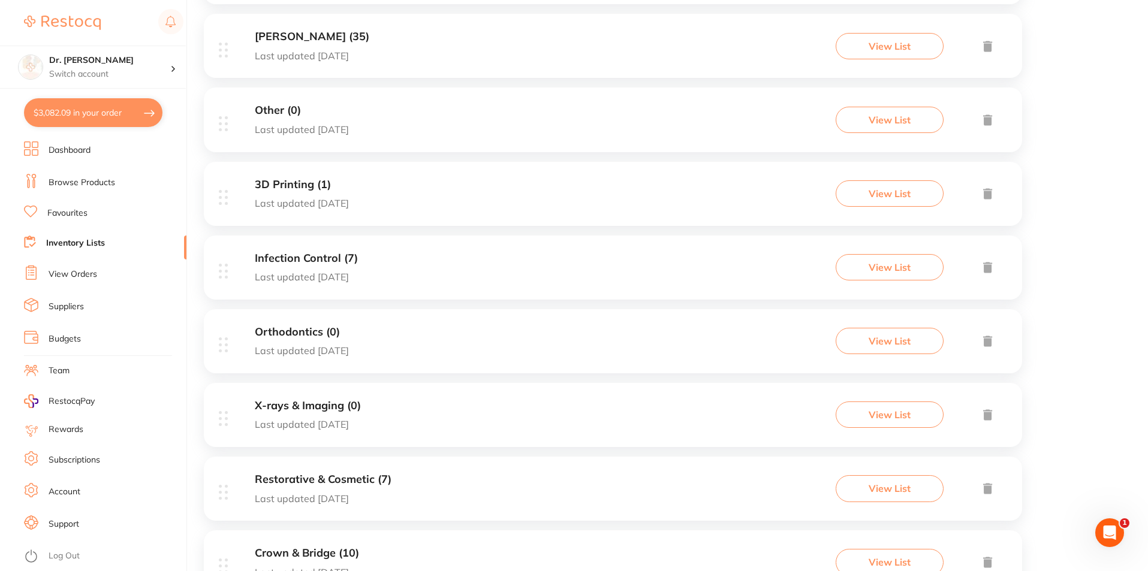
scroll to position [480, 0]
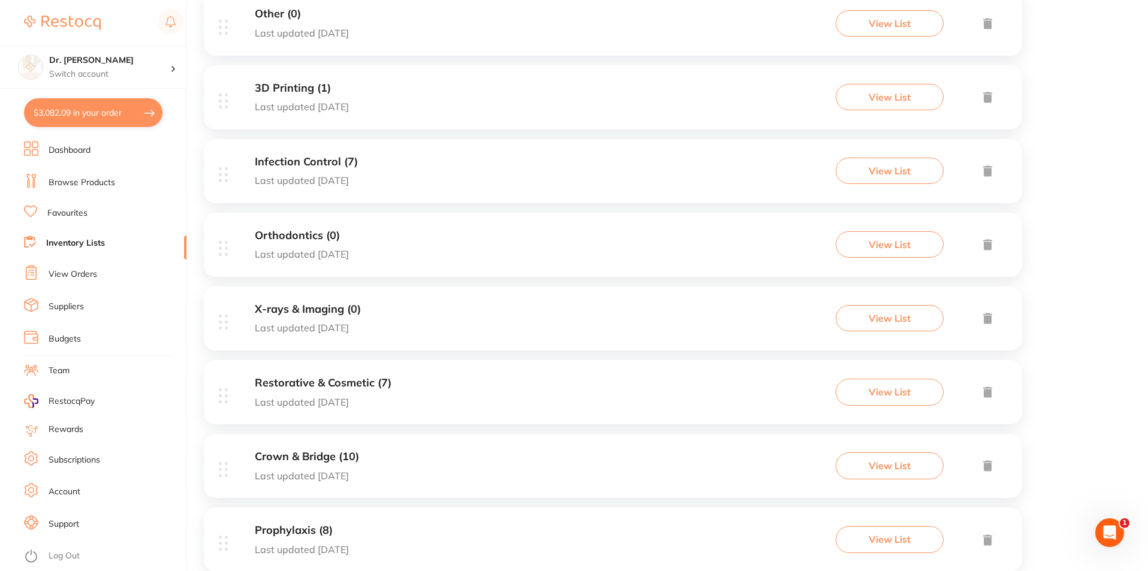
click at [62, 185] on link "Browse Products" at bounding box center [82, 183] width 67 height 12
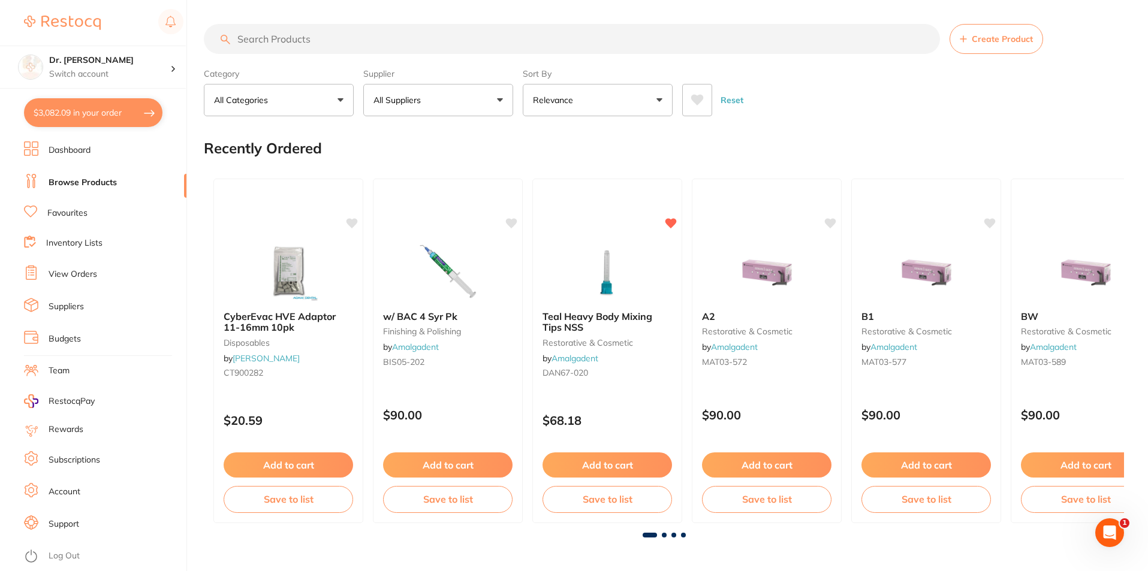
click at [72, 215] on link "Favourites" at bounding box center [67, 213] width 40 height 12
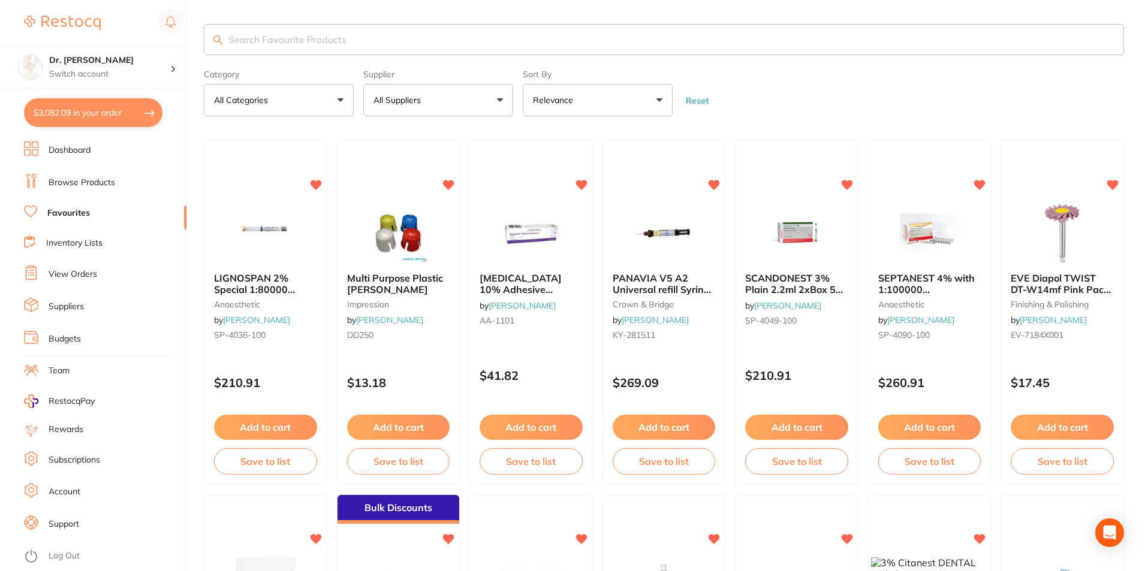
click at [439, 101] on button "All Suppliers" at bounding box center [438, 100] width 150 height 32
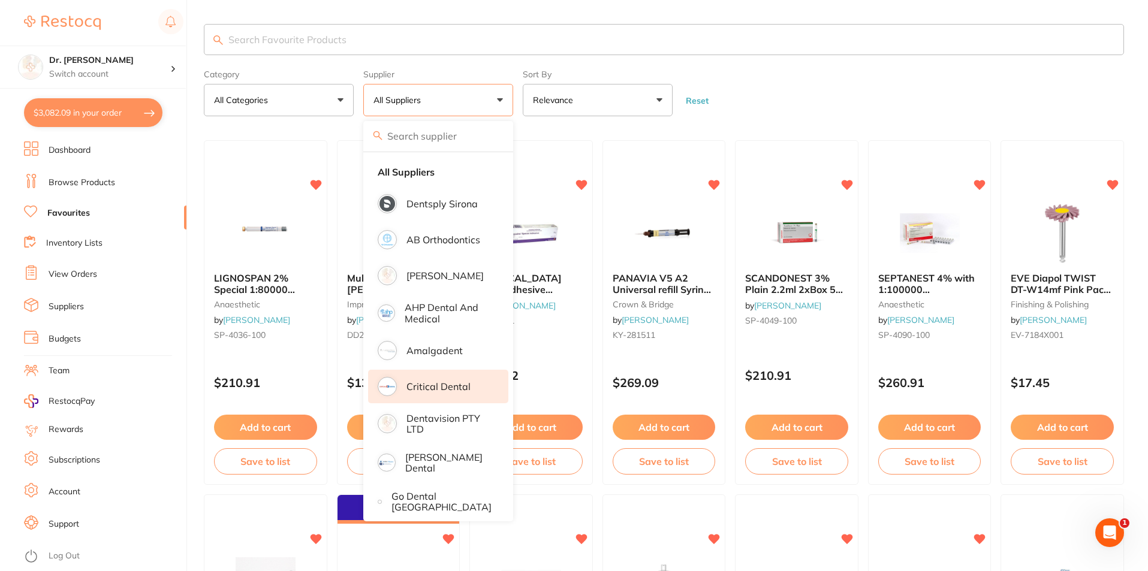
click at [435, 387] on p "Critical Dental" at bounding box center [438, 386] width 64 height 11
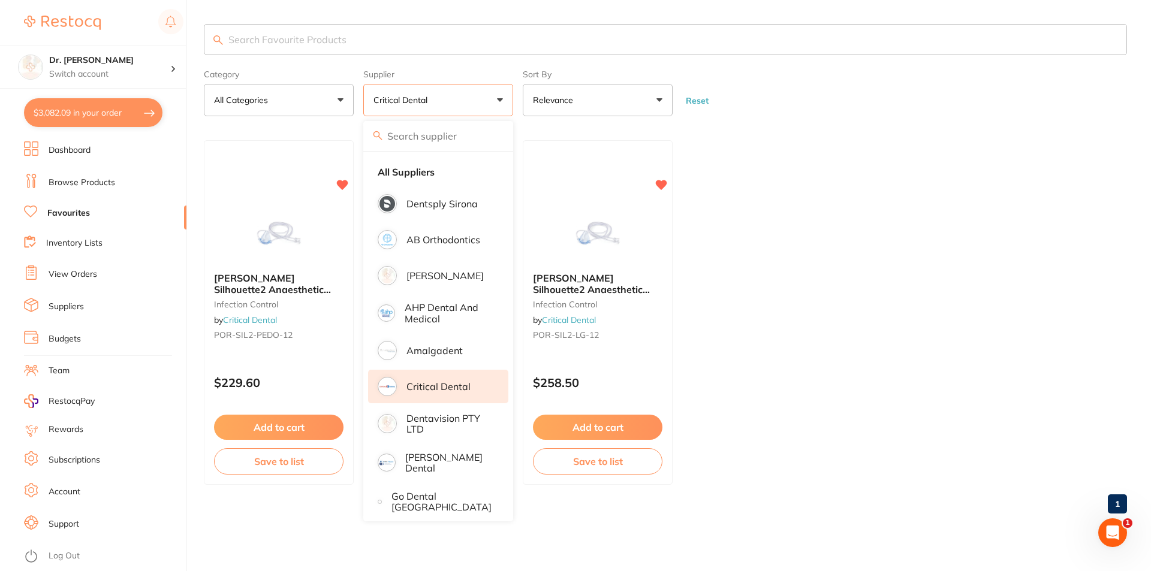
click at [835, 330] on ul "Porter Silhouette2 Anaesthetic Nasal Hoods (Pack of 12) – New Version | Paediat…" at bounding box center [665, 312] width 923 height 345
